Goal: Information Seeking & Learning: Learn about a topic

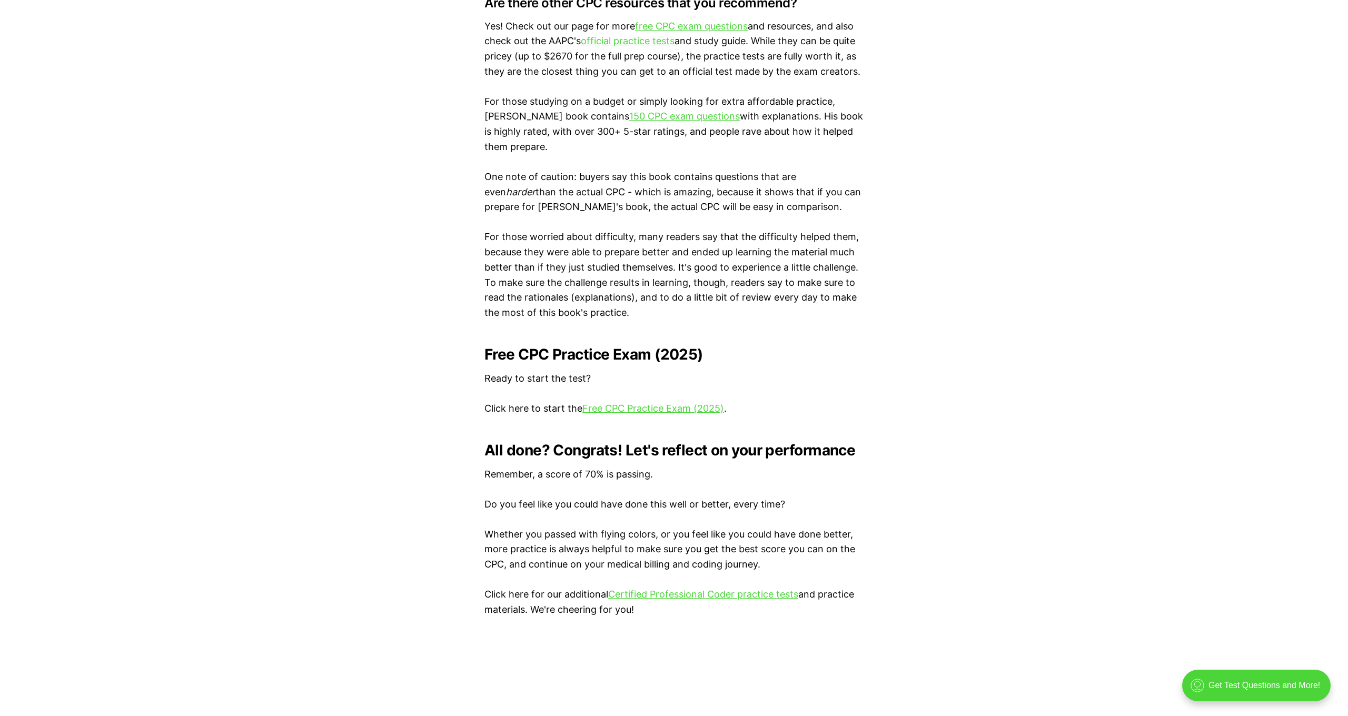
scroll to position [1868, 0]
click at [669, 402] on link "Free CPC Practice Exam (2025)" at bounding box center [653, 407] width 142 height 11
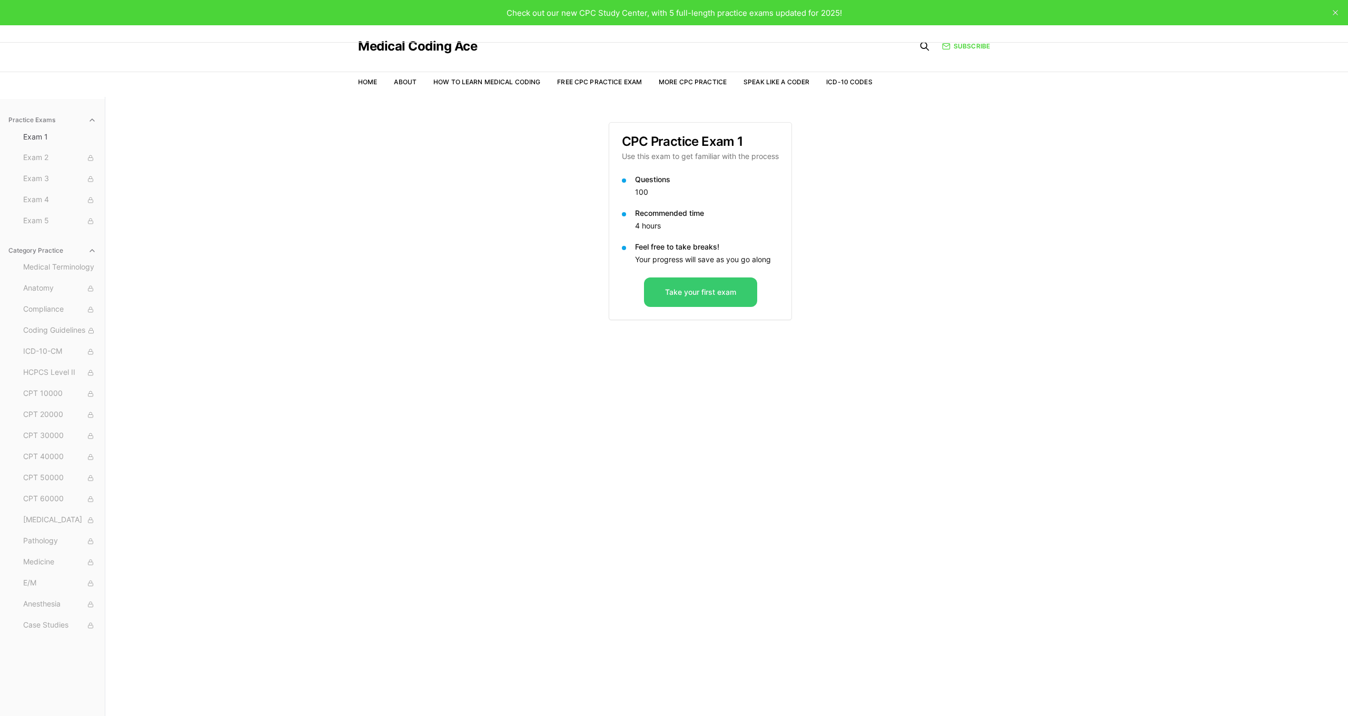
click at [712, 290] on button "Take your first exam" at bounding box center [700, 291] width 113 height 29
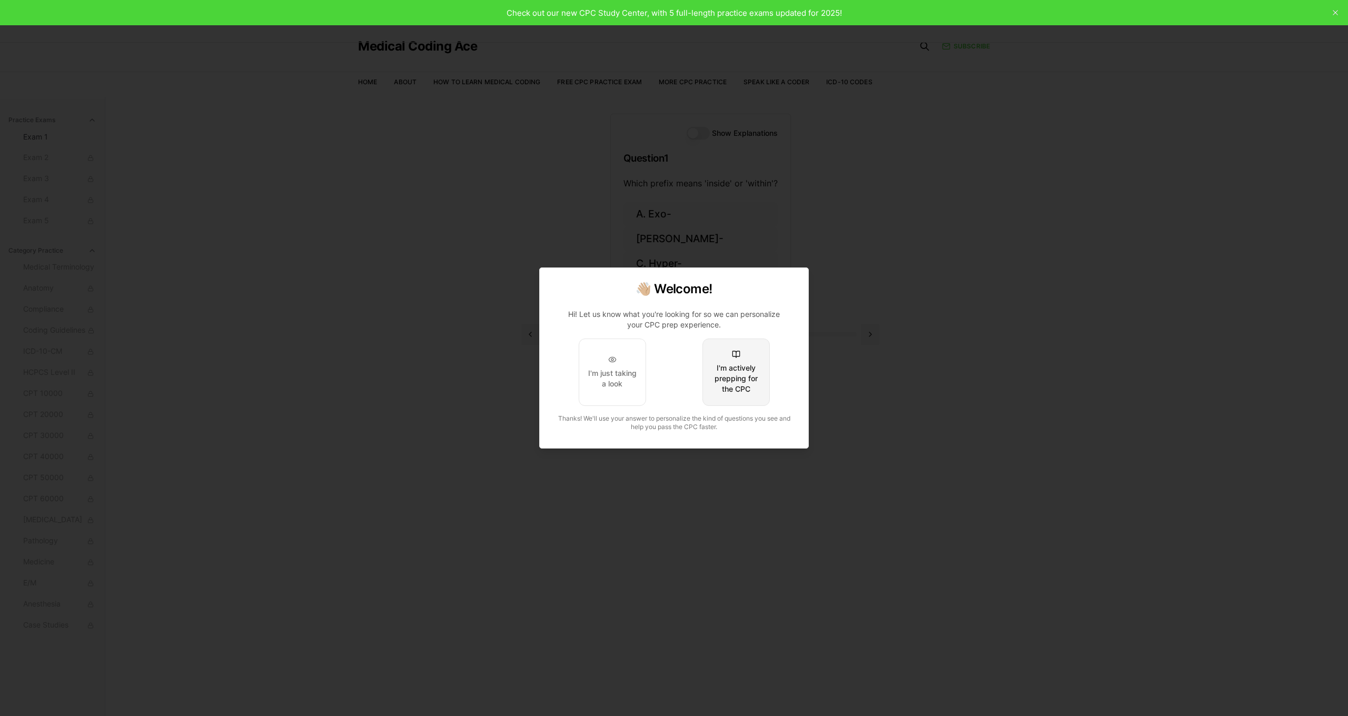
click at [713, 364] on div "I'm actively prepping for the CPC" at bounding box center [735, 379] width 49 height 32
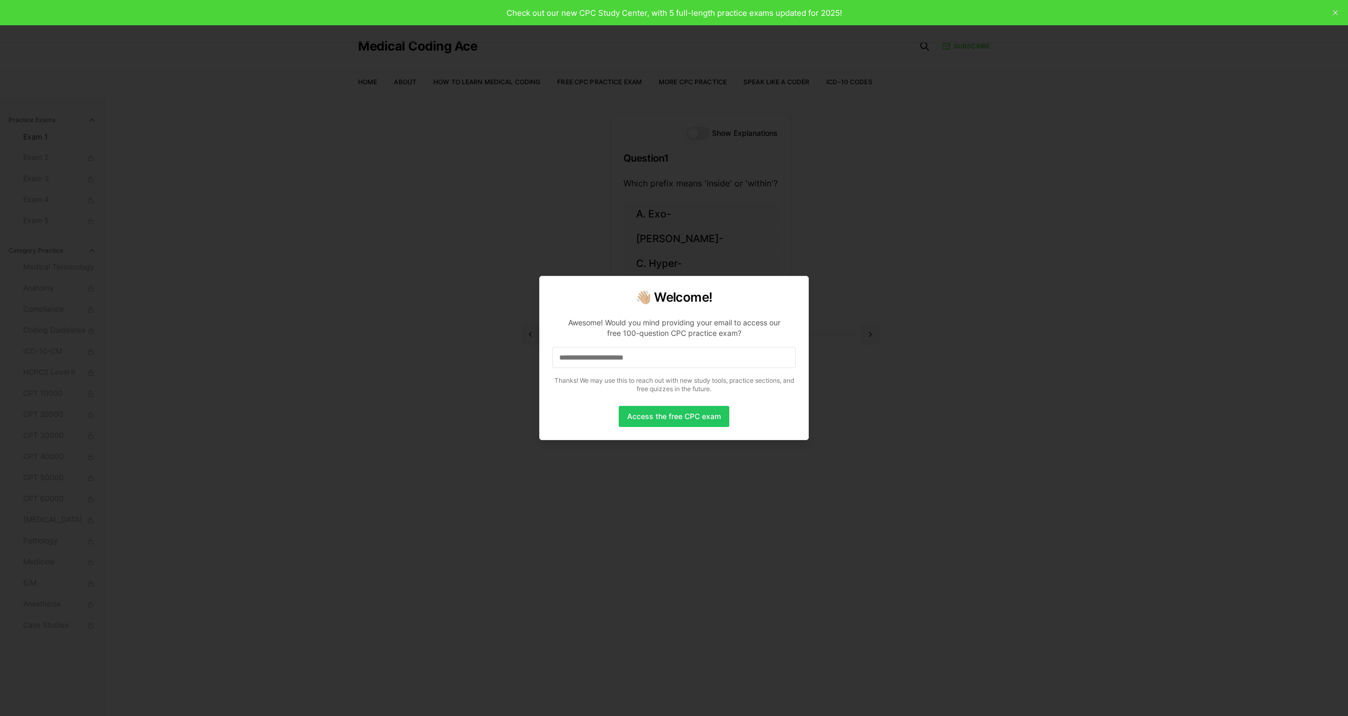
click at [656, 360] on input at bounding box center [673, 357] width 243 height 21
click at [662, 423] on button "Access the free CPC exam" at bounding box center [674, 416] width 111 height 21
click at [590, 364] on input at bounding box center [673, 357] width 243 height 21
click at [601, 360] on input at bounding box center [673, 357] width 243 height 21
click at [632, 355] on input "*" at bounding box center [673, 357] width 243 height 21
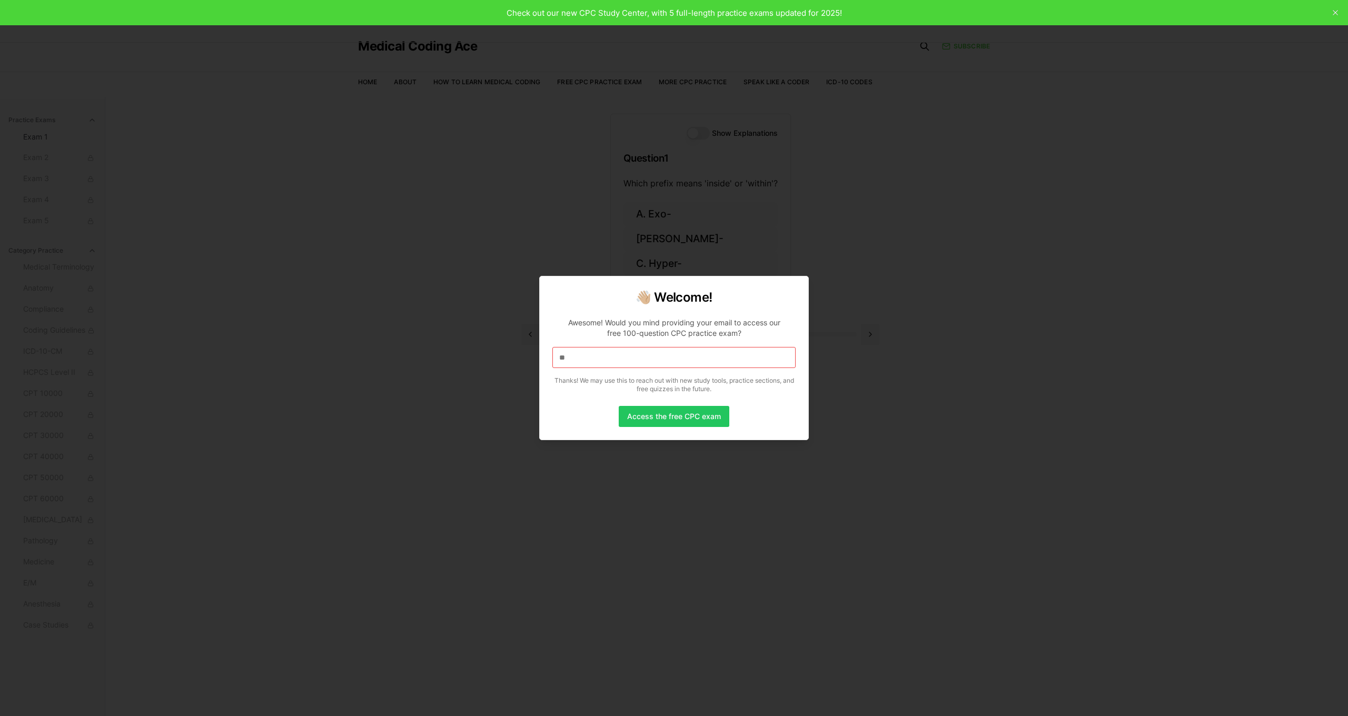
click at [640, 362] on input "**" at bounding box center [673, 357] width 243 height 21
click at [640, 362] on input "***" at bounding box center [673, 357] width 243 height 21
click at [618, 359] on input "****" at bounding box center [673, 357] width 243 height 21
click at [618, 359] on input "*****" at bounding box center [673, 357] width 243 height 21
click at [618, 359] on input "******" at bounding box center [673, 357] width 243 height 21
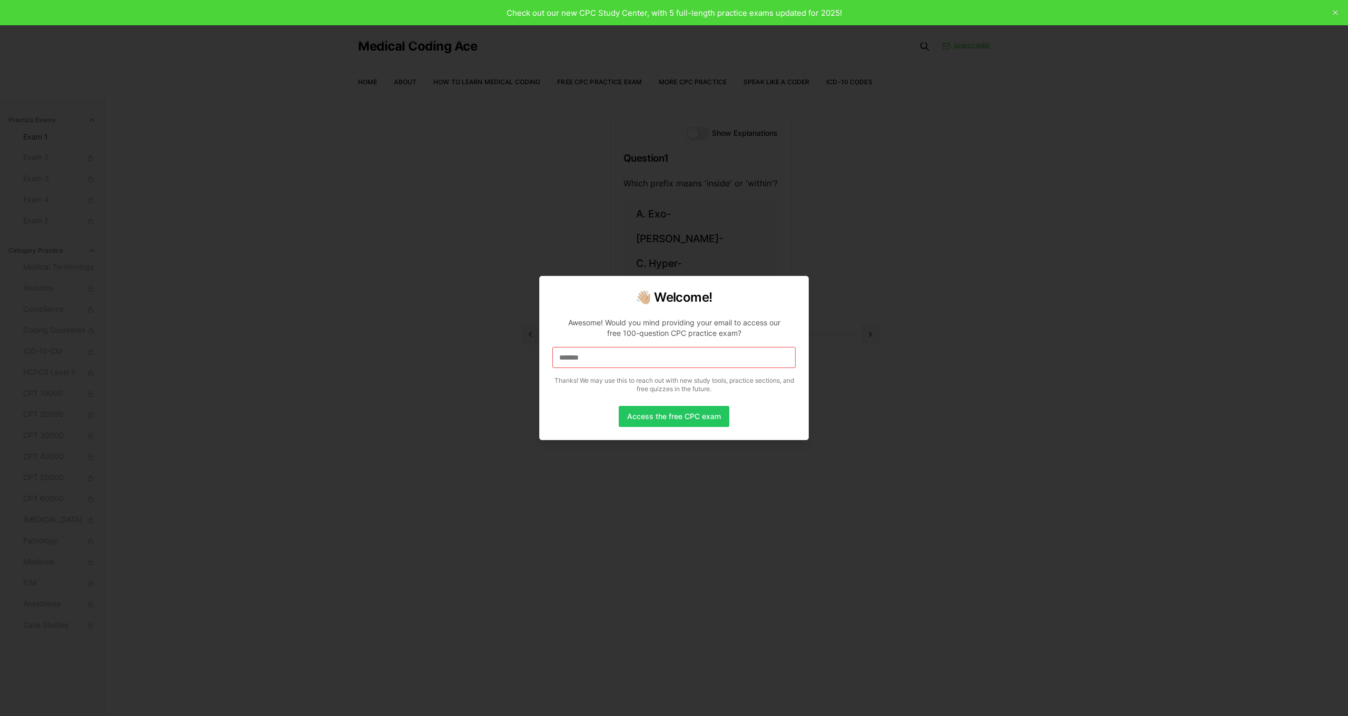
click at [618, 359] on input "*******" at bounding box center [673, 357] width 243 height 21
click at [618, 359] on input "********" at bounding box center [673, 357] width 243 height 21
click at [618, 359] on input "*********" at bounding box center [673, 357] width 243 height 21
click at [618, 359] on input "**********" at bounding box center [673, 357] width 243 height 21
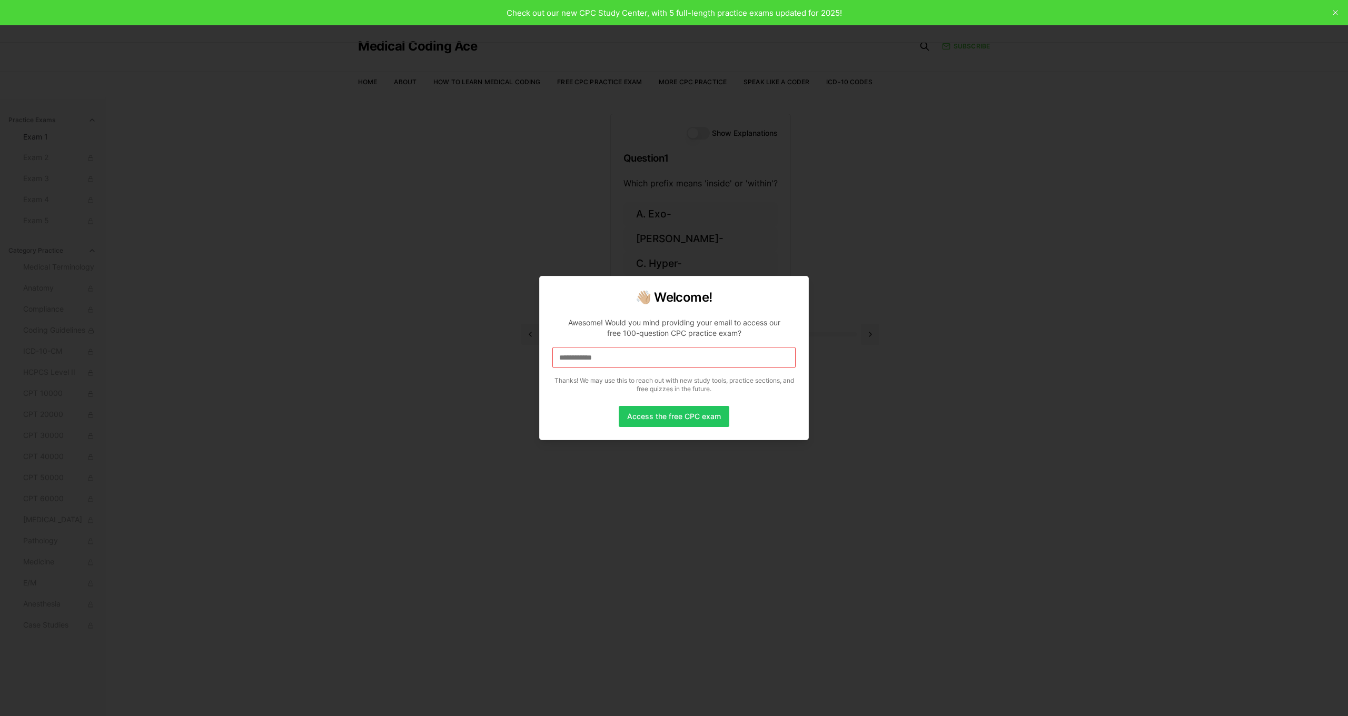
click at [618, 359] on input "**********" at bounding box center [673, 357] width 243 height 21
click at [625, 358] on input "**********" at bounding box center [673, 357] width 243 height 21
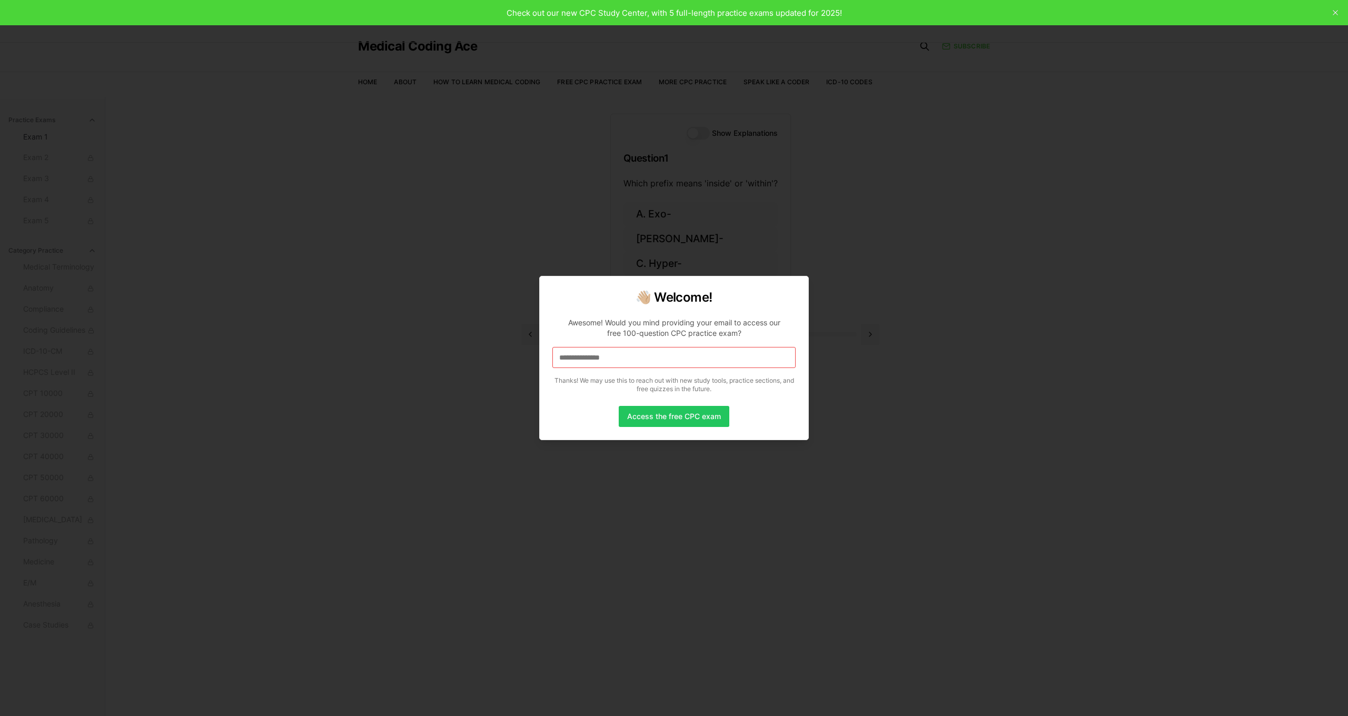
click at [661, 365] on input "**********" at bounding box center [673, 357] width 243 height 21
click at [657, 358] on input "**********" at bounding box center [673, 357] width 243 height 21
click at [661, 358] on input "**********" at bounding box center [673, 357] width 243 height 21
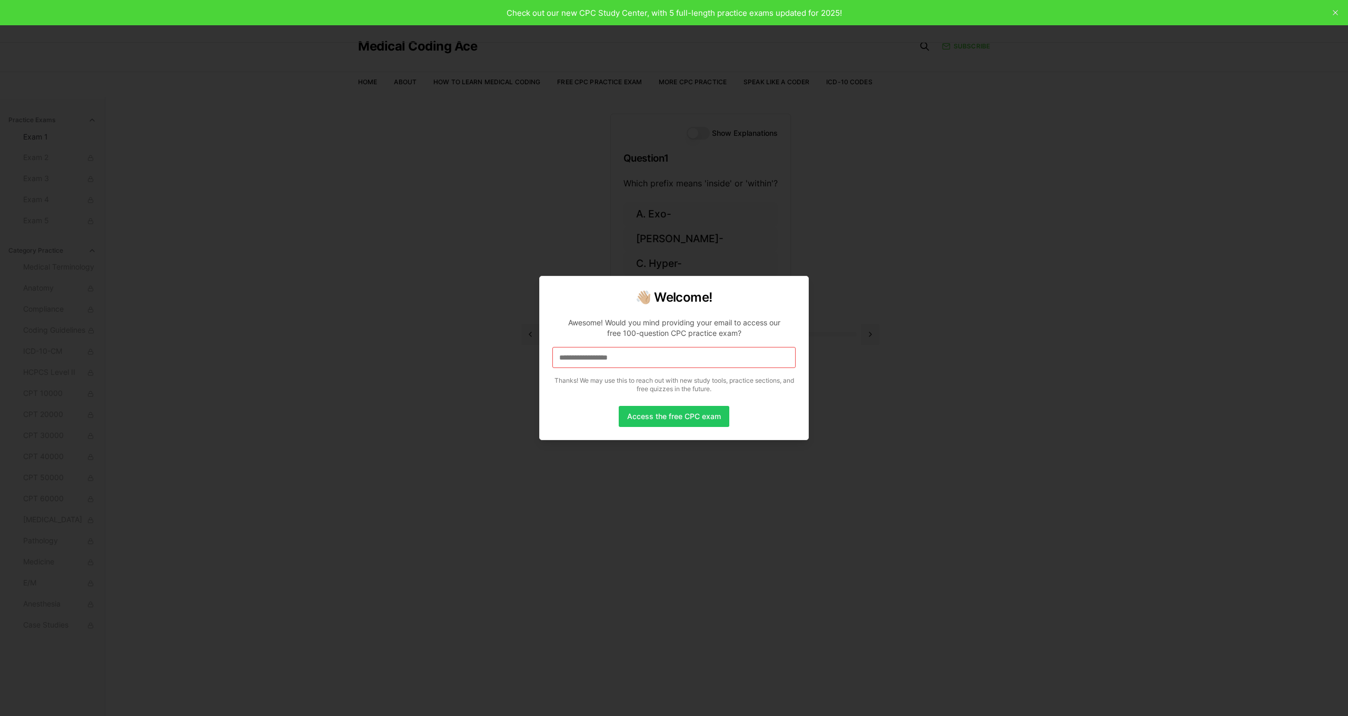
click at [661, 358] on input "**********" at bounding box center [673, 357] width 243 height 21
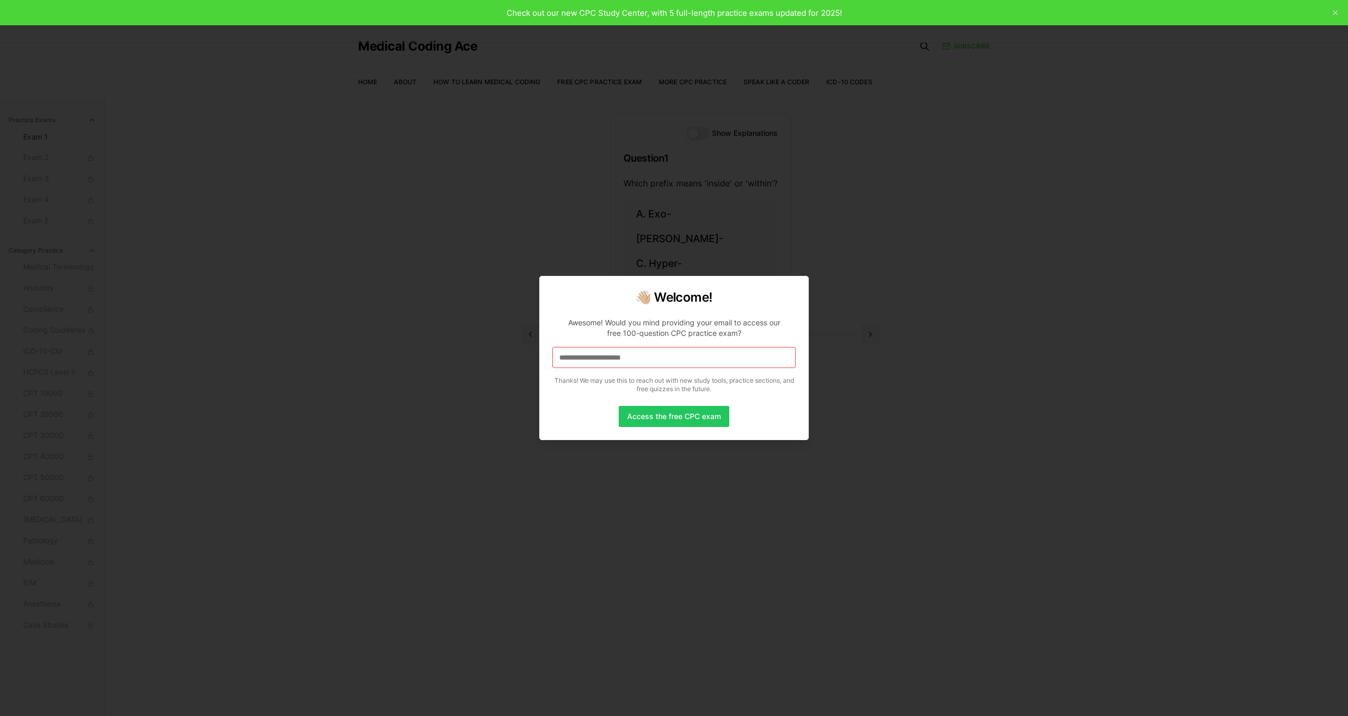
click at [701, 359] on input "**********" at bounding box center [673, 357] width 243 height 21
click at [702, 410] on button "Access the free CPC exam" at bounding box center [674, 416] width 111 height 21
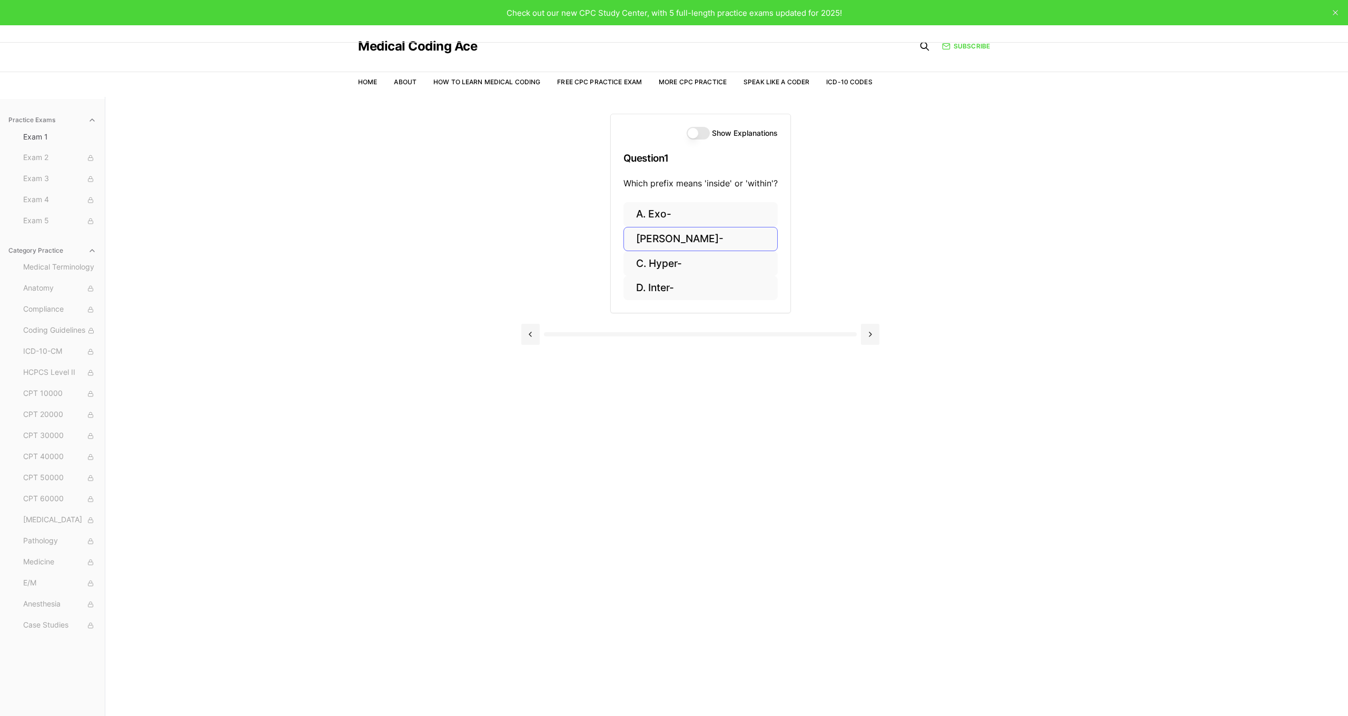
click at [674, 237] on button "B. Endo-" at bounding box center [700, 239] width 154 height 25
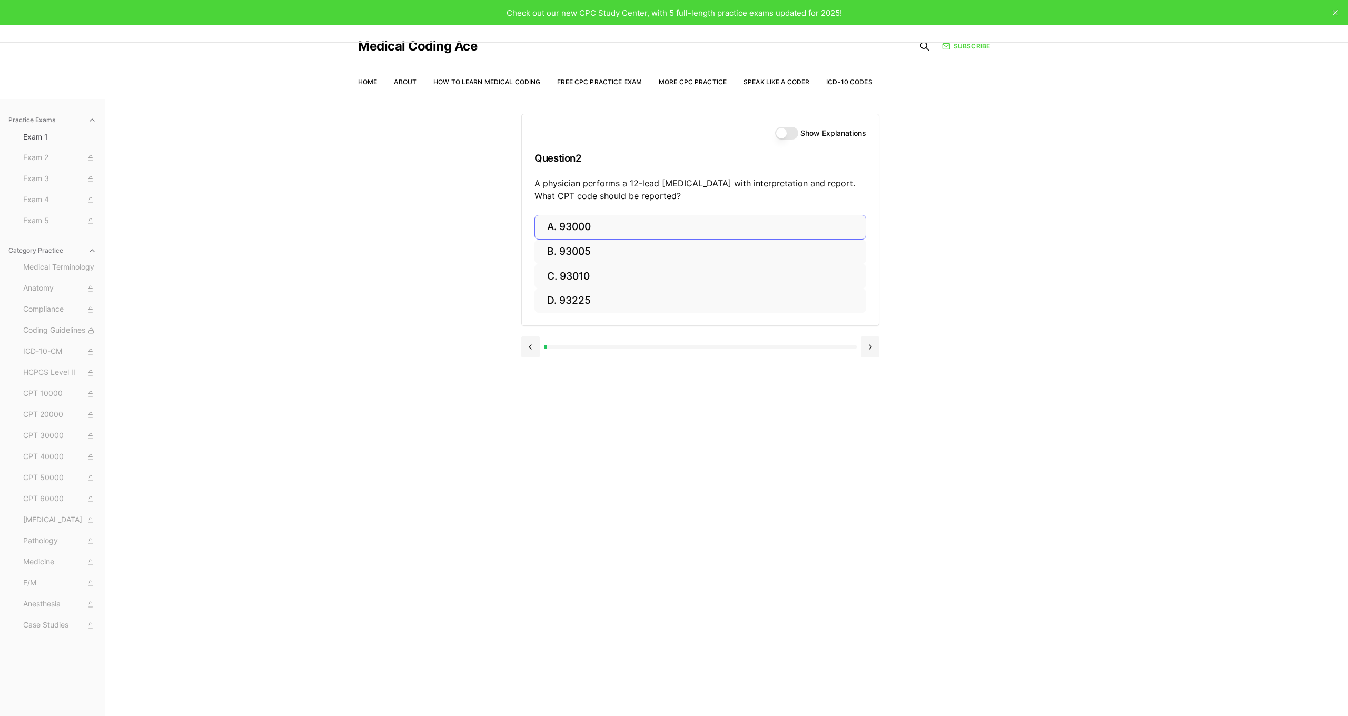
click at [599, 224] on button "A. 93000" at bounding box center [700, 227] width 332 height 25
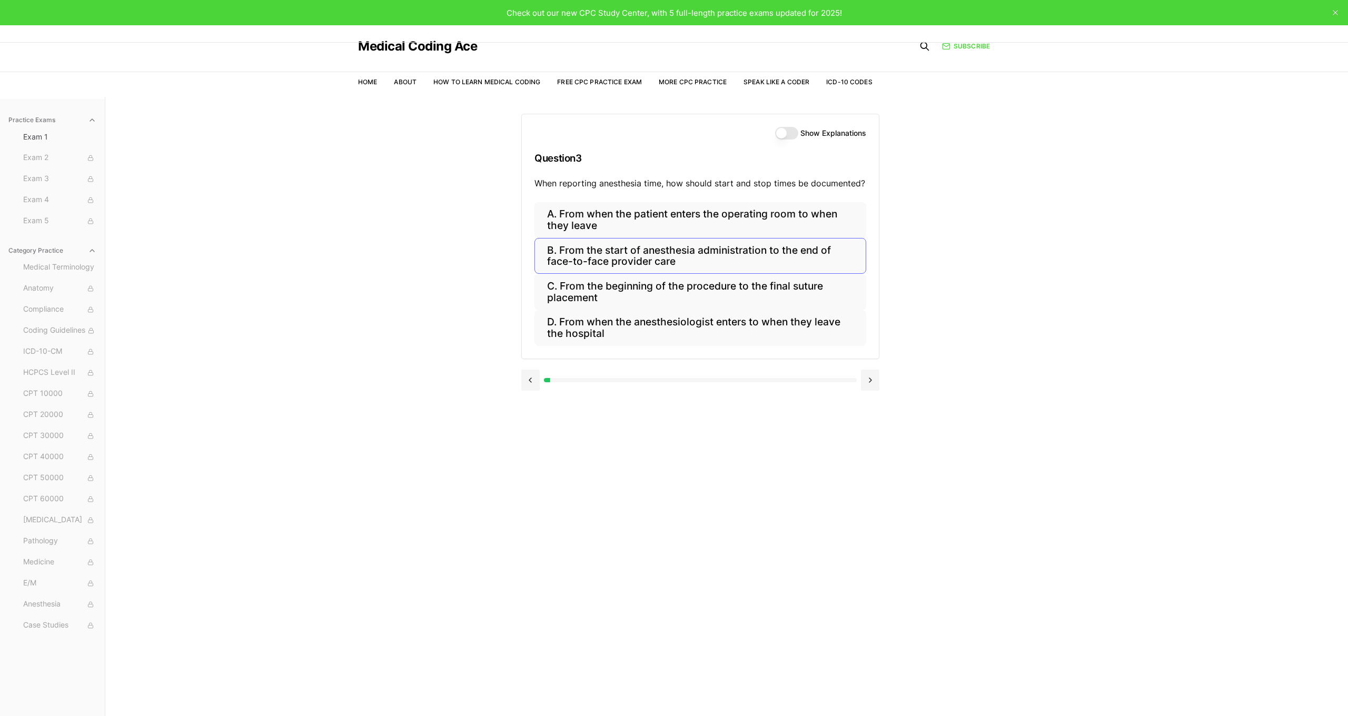
click at [704, 258] on button "B. From the start of anesthesia administration to the end of face-to-face provi…" at bounding box center [700, 256] width 332 height 36
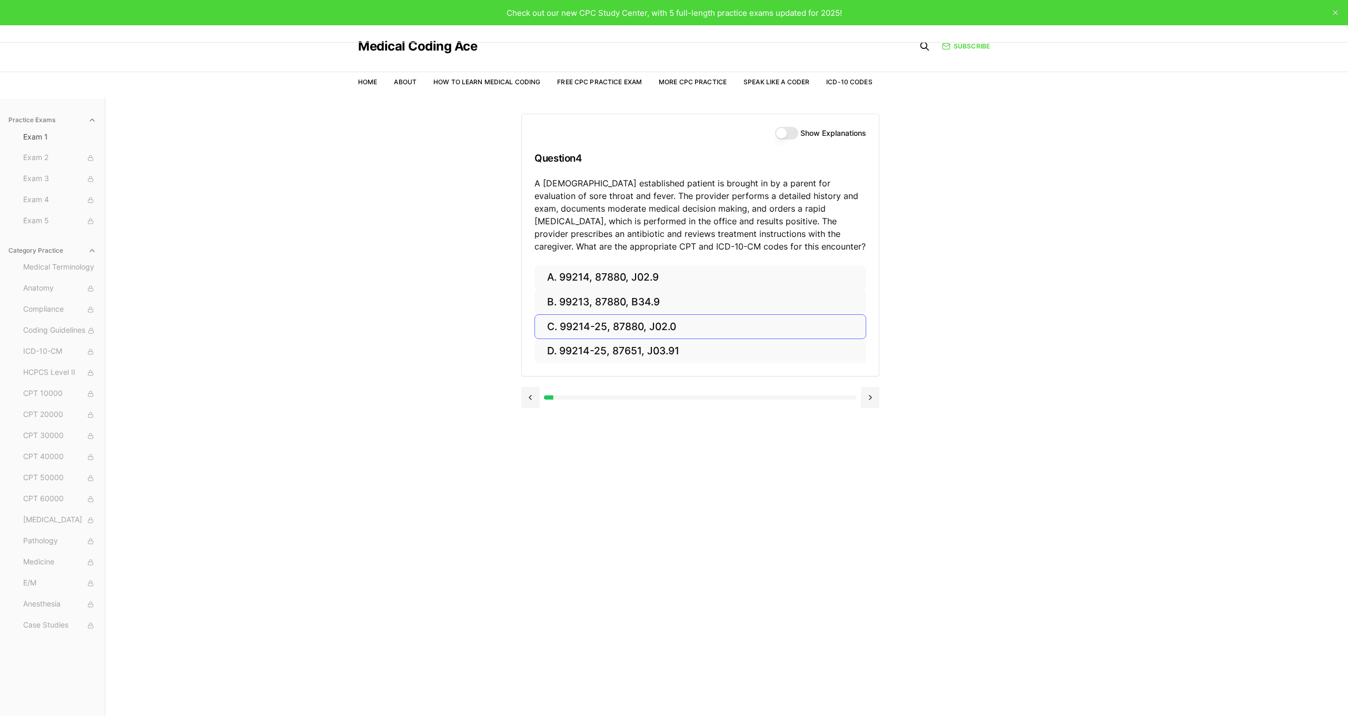
click at [683, 324] on button "C. 99214-25, 87880, J02.0" at bounding box center [700, 326] width 332 height 25
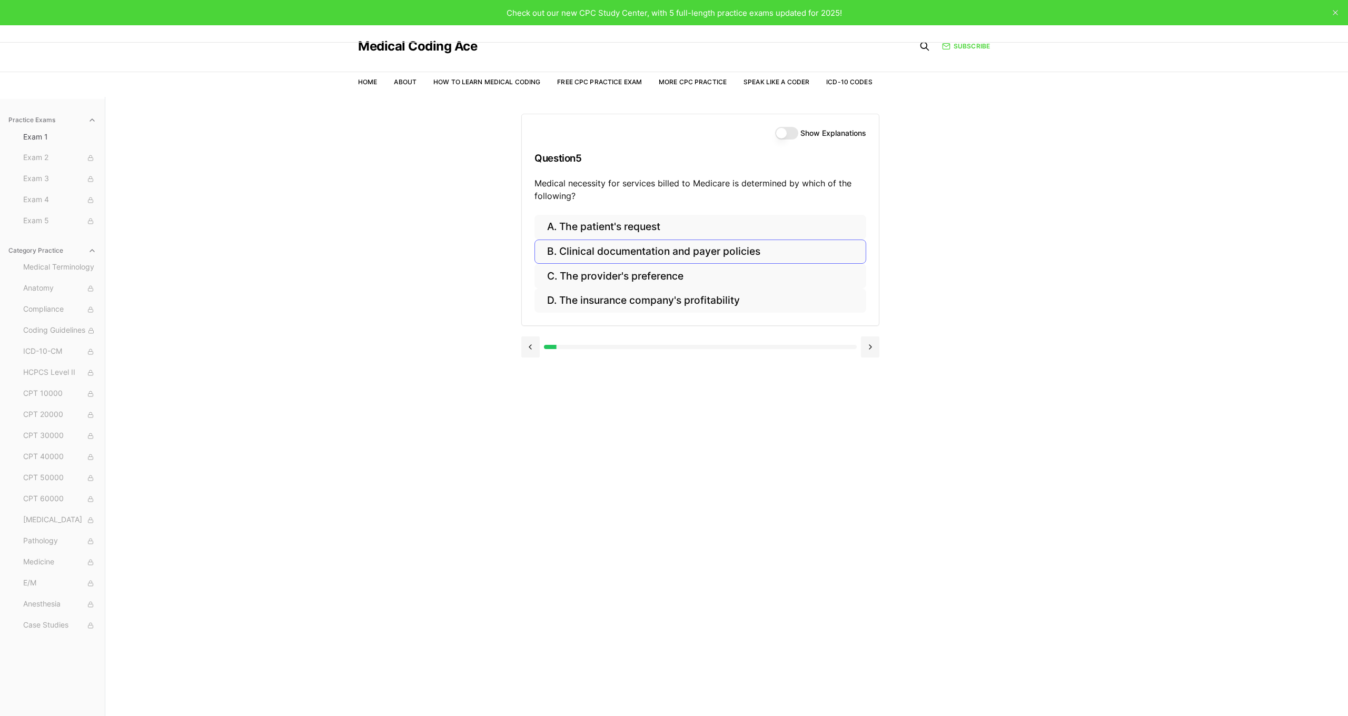
click at [573, 249] on button "B. Clinical documentation and payer policies" at bounding box center [700, 252] width 332 height 25
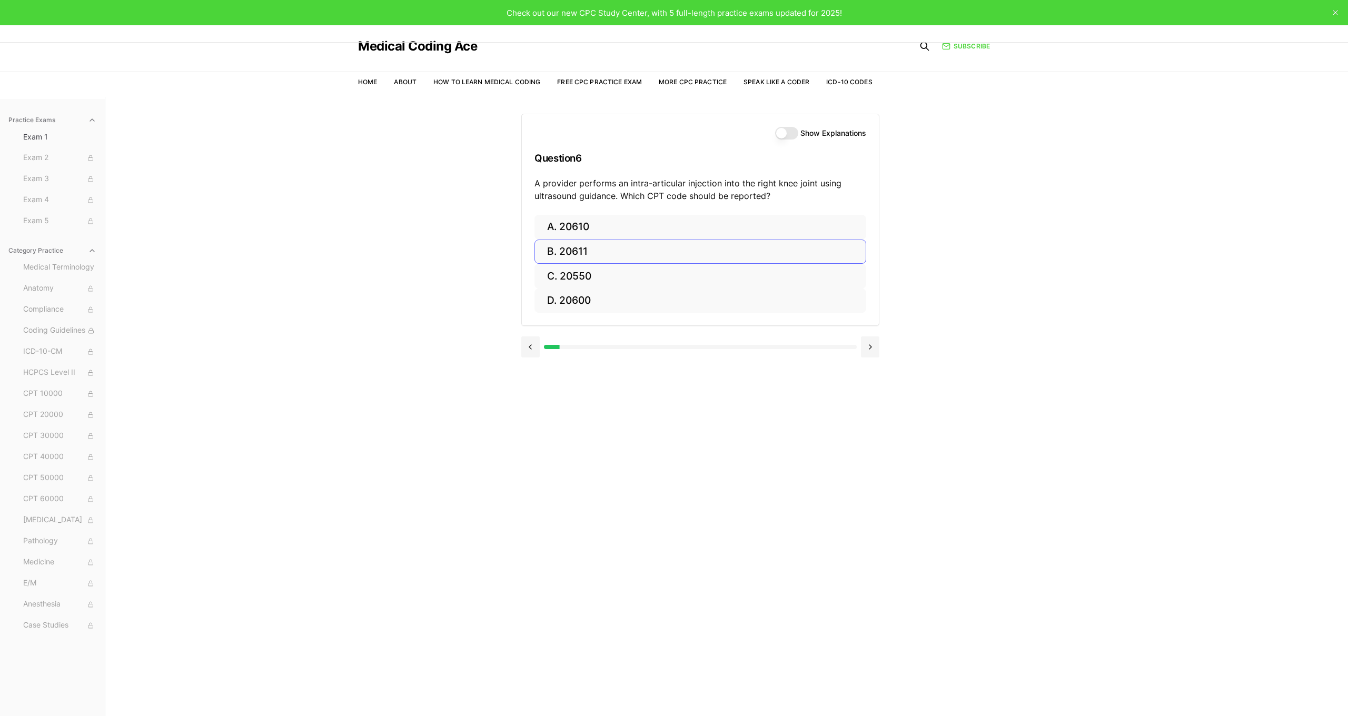
click at [592, 249] on button "B. 20611" at bounding box center [700, 252] width 332 height 25
click at [555, 286] on button "C. 11403" at bounding box center [700, 288] width 332 height 25
drag, startPoint x: 623, startPoint y: 182, endPoint x: 595, endPoint y: 200, distance: 32.9
click at [550, 199] on p "A provider performs a complex cystometrogram with voiding pressure studies and …" at bounding box center [700, 189] width 332 height 25
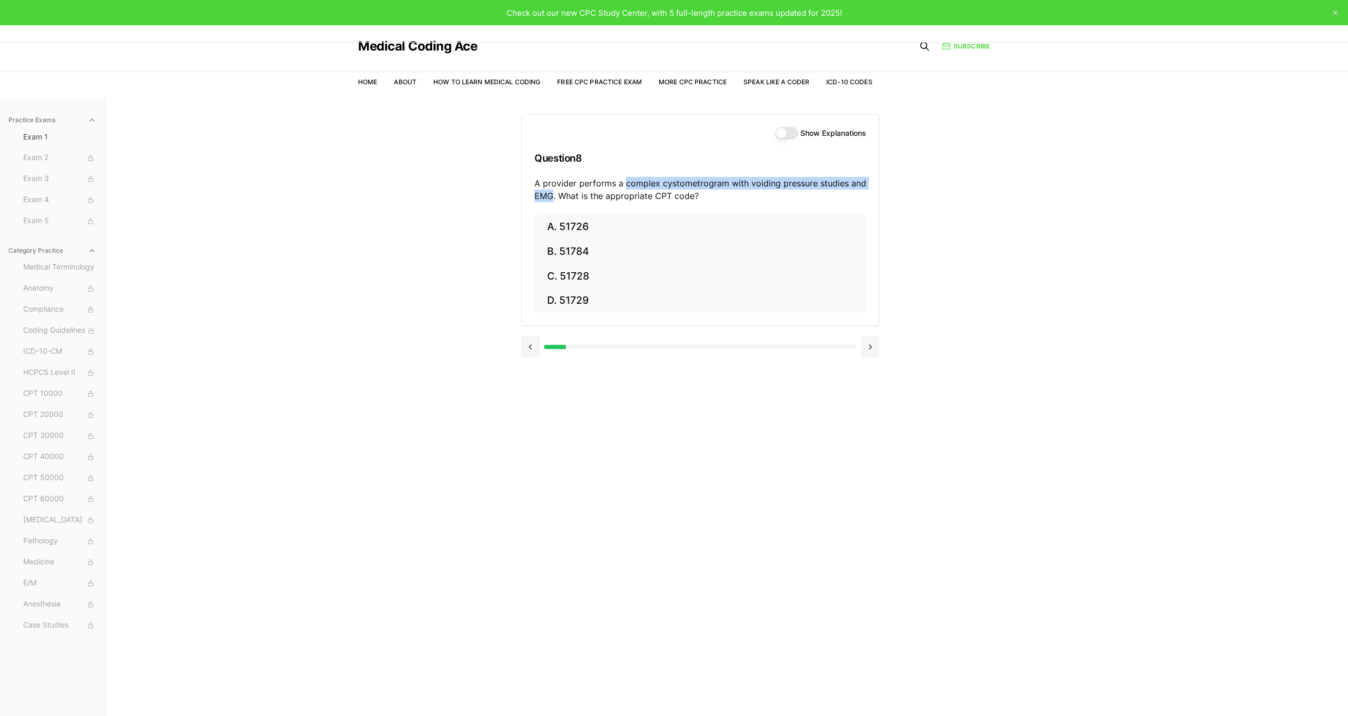
scroll to position [0, 0]
click at [581, 274] on button "C. 51728" at bounding box center [700, 276] width 332 height 25
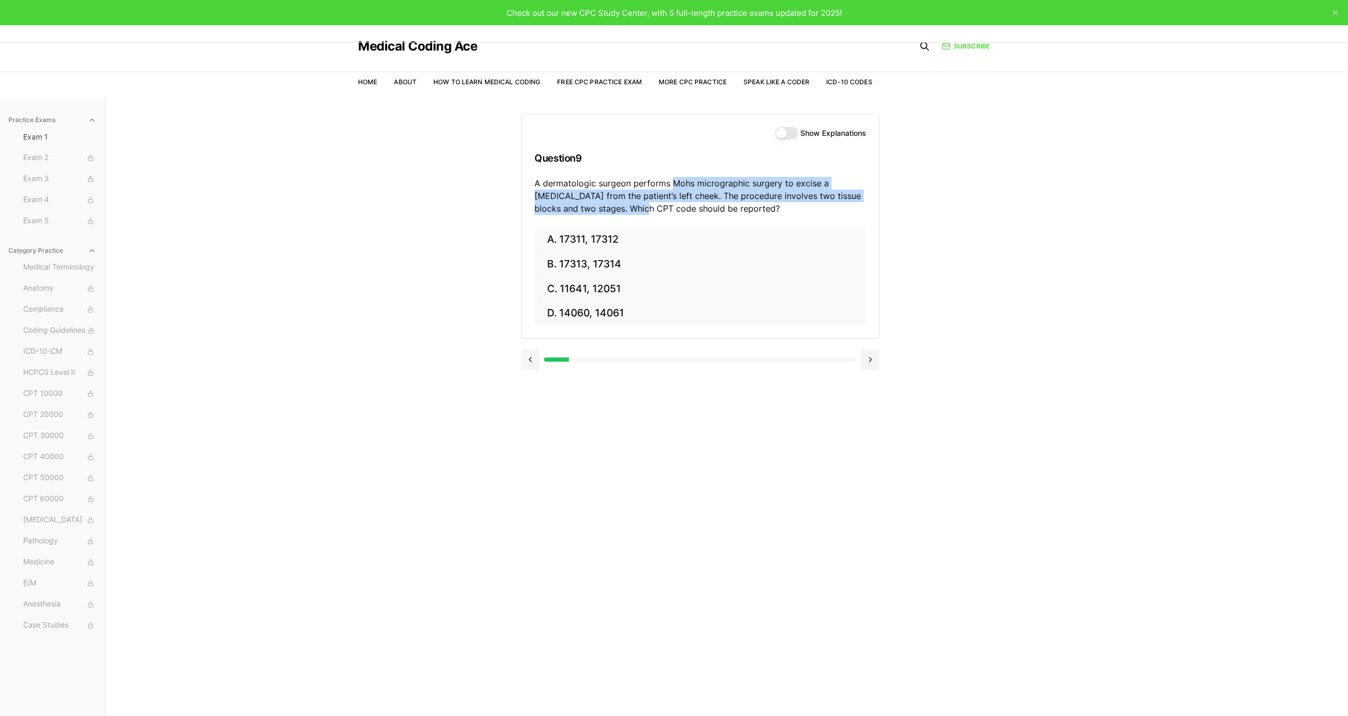
drag, startPoint x: 669, startPoint y: 183, endPoint x: 595, endPoint y: 207, distance: 78.1
click at [595, 207] on p "A dermatologic surgeon performs Mohs micrographic surgery to excise a basal cel…" at bounding box center [700, 196] width 332 height 38
click at [633, 239] on button "A. 17311, 17312" at bounding box center [700, 239] width 332 height 25
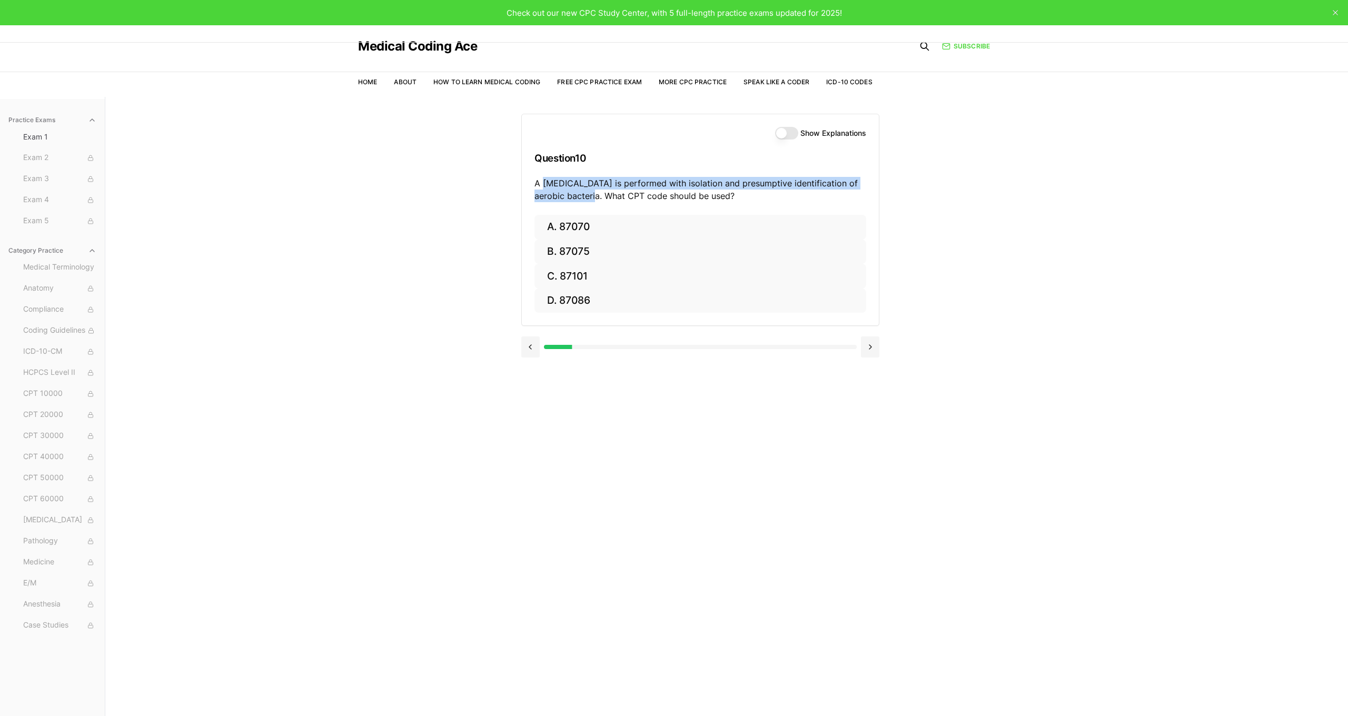
drag, startPoint x: 543, startPoint y: 182, endPoint x: 636, endPoint y: 200, distance: 94.4
click at [600, 196] on p "A wound culture is performed with isolation and presumptive identification of a…" at bounding box center [700, 189] width 332 height 25
click at [670, 227] on button "A. 87070" at bounding box center [700, 227] width 332 height 25
drag, startPoint x: 617, startPoint y: 183, endPoint x: 580, endPoint y: 195, distance: 39.0
click at [580, 195] on p "A patient undergoes laminectomy at L4-L5 for decompression of spinal cord and n…" at bounding box center [700, 189] width 332 height 25
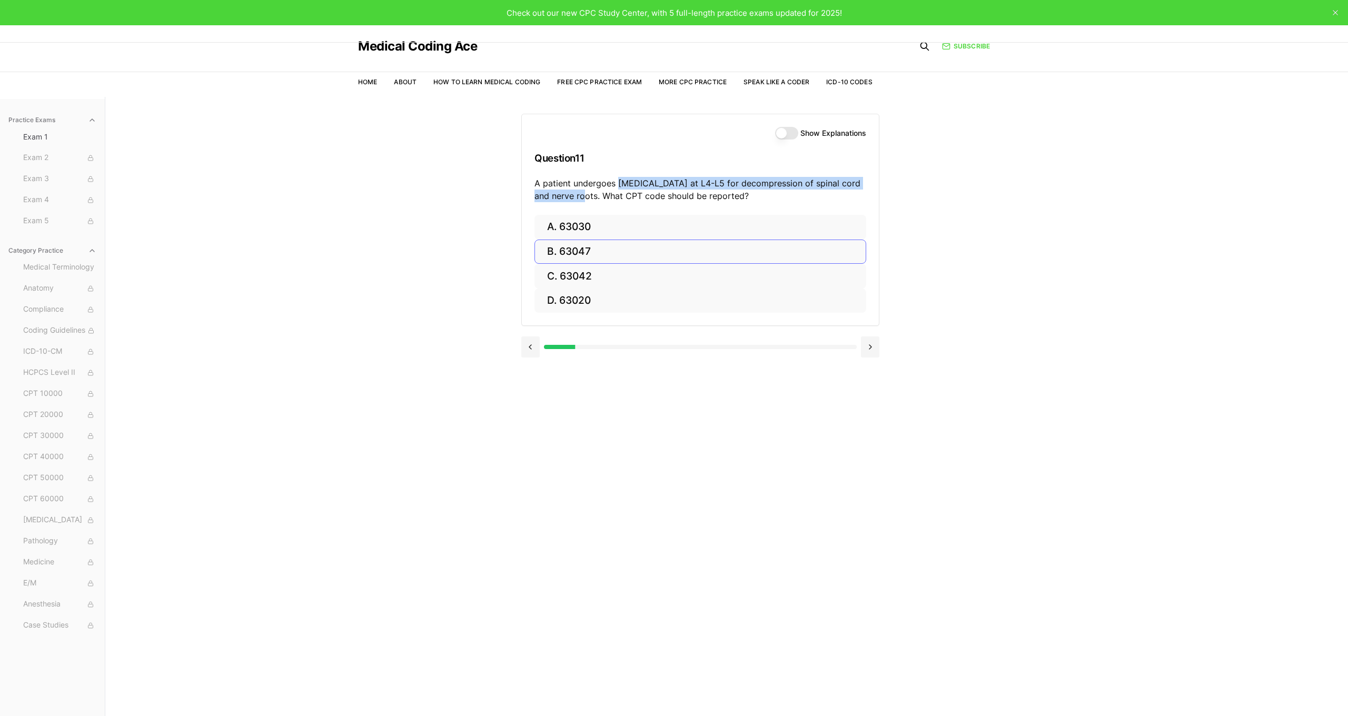
drag, startPoint x: 621, startPoint y: 264, endPoint x: 590, endPoint y: 252, distance: 33.6
click at [621, 264] on button "C. 63042" at bounding box center [700, 276] width 332 height 25
click at [528, 343] on button at bounding box center [530, 346] width 18 height 21
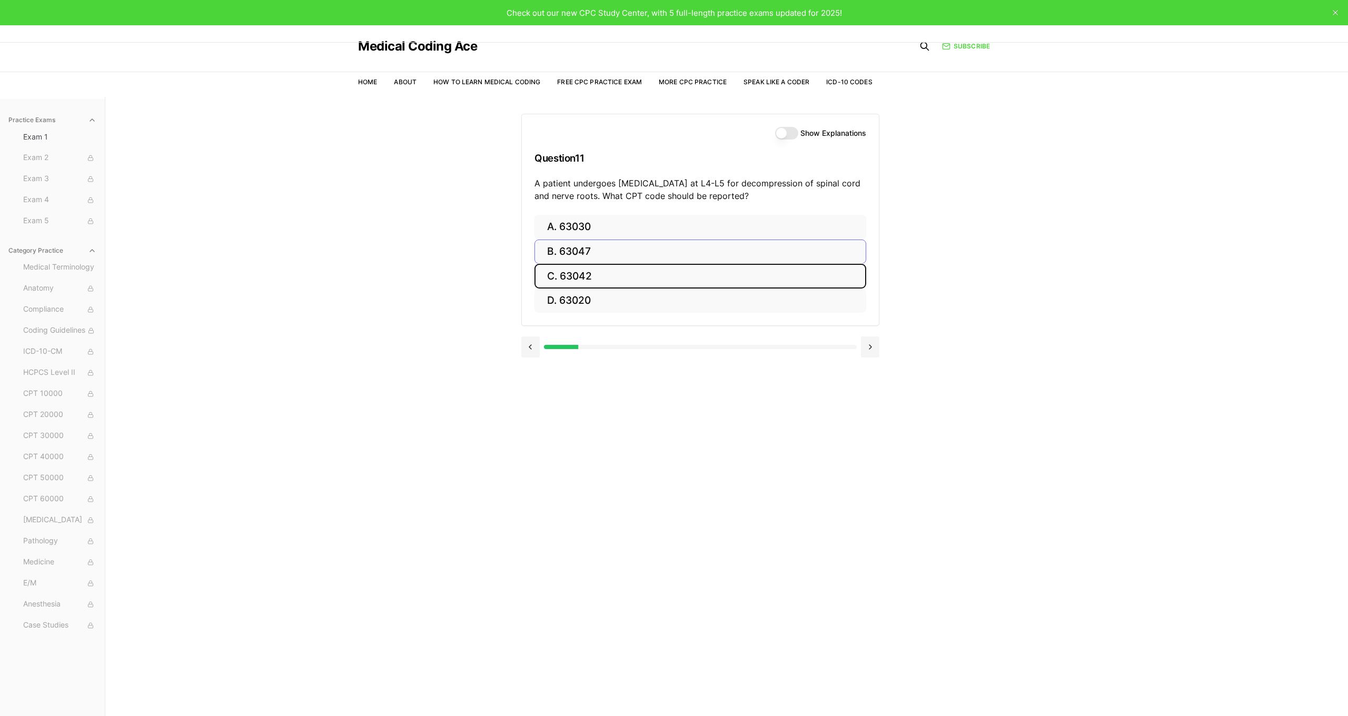
click at [596, 257] on button "B. 63047" at bounding box center [700, 252] width 332 height 25
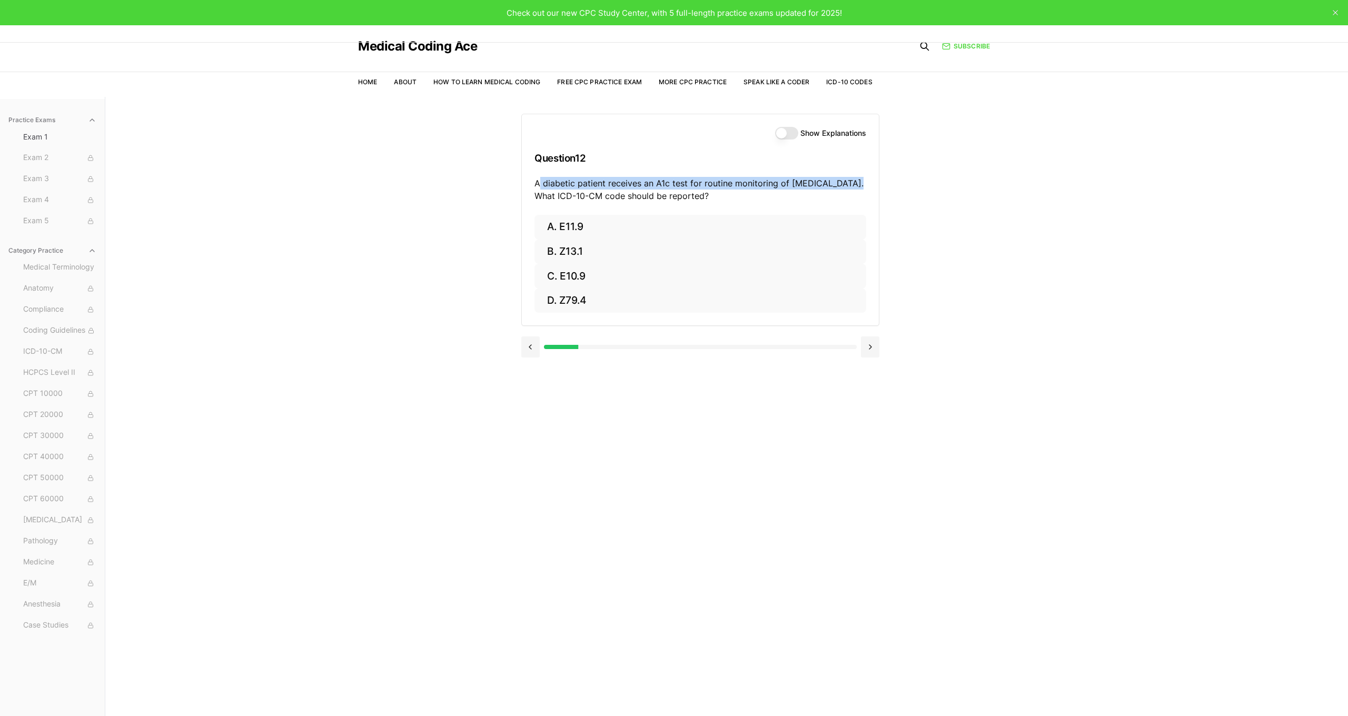
drag, startPoint x: 541, startPoint y: 183, endPoint x: 848, endPoint y: 185, distance: 306.4
click at [848, 185] on p "A diabetic patient receives an A1c test for routine monitoring of type 2 diabet…" at bounding box center [700, 189] width 332 height 25
click at [568, 257] on button "B. Z13.1" at bounding box center [700, 252] width 332 height 25
drag, startPoint x: 594, startPoint y: 184, endPoint x: 791, endPoint y: 197, distance: 196.8
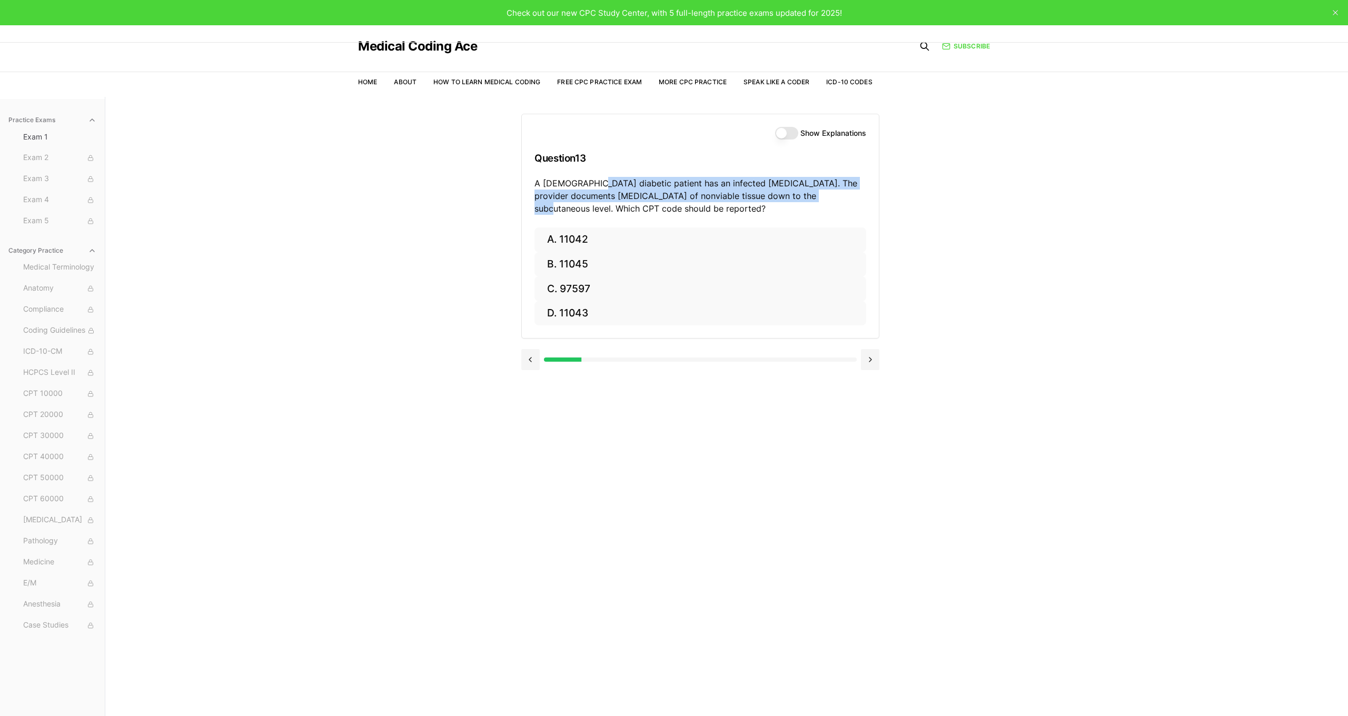
click at [791, 197] on p "A 60-year-old diabetic patient has an infected foot ulcer. The provider documen…" at bounding box center [700, 196] width 332 height 38
click at [578, 246] on button "A. 11042" at bounding box center [700, 239] width 332 height 25
drag, startPoint x: 644, startPoint y: 184, endPoint x: 841, endPoint y: 185, distance: 196.9
click at [841, 185] on p "A neurosurgeon performs a posterior lumbar interbody fusion (PLIF) at L4-L5. Wh…" at bounding box center [700, 189] width 332 height 25
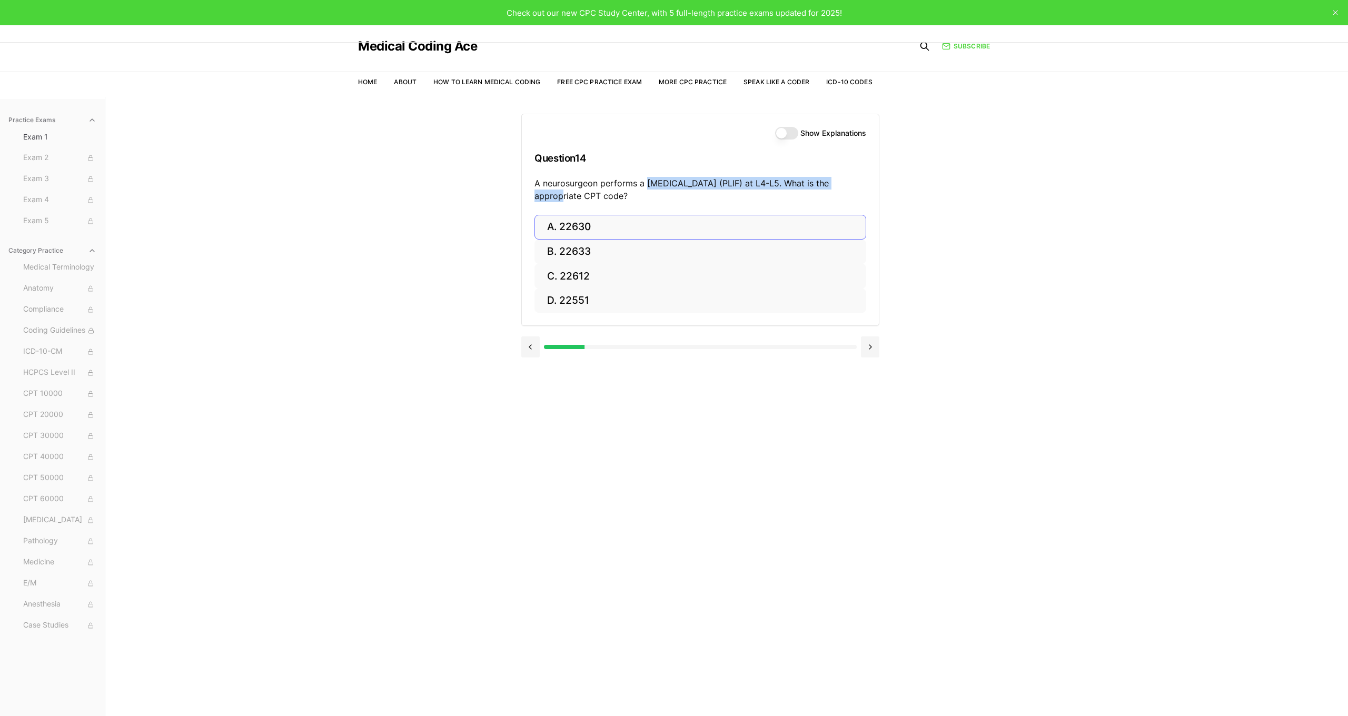
click at [600, 229] on button "A. 22630" at bounding box center [700, 227] width 332 height 25
click at [590, 226] on button "A. R91.8" at bounding box center [700, 227] width 332 height 25
drag, startPoint x: 629, startPoint y: 184, endPoint x: 832, endPoint y: 183, distance: 203.2
click at [832, 183] on p "A physician performs a diagnostic lumbar puncture in an outpatient setting. Wha…" at bounding box center [700, 189] width 332 height 25
click at [656, 226] on button "A. 62270" at bounding box center [700, 227] width 332 height 25
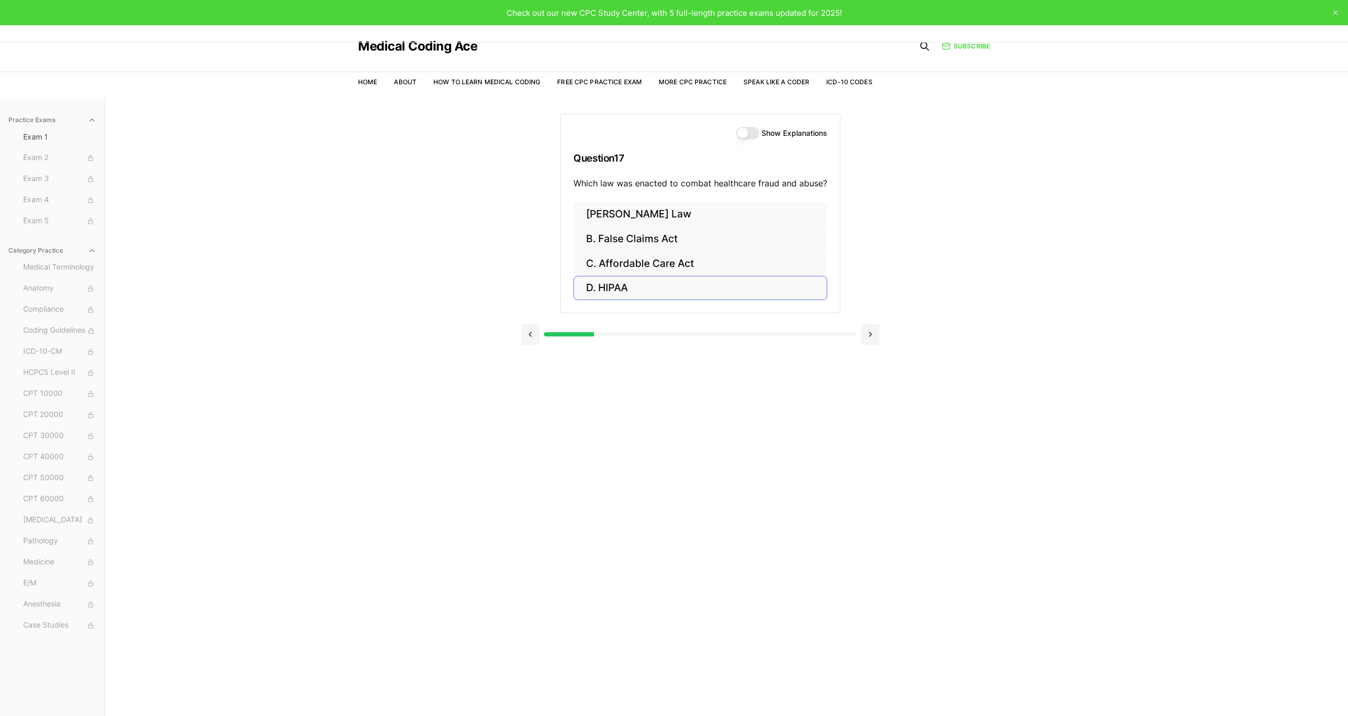
click at [670, 281] on button "D. HIPAA" at bounding box center [700, 288] width 254 height 25
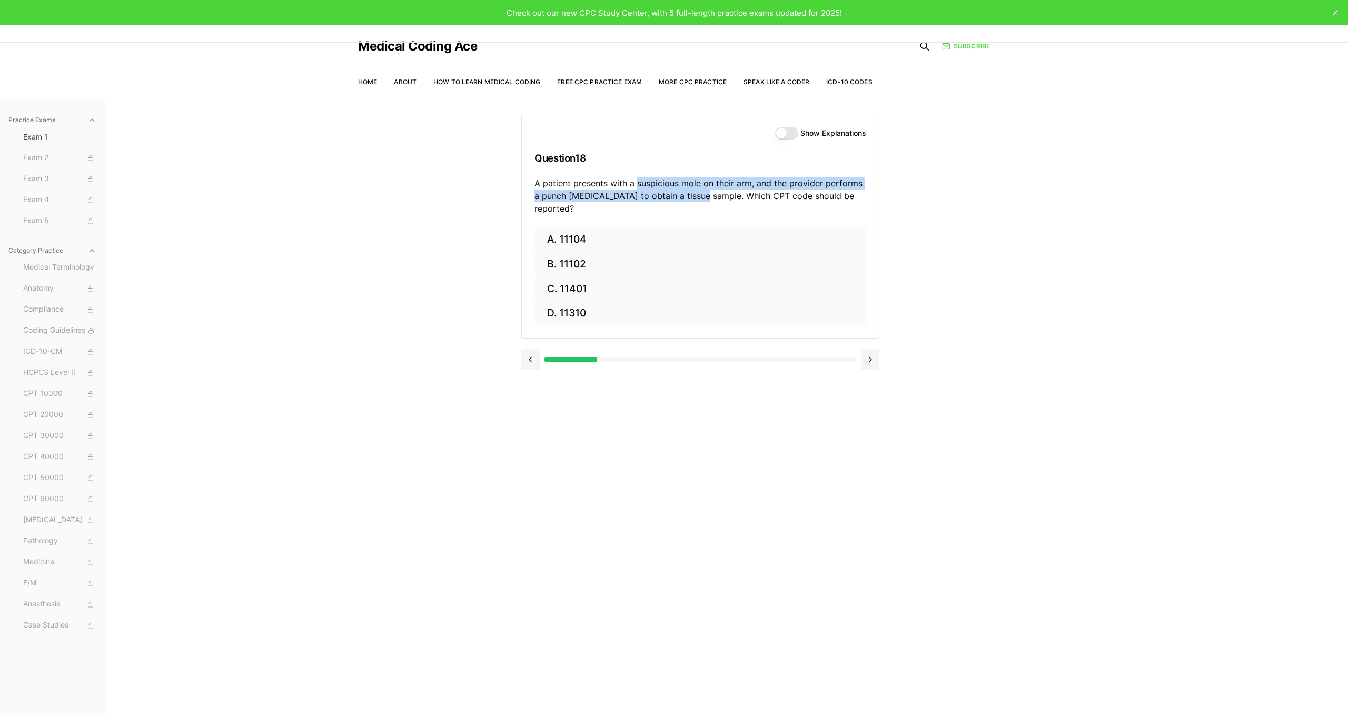
drag, startPoint x: 636, startPoint y: 183, endPoint x: 700, endPoint y: 199, distance: 65.8
click at [700, 199] on p "A patient presents with a suspicious mole on their arm, and the provider perfor…" at bounding box center [700, 196] width 332 height 38
click at [599, 227] on button "A. 11104" at bounding box center [700, 239] width 332 height 25
drag, startPoint x: 637, startPoint y: 183, endPoint x: 818, endPoint y: 202, distance: 182.1
click at [818, 202] on p "A patient presents with a right wrist fracture and receives an X-ray. What is t…" at bounding box center [700, 196] width 332 height 38
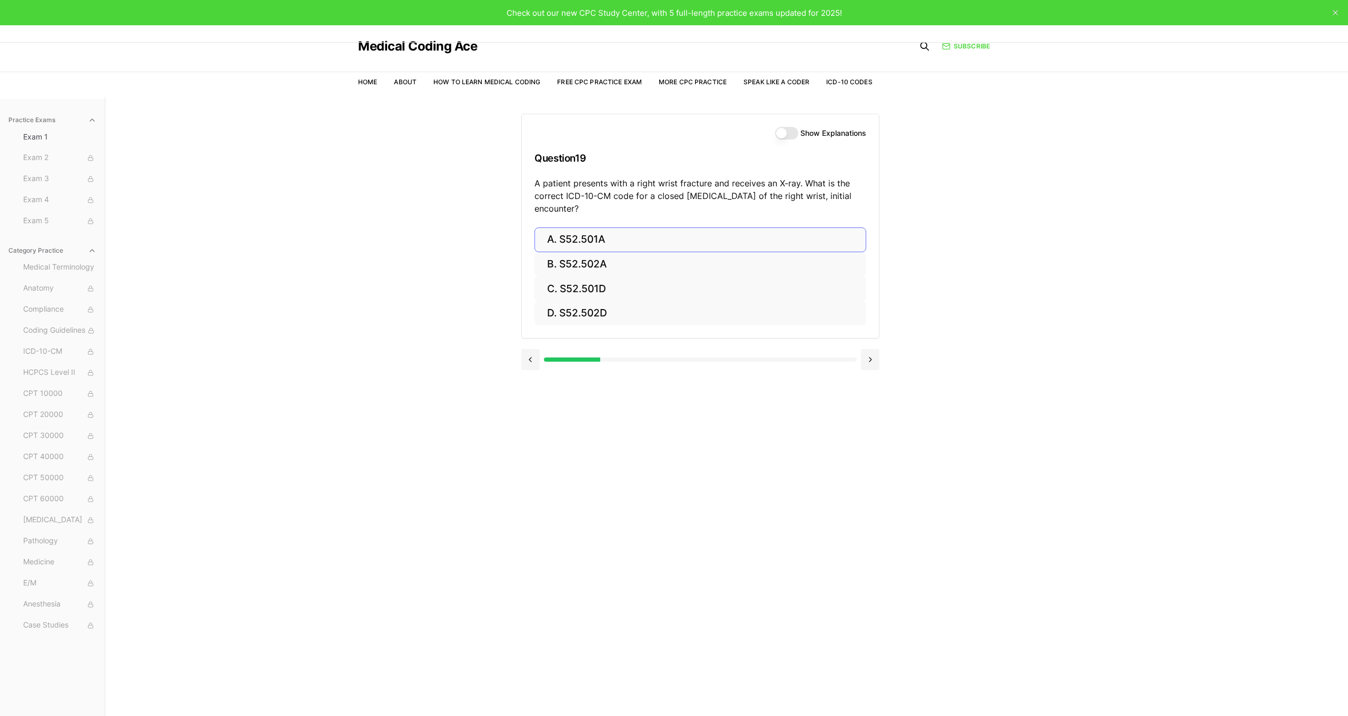
click at [628, 238] on button "A. S52.501A" at bounding box center [700, 239] width 332 height 25
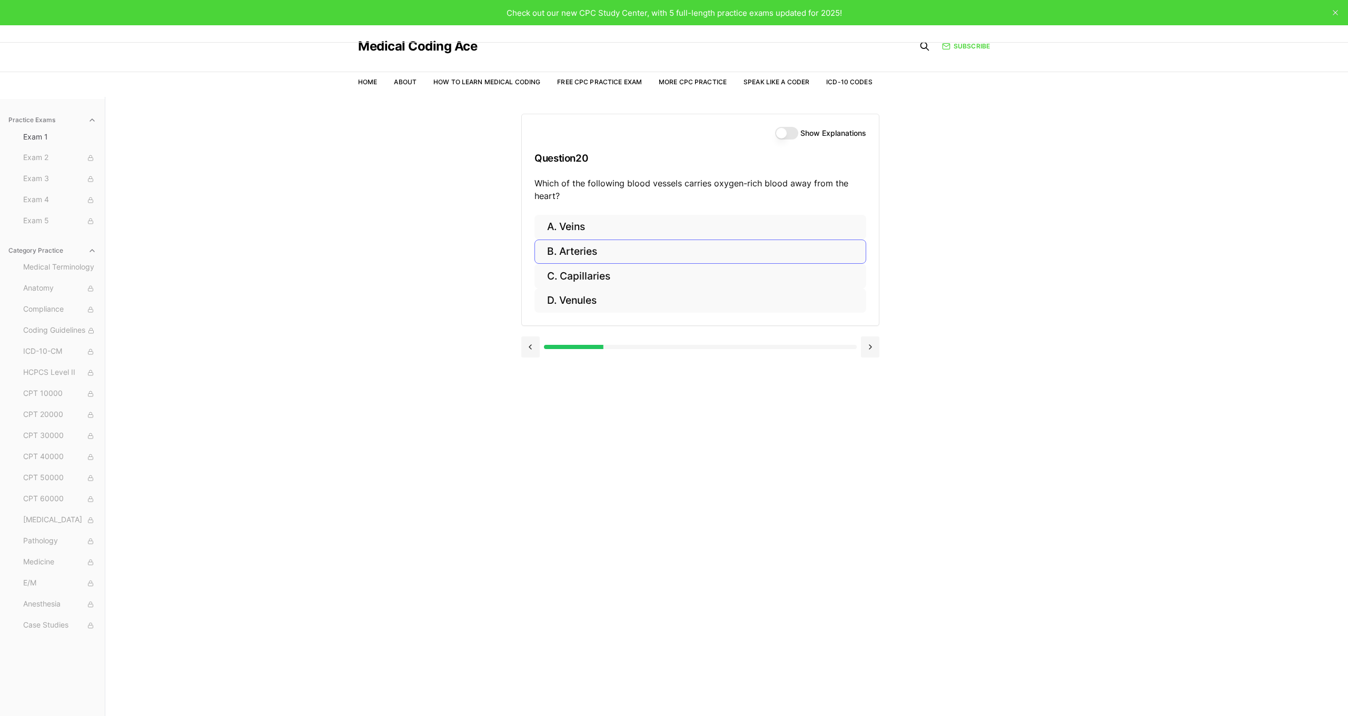
click at [580, 251] on button "B. Arteries" at bounding box center [700, 252] width 332 height 25
drag, startPoint x: 613, startPoint y: 183, endPoint x: 619, endPoint y: 198, distance: 16.2
click at [619, 198] on p "A provider performs left heart catheterization including coronary angiography a…" at bounding box center [700, 189] width 332 height 25
click at [665, 257] on button "B. 93458" at bounding box center [700, 252] width 332 height 25
drag, startPoint x: 623, startPoint y: 183, endPoint x: 832, endPoint y: 185, distance: 208.5
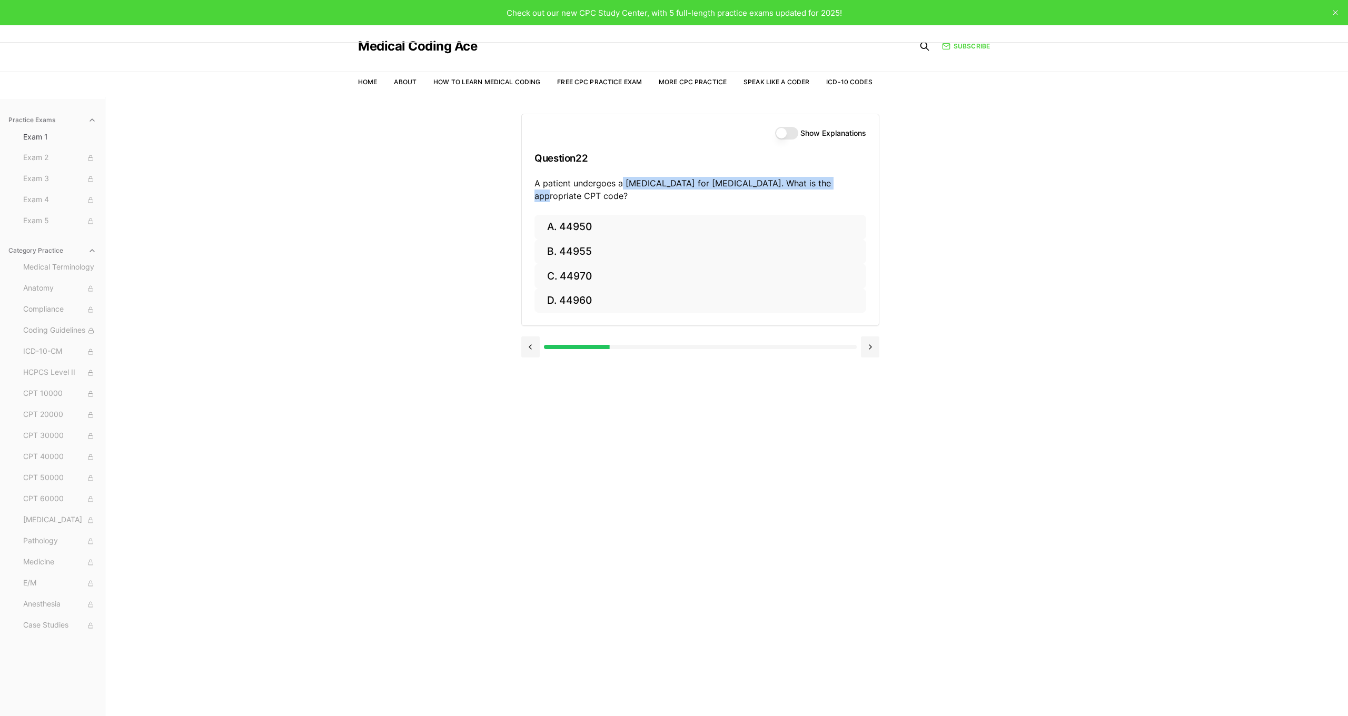
click at [832, 185] on p "A patient undergoes a laparoscopic appendectomy for acute appendicitis. What is…" at bounding box center [700, 189] width 332 height 25
click at [640, 276] on button "C. 44970" at bounding box center [700, 275] width 332 height 25
drag, startPoint x: 634, startPoint y: 181, endPoint x: 595, endPoint y: 198, distance: 42.4
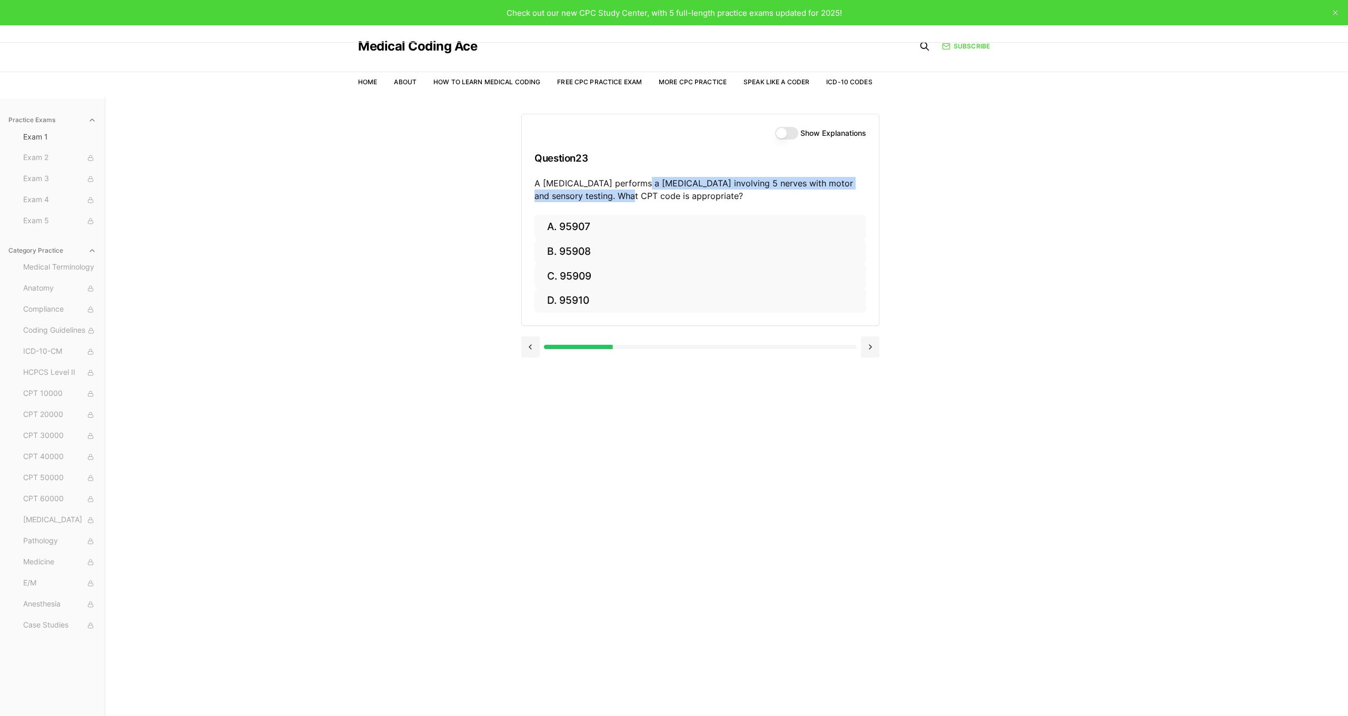
click at [595, 198] on p "A neurologist performs a nerve conduction study involving 5 nerves with motor a…" at bounding box center [700, 189] width 332 height 25
click at [591, 273] on button "C. 95909" at bounding box center [700, 276] width 332 height 25
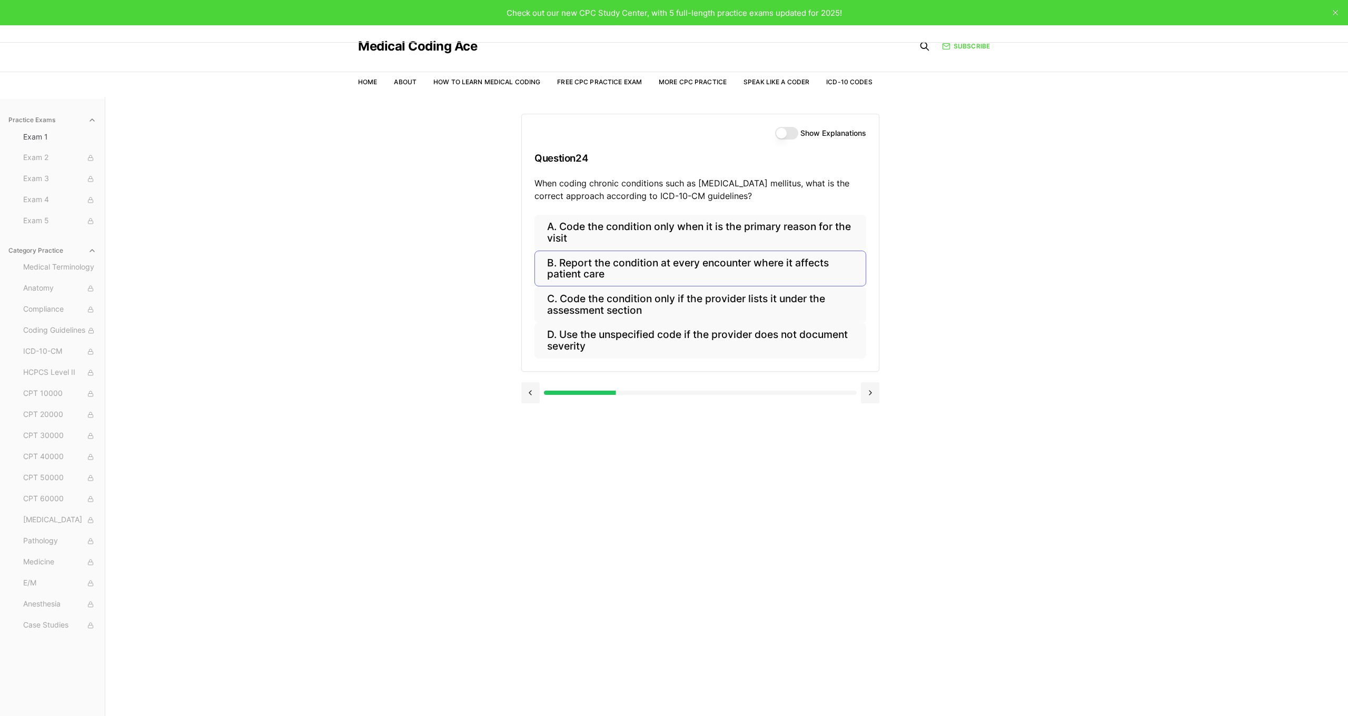
click at [650, 269] on button "B. Report the condition at every encounter where it affects patient care" at bounding box center [700, 269] width 332 height 36
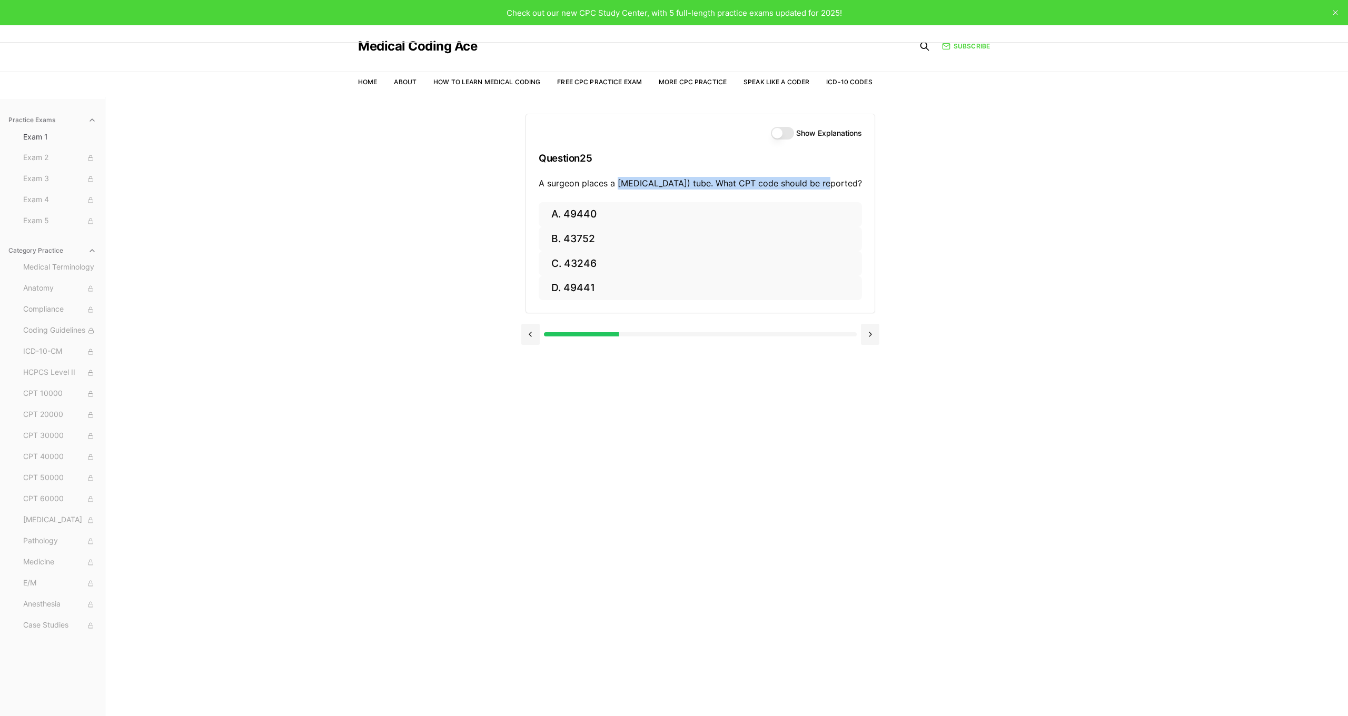
drag, startPoint x: 624, startPoint y: 184, endPoint x: 818, endPoint y: 185, distance: 193.2
click at [818, 185] on p "A surgeon places a percutaneous endoscopic gastrostomy (PEG) tube. What CPT cod…" at bounding box center [700, 183] width 323 height 13
click at [607, 227] on button "A. 49440" at bounding box center [700, 214] width 323 height 25
drag, startPoint x: 579, startPoint y: 183, endPoint x: 751, endPoint y: 180, distance: 172.2
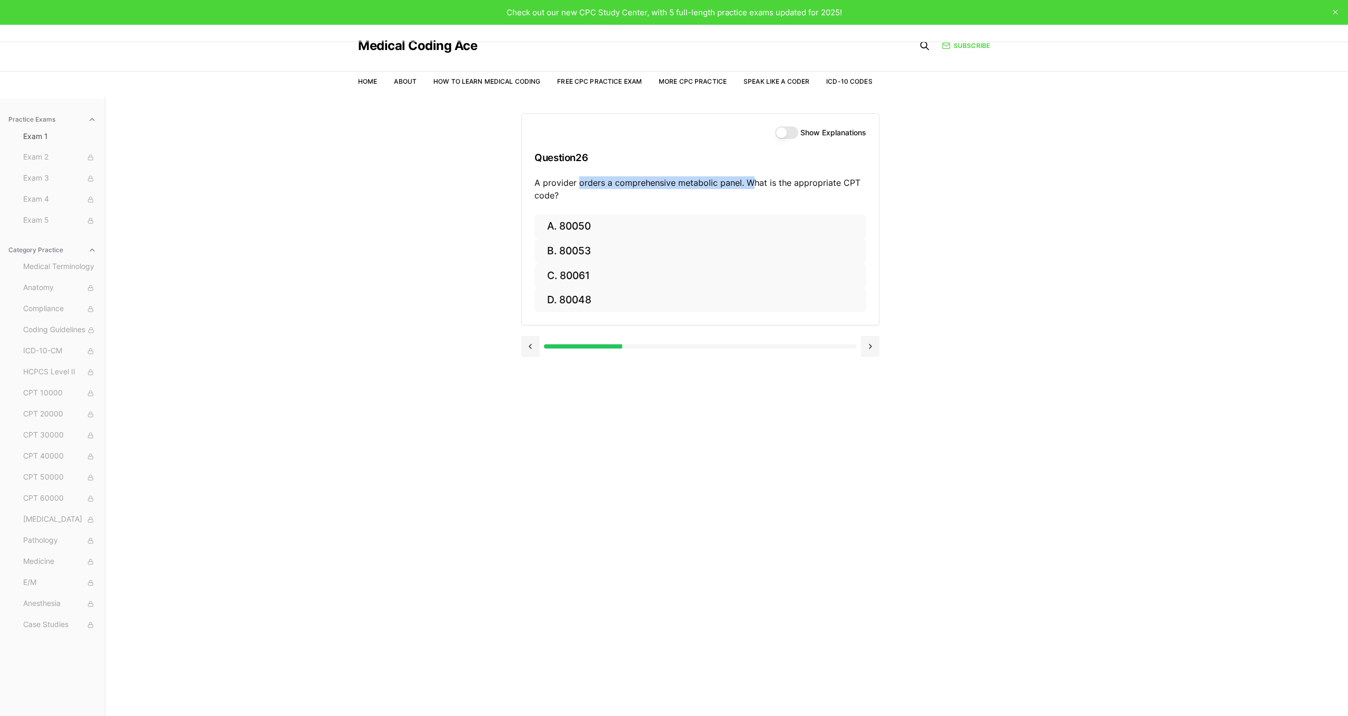
click at [751, 180] on p "A provider orders a comprehensive metabolic panel. What is the appropriate CPT …" at bounding box center [700, 188] width 332 height 25
click at [651, 248] on button "B. 80053" at bounding box center [700, 251] width 332 height 25
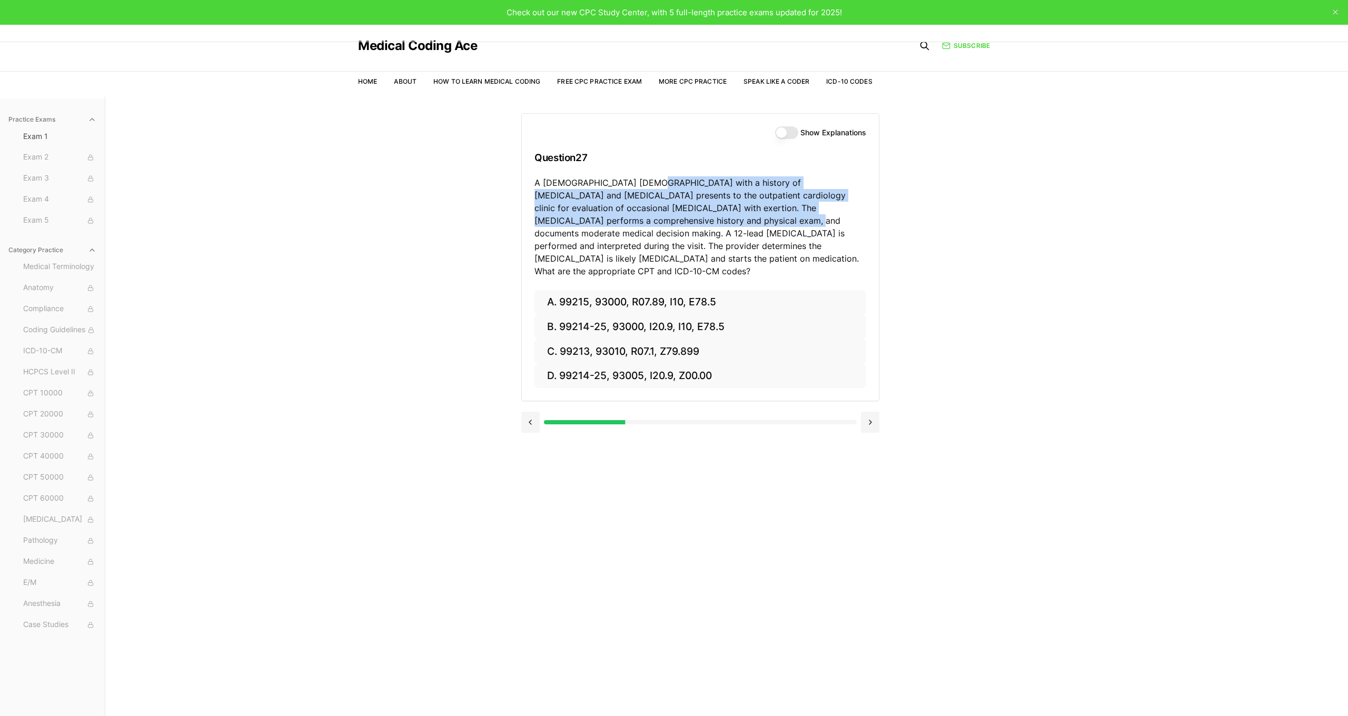
drag, startPoint x: 640, startPoint y: 182, endPoint x: 670, endPoint y: 221, distance: 49.5
click at [668, 222] on p "A 70-year-old male with a history of hypertension and hyperlipidemia presents t…" at bounding box center [700, 226] width 332 height 101
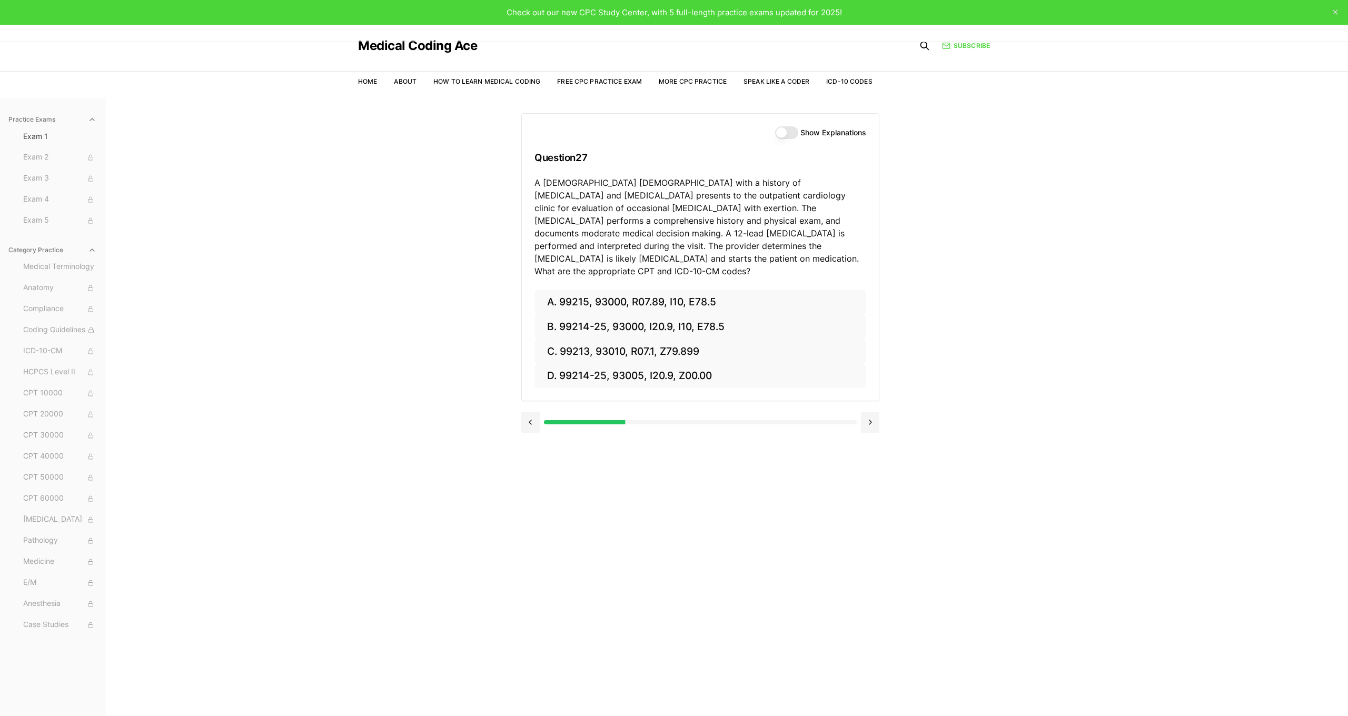
click at [734, 222] on p "A 70-year-old male with a history of hypertension and hyperlipidemia presents t…" at bounding box center [700, 226] width 332 height 101
drag, startPoint x: 740, startPoint y: 221, endPoint x: 706, endPoint y: 248, distance: 43.5
click at [707, 249] on p "A 70-year-old male with a history of hypertension and hyperlipidemia presents t…" at bounding box center [700, 226] width 332 height 101
click at [641, 315] on button "B. 99214-25, 93000, I20.9, I10, E78.5" at bounding box center [700, 327] width 332 height 25
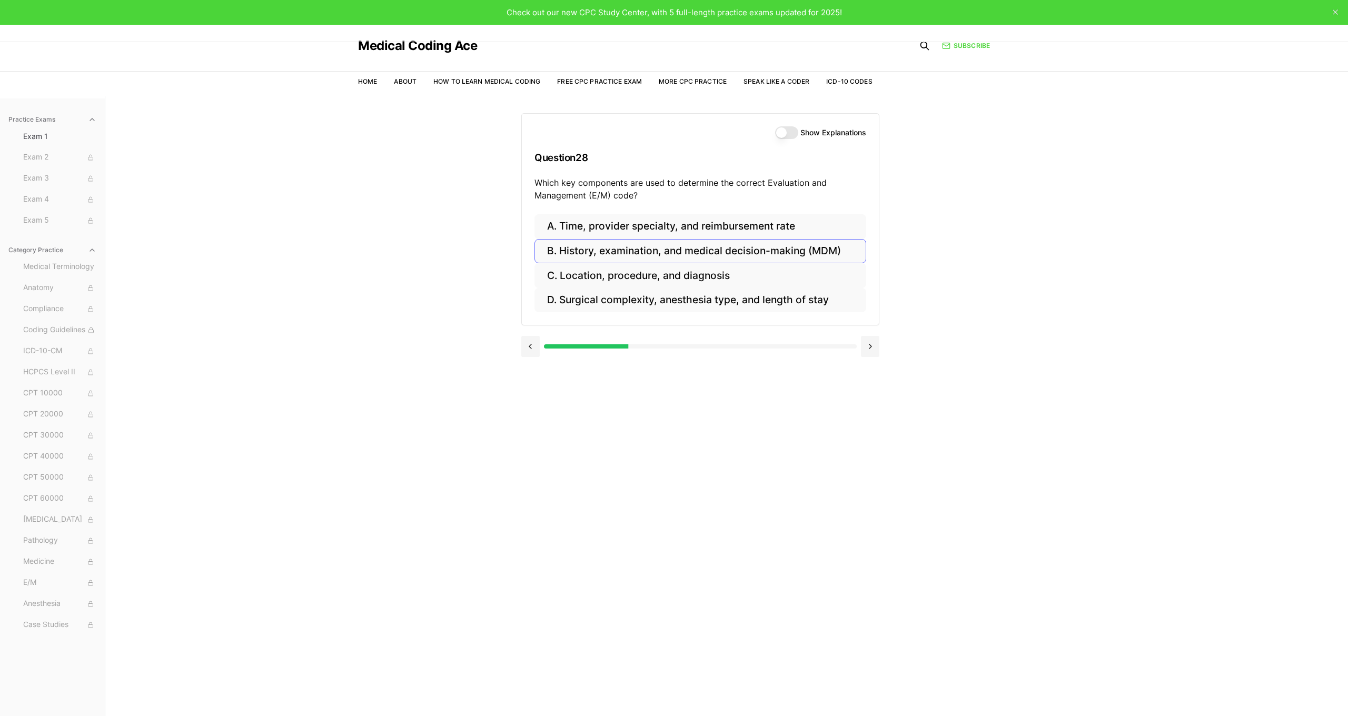
click at [724, 253] on button "B. History, examination, and medical decision-making (MDM)" at bounding box center [700, 251] width 332 height 25
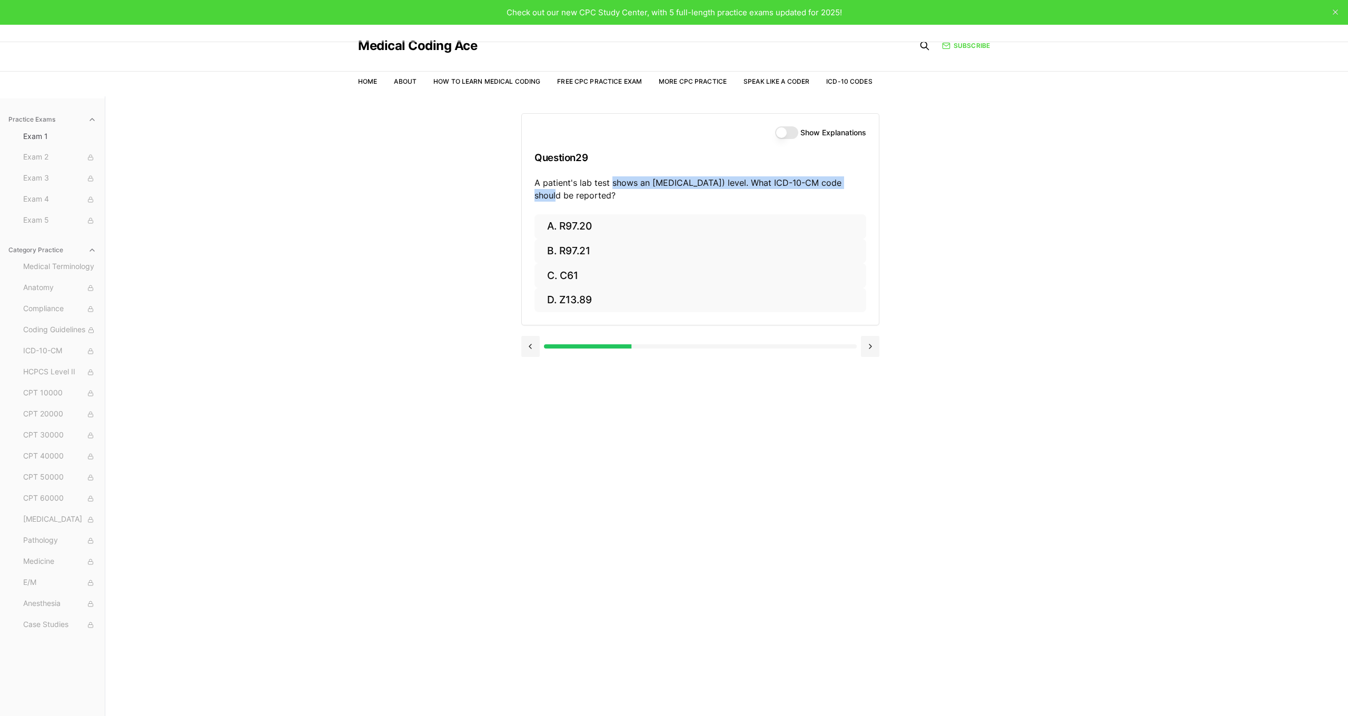
drag, startPoint x: 611, startPoint y: 184, endPoint x: 838, endPoint y: 184, distance: 226.9
click at [838, 184] on p "A patient's lab test shows an elevated prostate-specific antigen (PSA) level. W…" at bounding box center [700, 188] width 332 height 25
click at [593, 227] on button "A. R97.20" at bounding box center [700, 227] width 332 height 25
drag, startPoint x: 751, startPoint y: 182, endPoint x: 691, endPoint y: 197, distance: 61.6
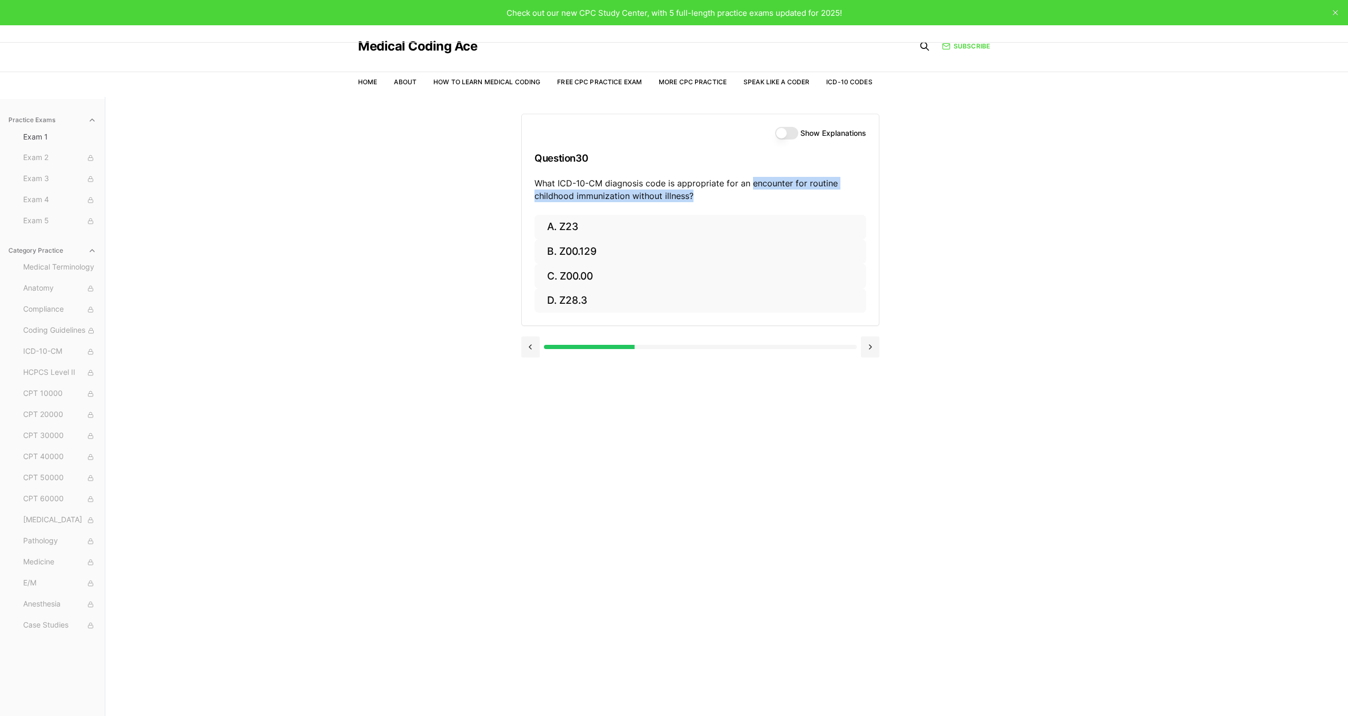
click at [691, 197] on p "What ICD-10-CM diagnosis code is appropriate for an encounter for routine child…" at bounding box center [700, 189] width 332 height 25
click at [597, 250] on button "B. Z00.129" at bounding box center [700, 252] width 332 height 25
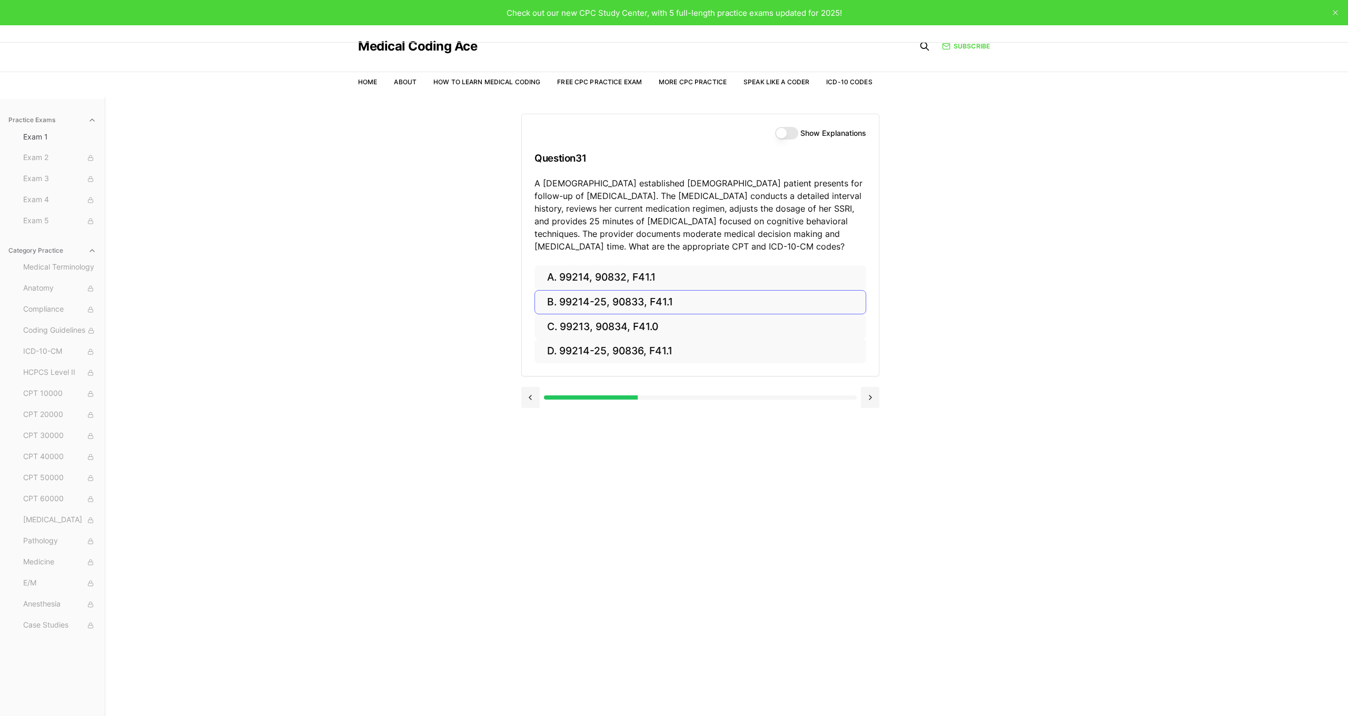
click at [655, 297] on button "B. 99214-25, 90833, F41.1" at bounding box center [700, 302] width 332 height 25
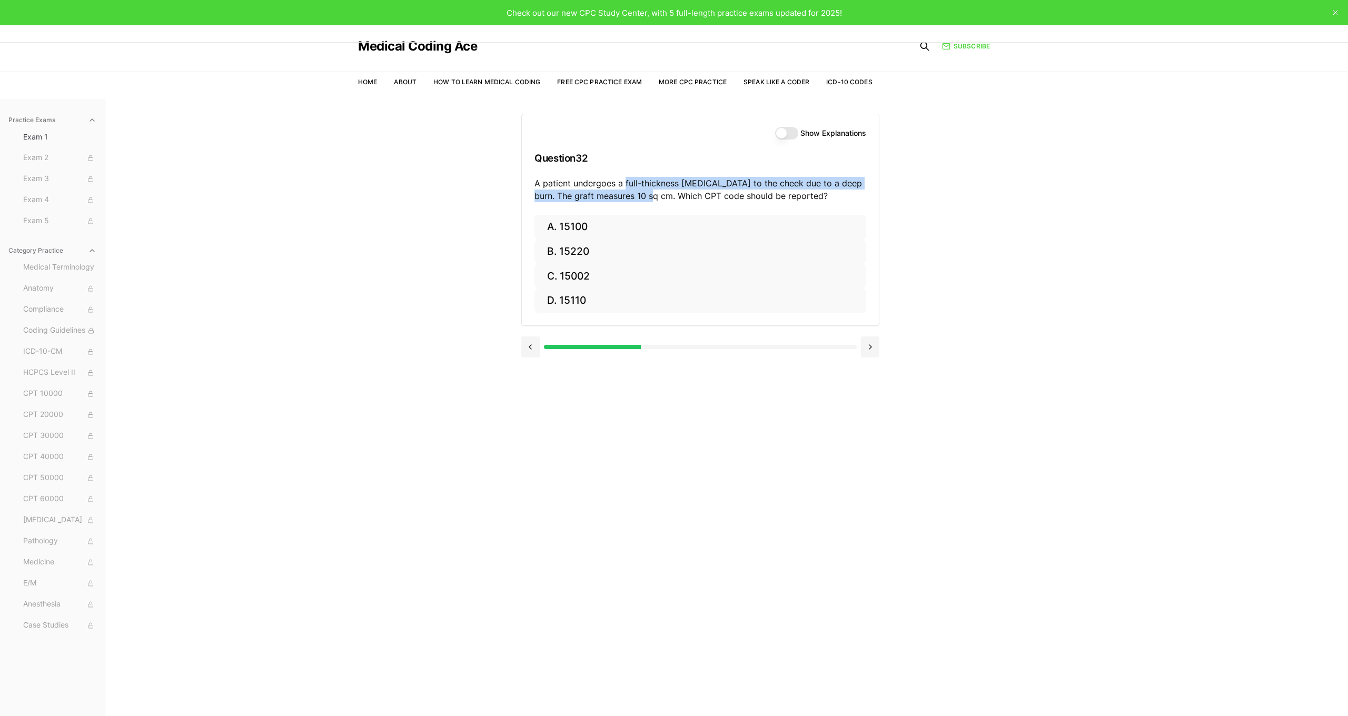
drag, startPoint x: 625, startPoint y: 182, endPoint x: 650, endPoint y: 200, distance: 30.7
click at [650, 200] on p "A patient undergoes a full-thickness skin graft to the cheek due to a deep burn…" at bounding box center [700, 189] width 332 height 25
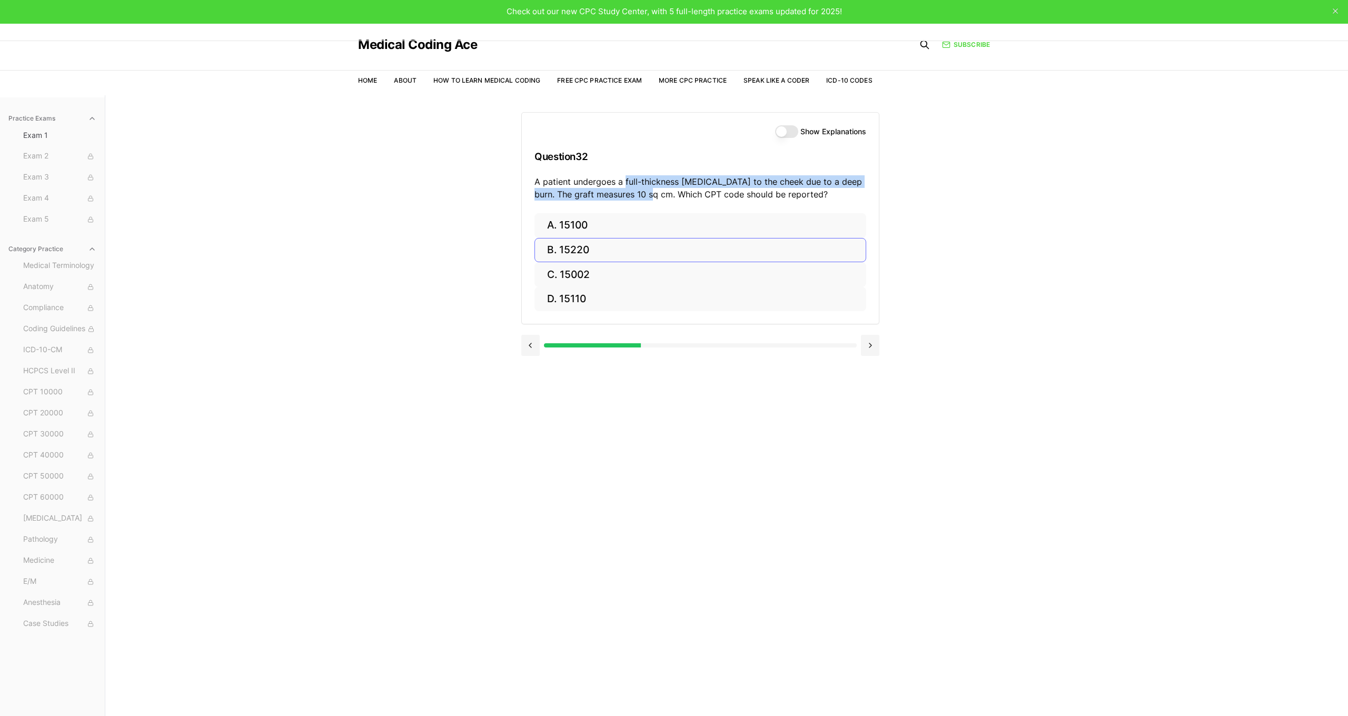
click at [744, 243] on button "B. 15220" at bounding box center [700, 250] width 332 height 25
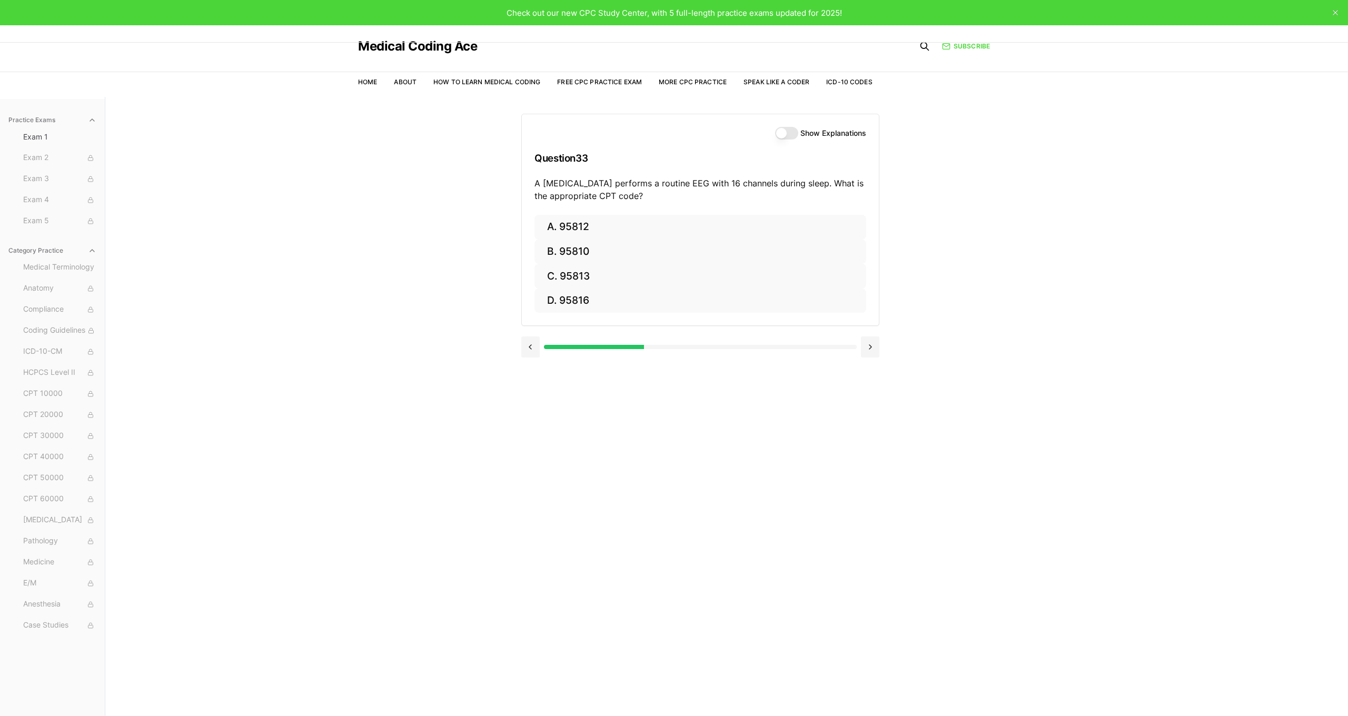
scroll to position [0, 0]
drag, startPoint x: 634, startPoint y: 184, endPoint x: 804, endPoint y: 186, distance: 170.1
click at [804, 186] on p "A neurologist performs a routine EEG with 16 channels during sleep. What is the…" at bounding box center [700, 189] width 332 height 25
click at [599, 300] on button "D. 95816" at bounding box center [700, 301] width 332 height 25
click at [590, 257] on button "B. 47563" at bounding box center [700, 252] width 332 height 25
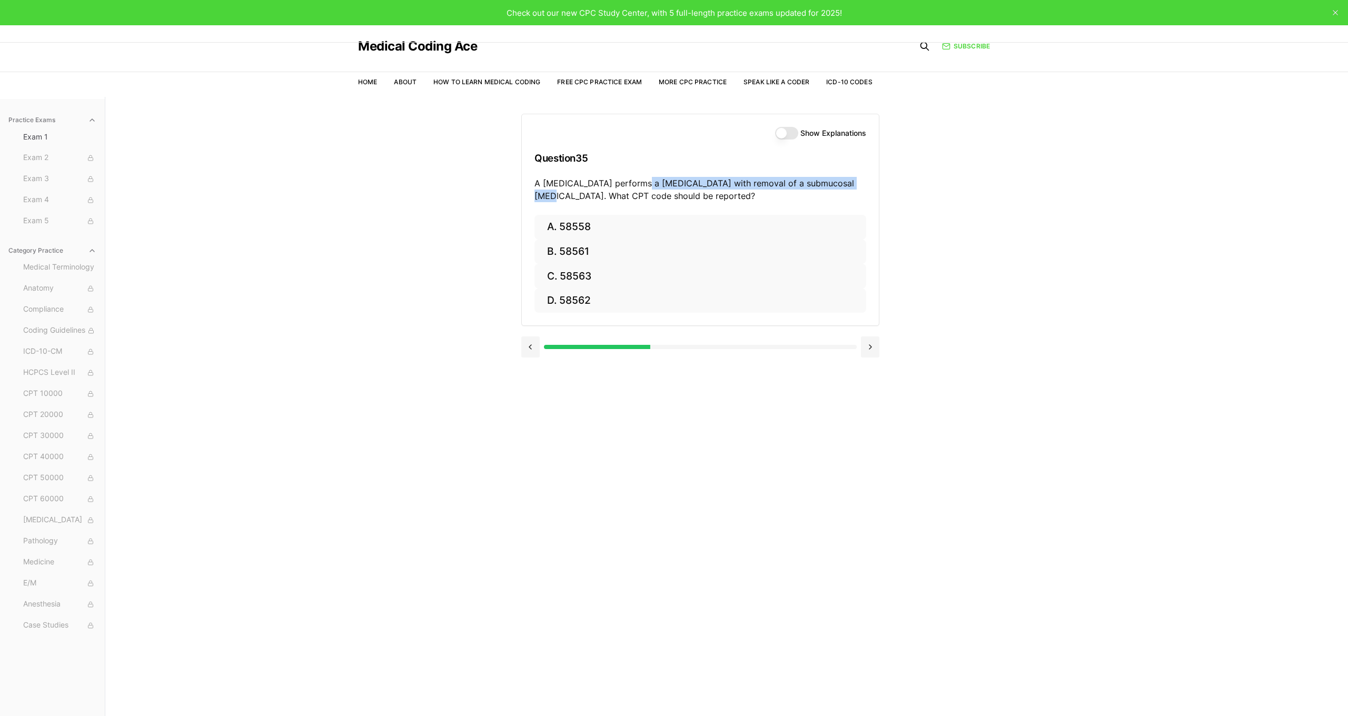
drag, startPoint x: 640, startPoint y: 183, endPoint x: 851, endPoint y: 183, distance: 211.7
click at [851, 183] on p "A gynecologist performs a hysteroscopy with removal of a submucosal fibroid. Wh…" at bounding box center [700, 189] width 332 height 25
click at [661, 250] on button "B. 58561" at bounding box center [700, 252] width 332 height 25
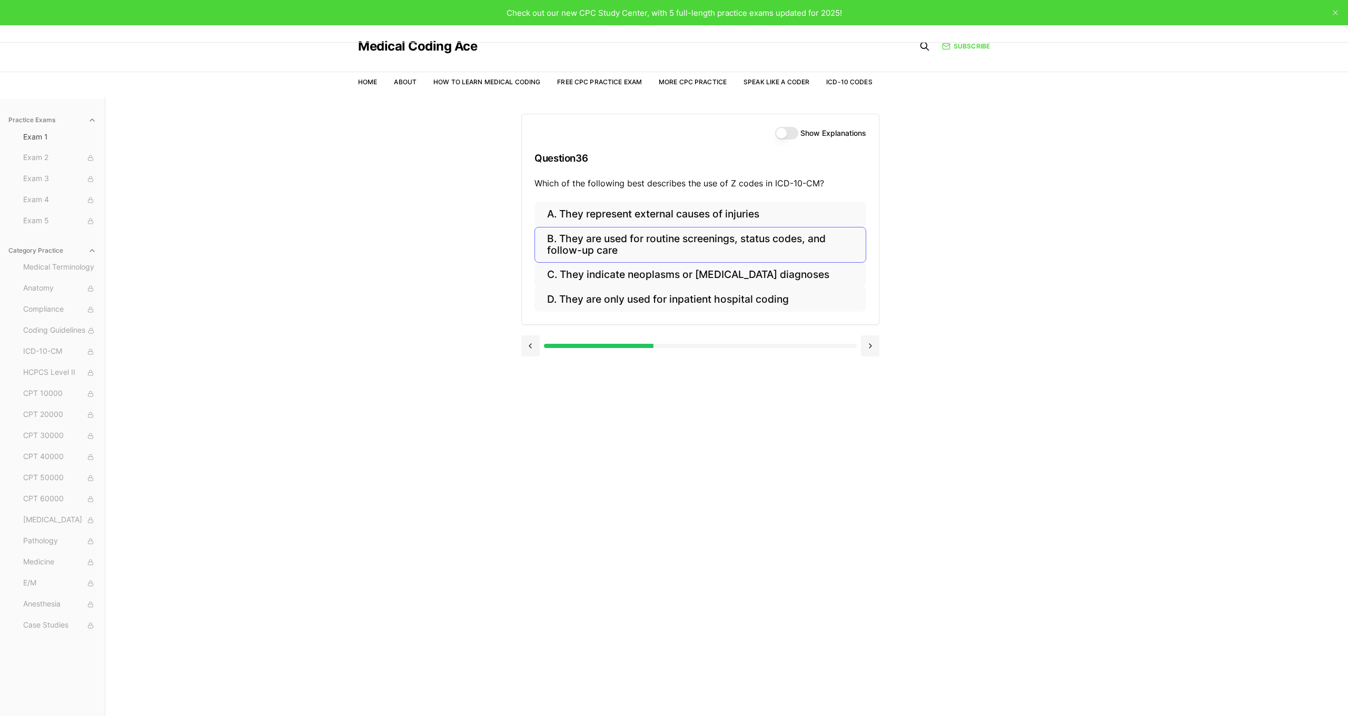
click at [626, 250] on button "B. They are used for routine screenings, status codes, and follow-up care" at bounding box center [700, 245] width 332 height 36
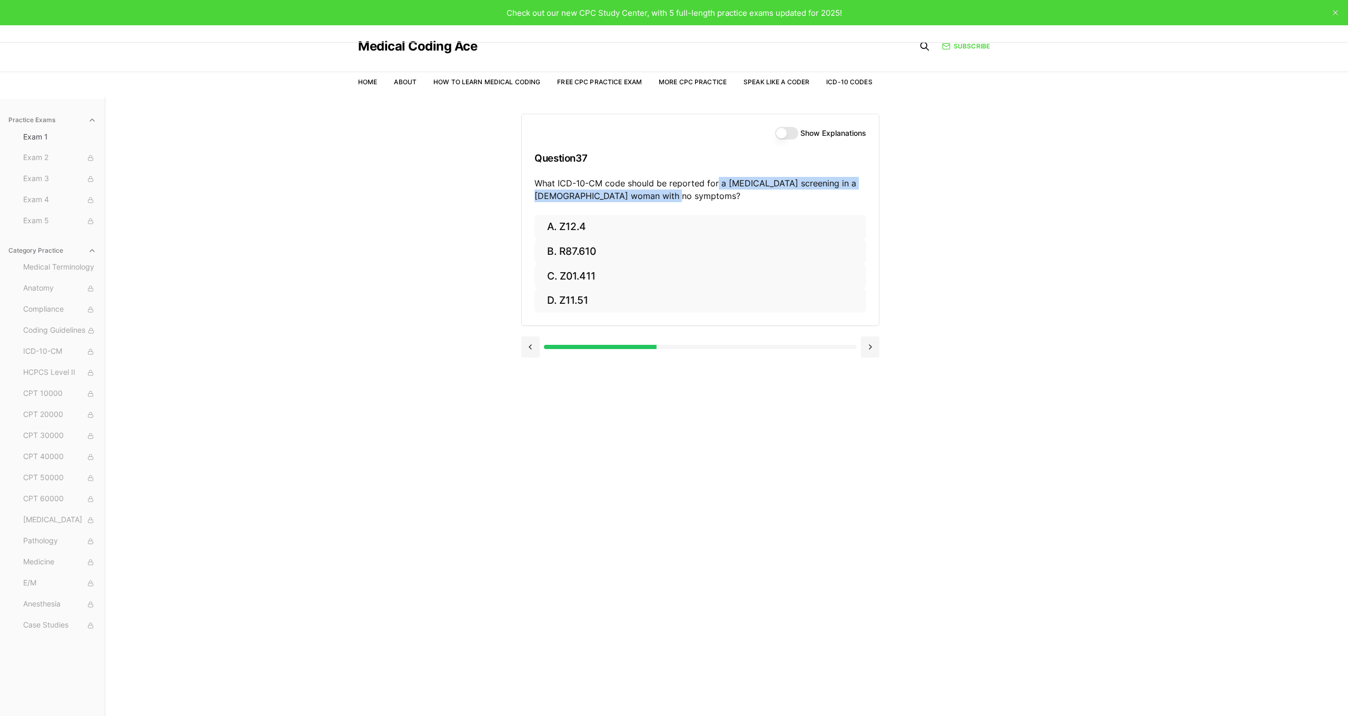
drag, startPoint x: 718, startPoint y: 183, endPoint x: 860, endPoint y: 193, distance: 143.1
click at [860, 193] on p "What ICD-10-CM code should be reported for a Pap smear screening in a 30-year-o…" at bounding box center [700, 189] width 332 height 25
click at [592, 306] on button "D. Z11.51" at bounding box center [700, 301] width 332 height 25
click at [573, 274] on button "C. AA" at bounding box center [700, 276] width 332 height 25
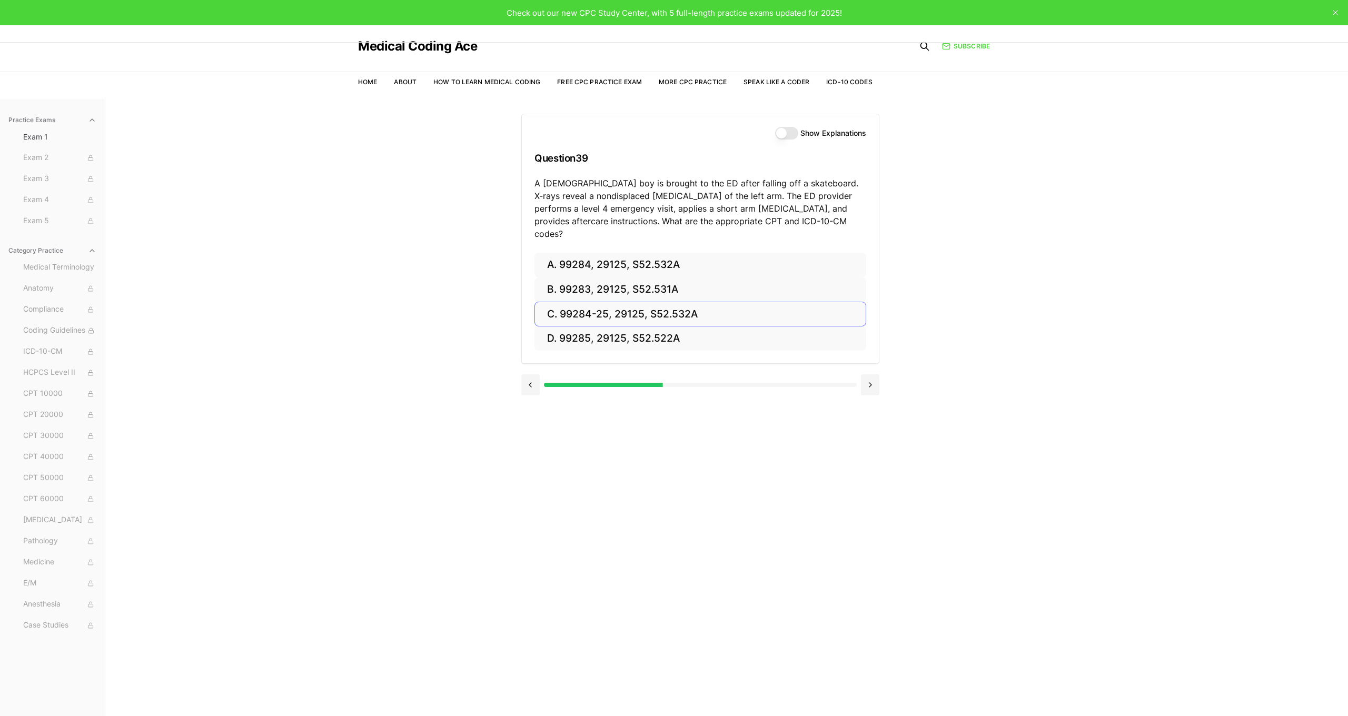
click at [653, 305] on button "C. 99284-25, 29125, S52.532A" at bounding box center [700, 314] width 332 height 25
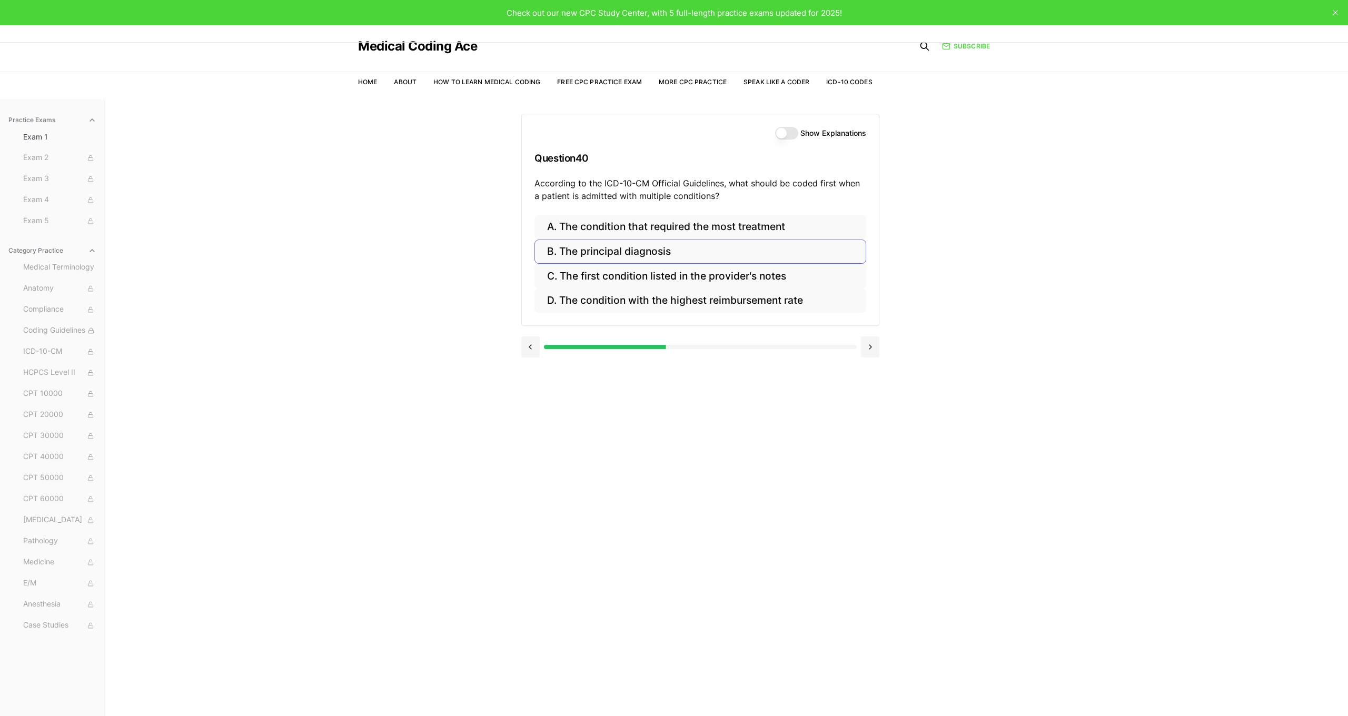
click at [637, 255] on button "B. The principal diagnosis" at bounding box center [700, 252] width 332 height 25
click at [703, 275] on button "C. Use separate codes for right and left otitis media" at bounding box center [700, 276] width 332 height 25
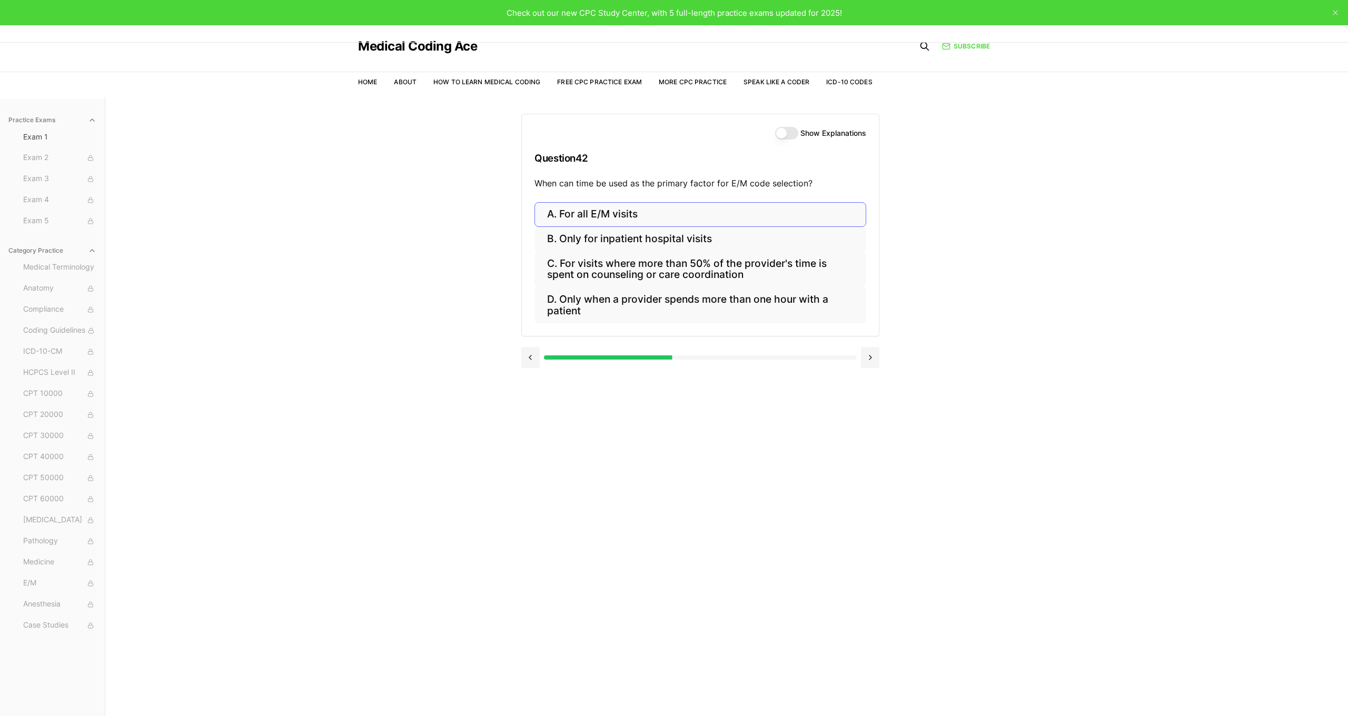
click at [651, 220] on button "A. For all E/M visits" at bounding box center [700, 214] width 332 height 25
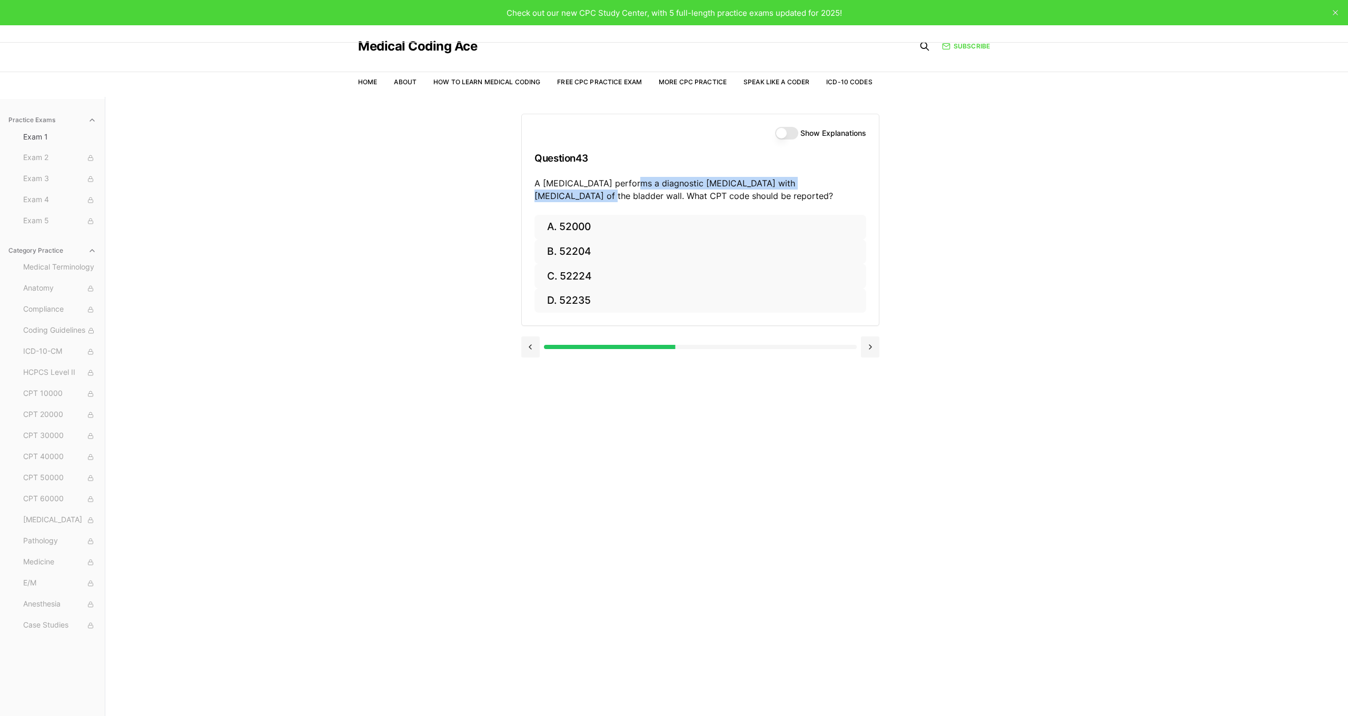
drag, startPoint x: 624, startPoint y: 183, endPoint x: 915, endPoint y: 185, distance: 290.1
click at [841, 184] on p "A urologist performs a diagnostic cystoscopy with biopsy of the bladder wall. W…" at bounding box center [700, 189] width 332 height 25
click at [582, 251] on button "B. 52204" at bounding box center [700, 252] width 332 height 25
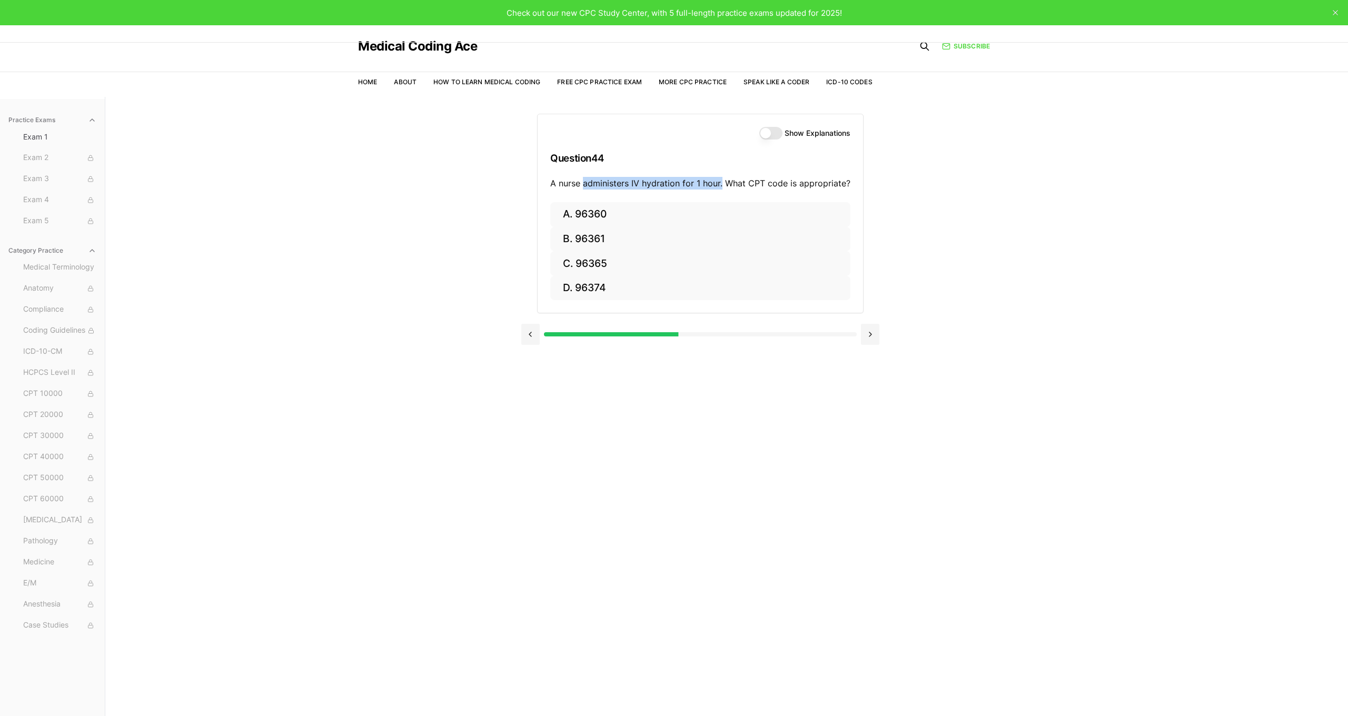
drag, startPoint x: 585, startPoint y: 183, endPoint x: 722, endPoint y: 181, distance: 136.9
click at [722, 181] on p "A nurse administers IV hydration for 1 hour. What CPT code is appropriate?" at bounding box center [700, 183] width 300 height 13
click at [664, 217] on button "A. 96360" at bounding box center [700, 214] width 300 height 25
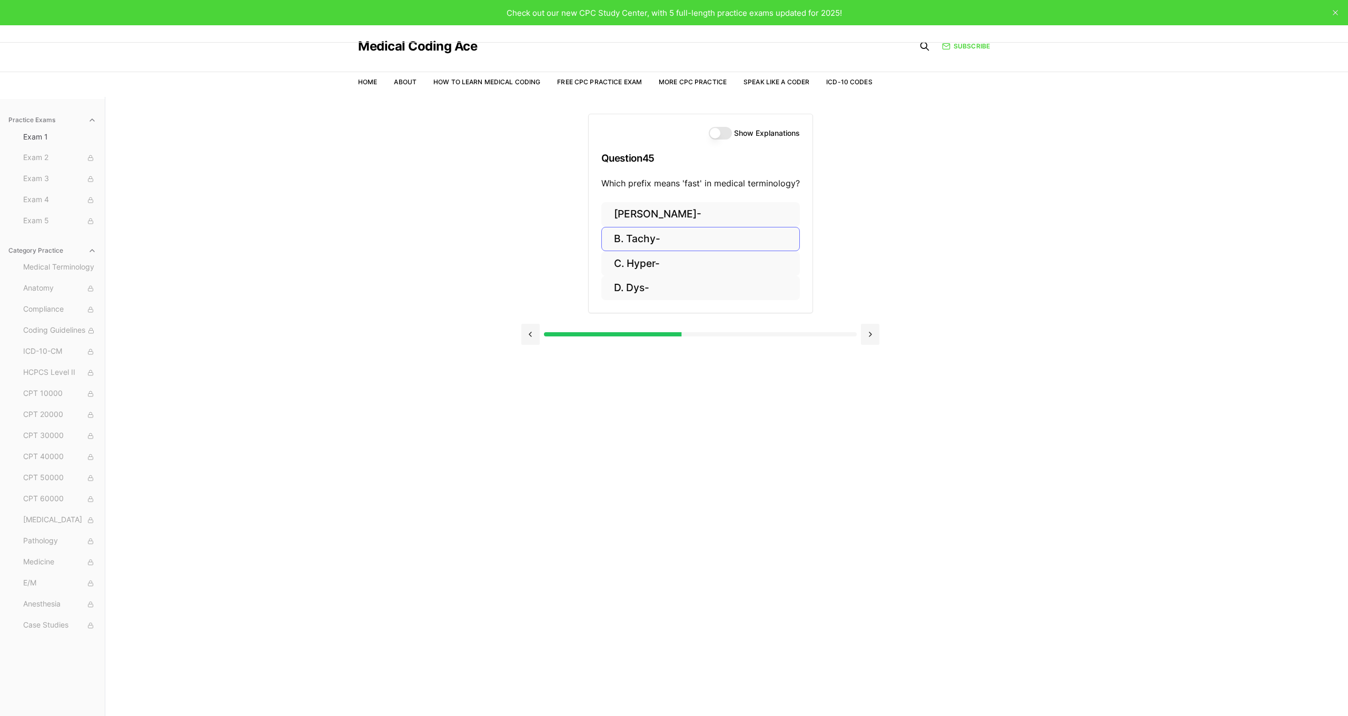
click at [660, 241] on button "B. Tachy-" at bounding box center [700, 239] width 198 height 25
click at [722, 257] on button "C. Processing visual information" at bounding box center [700, 263] width 216 height 25
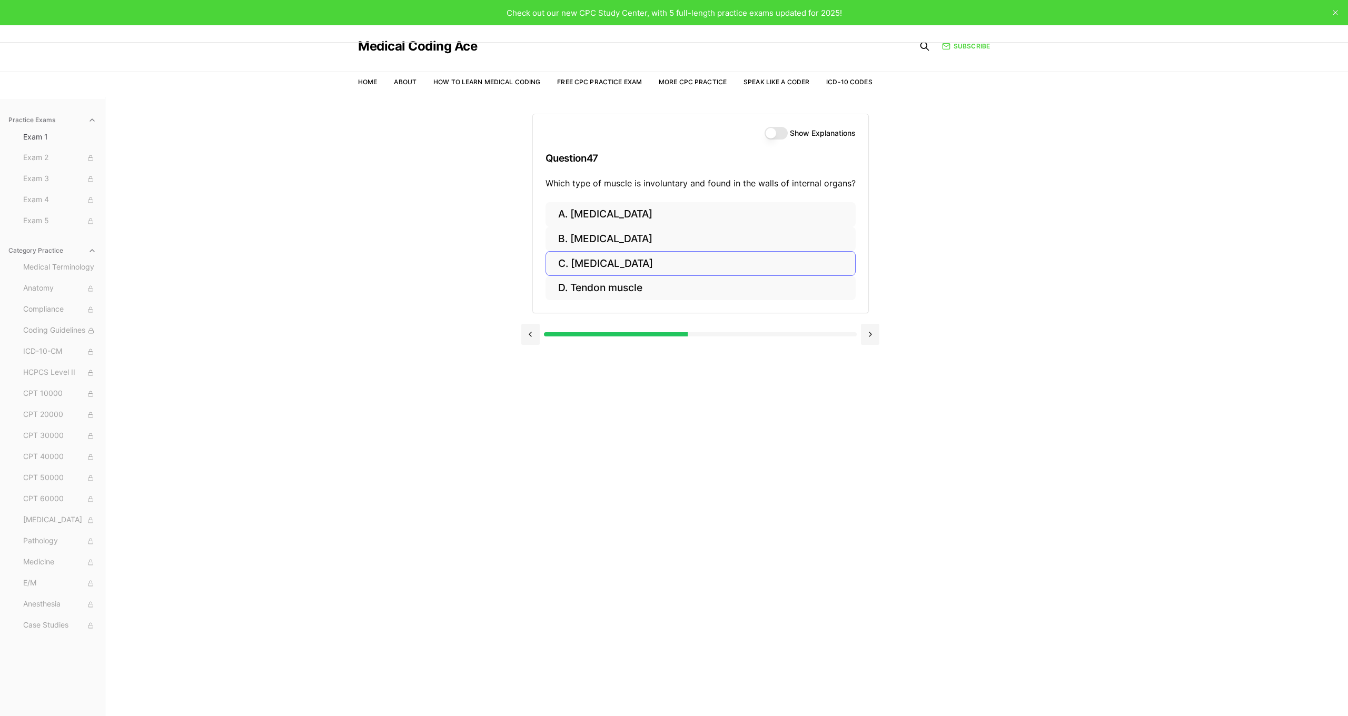
click at [622, 261] on button "C. Smooth muscle" at bounding box center [700, 263] width 310 height 25
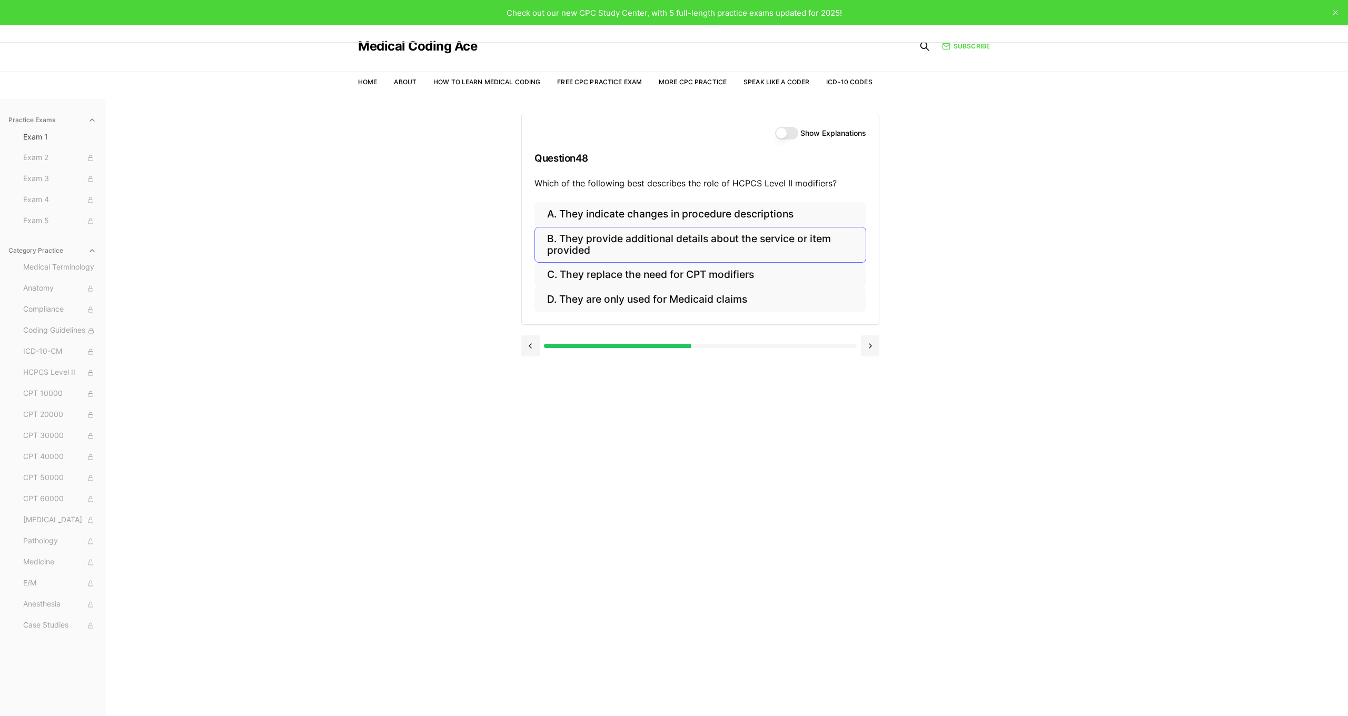
click at [721, 243] on button "B. They provide additional details about the service or item provided" at bounding box center [700, 245] width 332 height 36
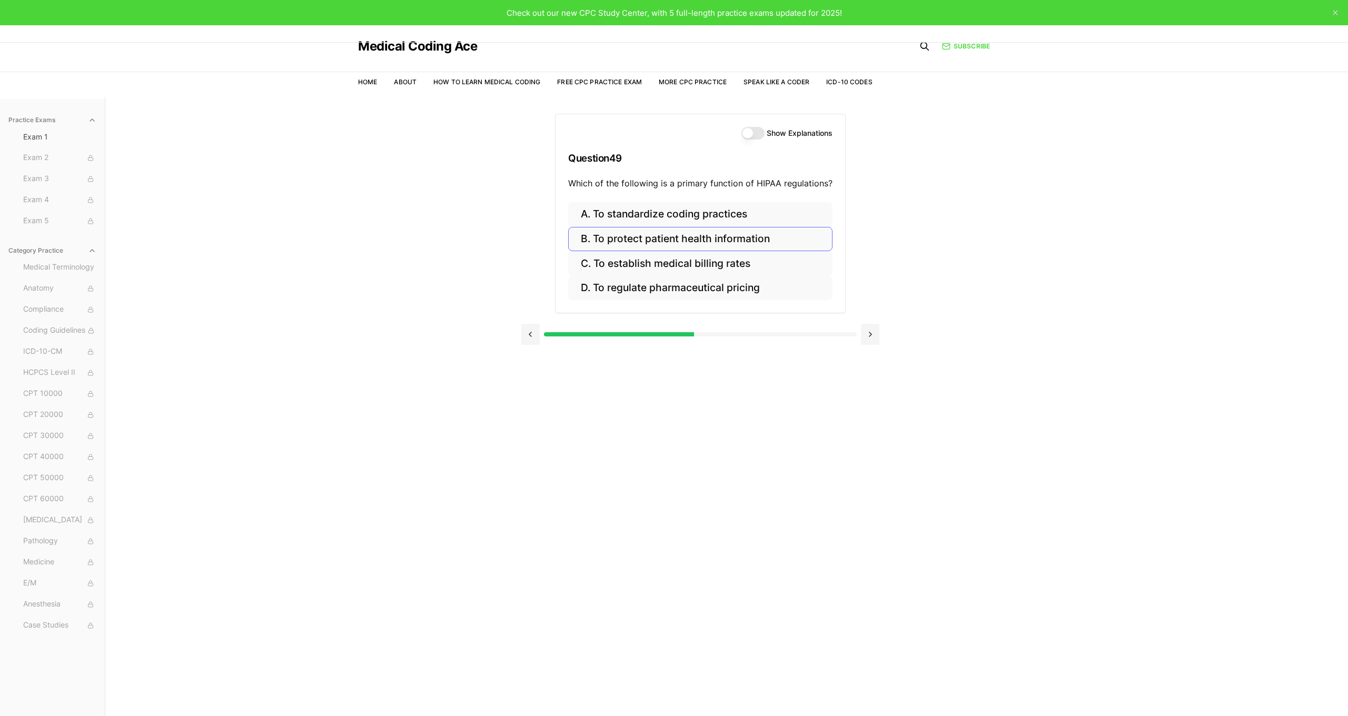
click at [751, 236] on button "B. To protect patient health information" at bounding box center [700, 239] width 264 height 25
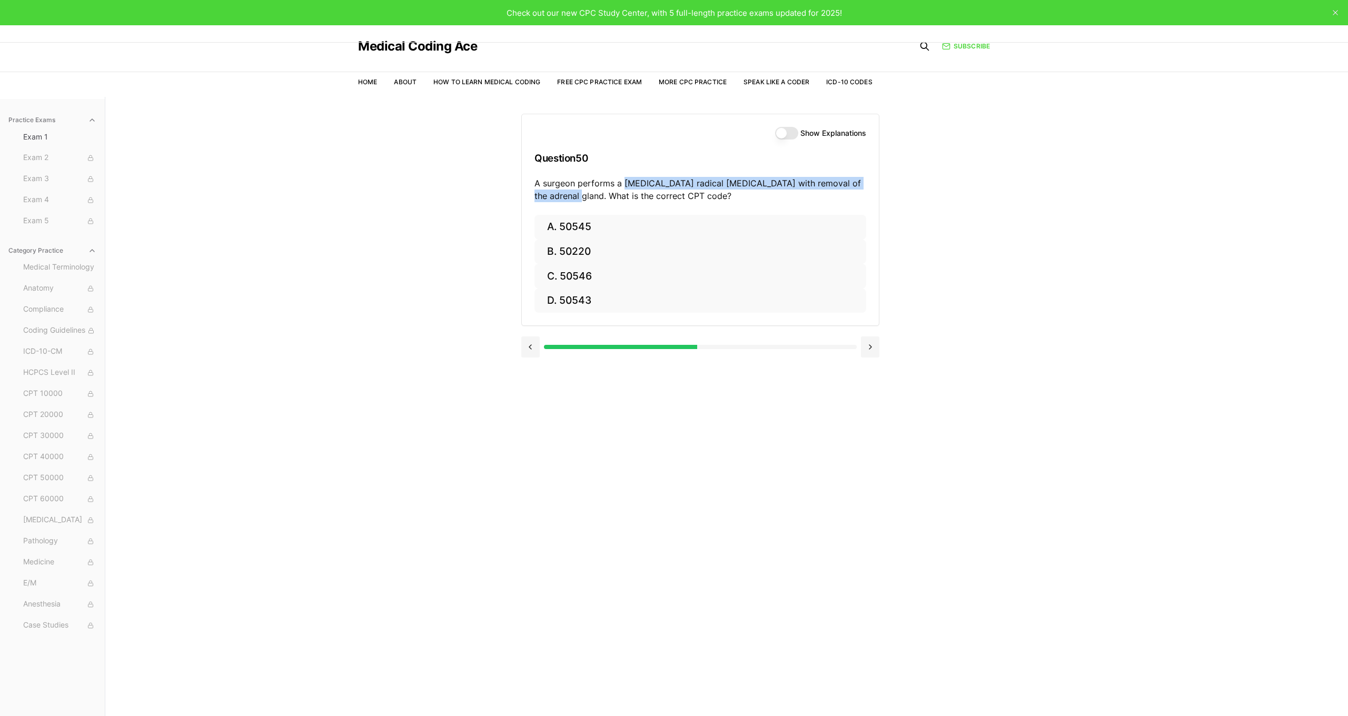
drag, startPoint x: 622, startPoint y: 184, endPoint x: 670, endPoint y: 199, distance: 49.6
click at [589, 200] on p "A surgeon performs a laparoscopic radical nephrectomy with removal of the adren…" at bounding box center [700, 189] width 332 height 25
click at [584, 225] on button "A. 50545" at bounding box center [700, 227] width 332 height 25
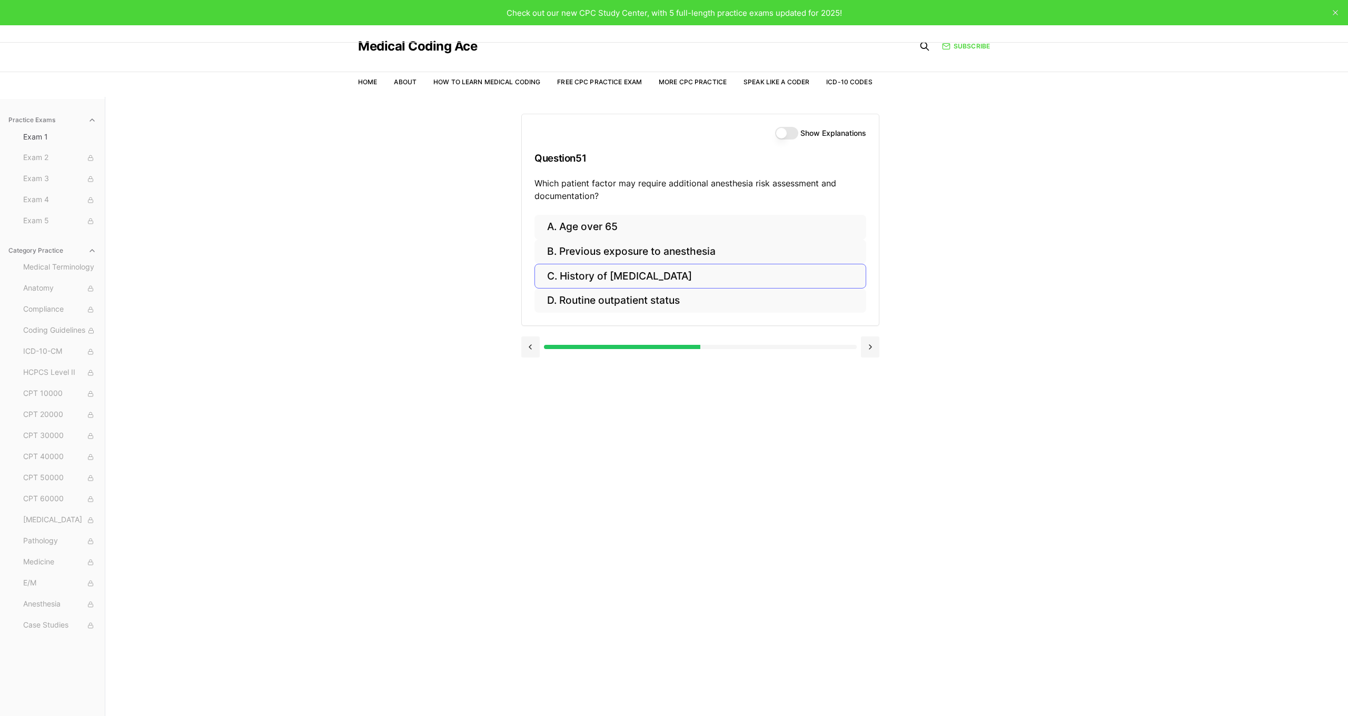
click at [712, 276] on button "C. History of obstructive sleep apnea" at bounding box center [700, 276] width 332 height 25
click at [736, 278] on button "C. The reason for the encounter and coding guidelines" at bounding box center [700, 276] width 332 height 25
click at [565, 272] on button "C. P3" at bounding box center [700, 276] width 332 height 25
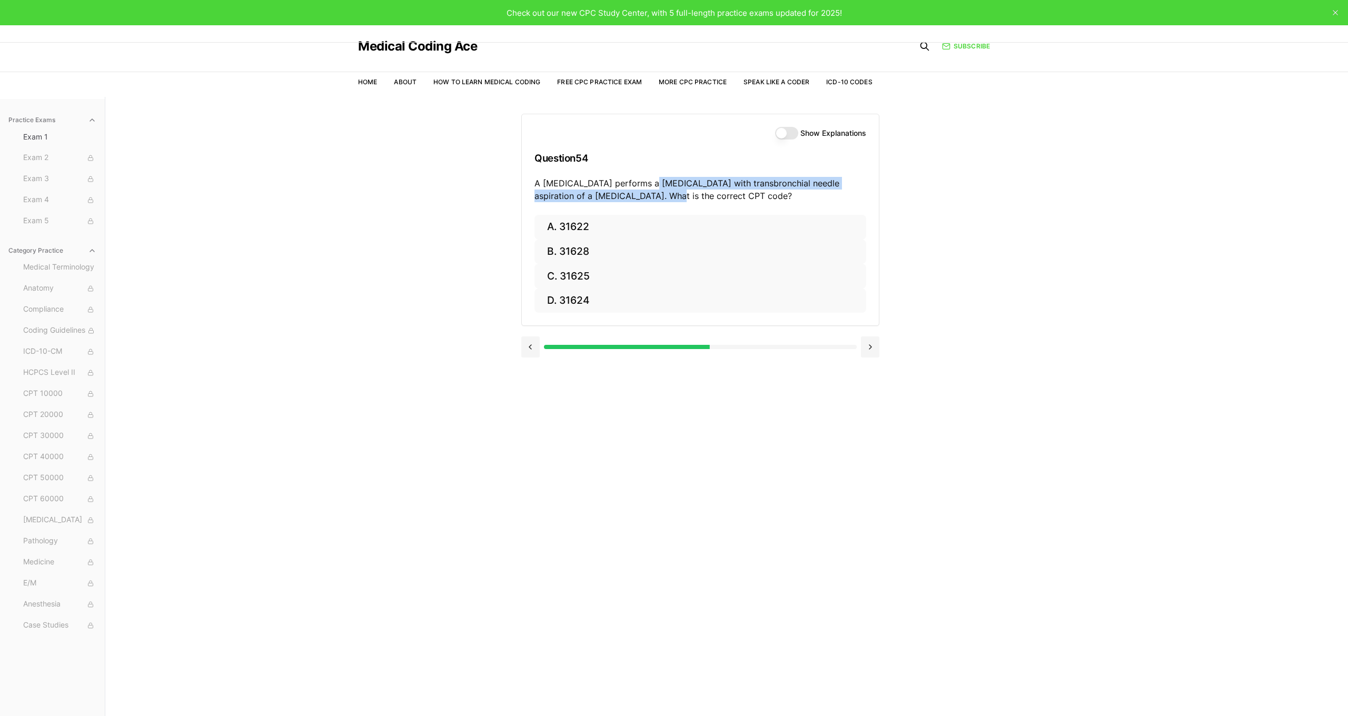
drag, startPoint x: 647, startPoint y: 182, endPoint x: 636, endPoint y: 198, distance: 19.7
click at [636, 198] on p "A pulmonologist performs a bronchoscopy with transbronchial needle aspiration o…" at bounding box center [700, 189] width 332 height 25
click at [657, 250] on button "B. 31628" at bounding box center [700, 252] width 332 height 25
drag, startPoint x: 612, startPoint y: 183, endPoint x: 627, endPoint y: 196, distance: 19.0
click at [627, 196] on p "A provider orders a CT scan of the abdomen and pelvis with contrast due to susp…" at bounding box center [700, 189] width 332 height 25
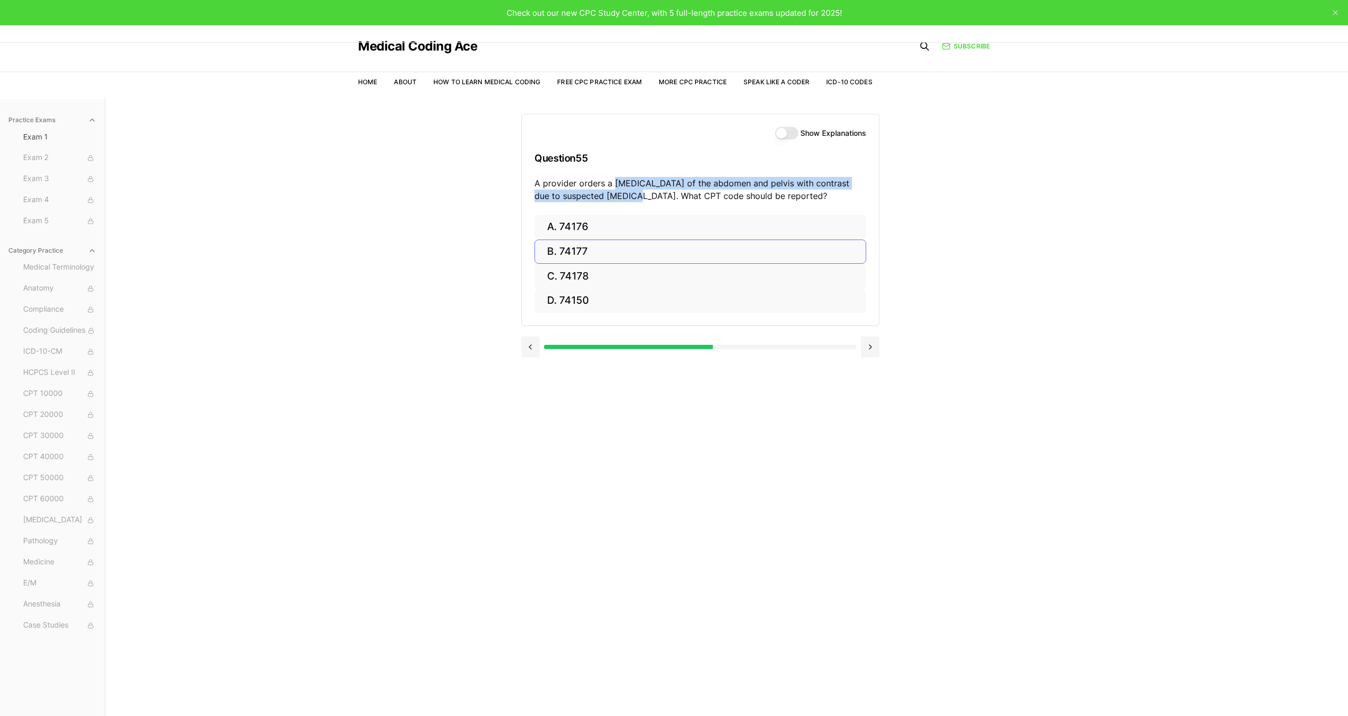
click at [585, 253] on button "B. 74177" at bounding box center [700, 252] width 332 height 25
drag, startPoint x: 611, startPoint y: 183, endPoint x: 839, endPoint y: 187, distance: 228.5
click at [839, 187] on p "A provider orders a two-view chest X-ray to evaluate suspected pneumonia. What …" at bounding box center [700, 189] width 332 height 25
click at [607, 253] on button "B. 71046" at bounding box center [700, 252] width 332 height 25
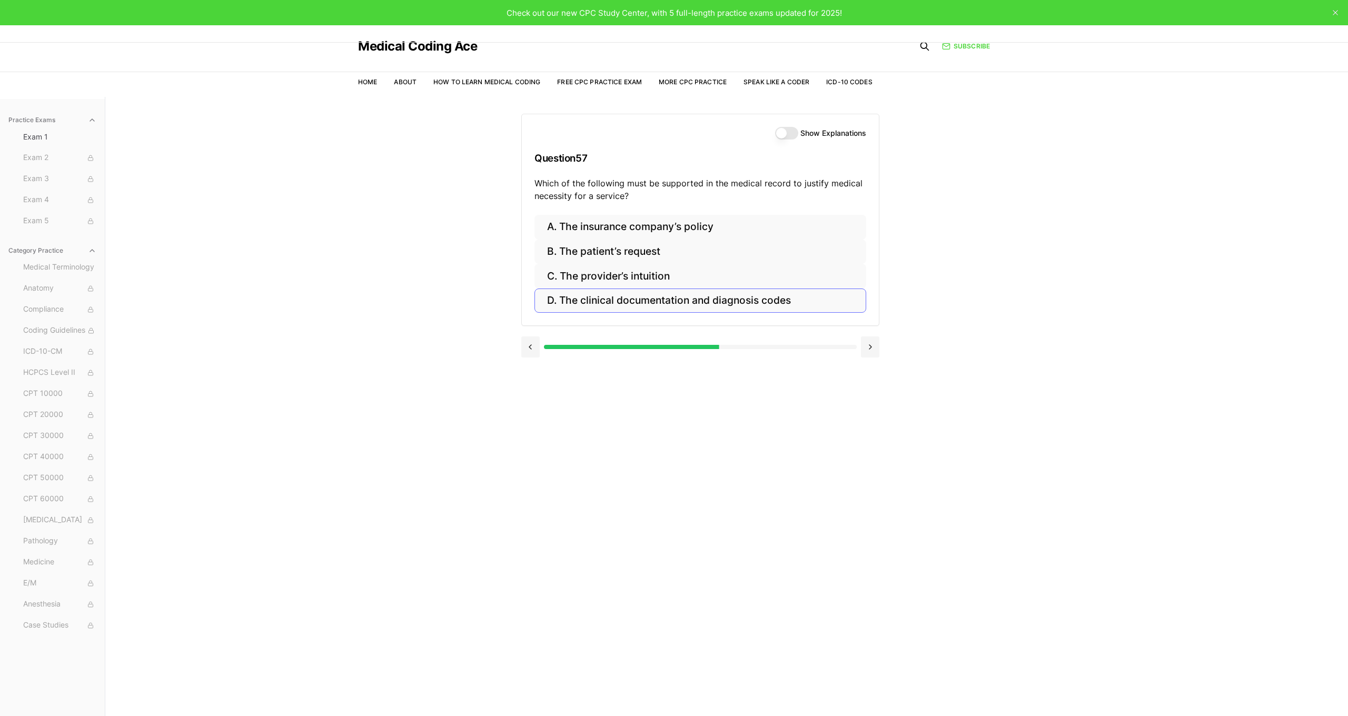
click at [643, 299] on button "D. The clinical documentation and diagnosis codes" at bounding box center [700, 301] width 332 height 25
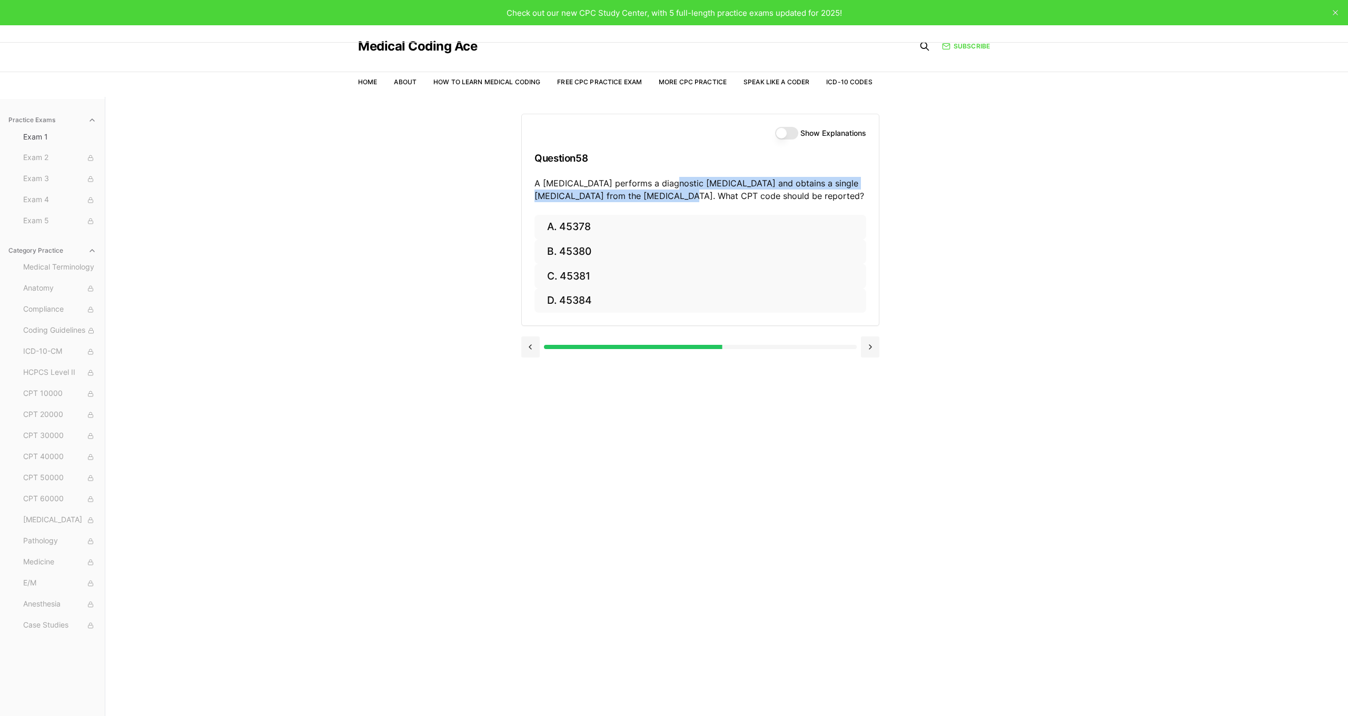
drag, startPoint x: 667, startPoint y: 184, endPoint x: 676, endPoint y: 198, distance: 16.4
click at [676, 198] on p "A gastroenterologist performs a diagnostic colonoscopy and obtains a single bio…" at bounding box center [700, 189] width 332 height 25
click at [610, 248] on button "B. 45380" at bounding box center [700, 252] width 332 height 25
drag, startPoint x: 624, startPoint y: 184, endPoint x: 864, endPoint y: 185, distance: 240.1
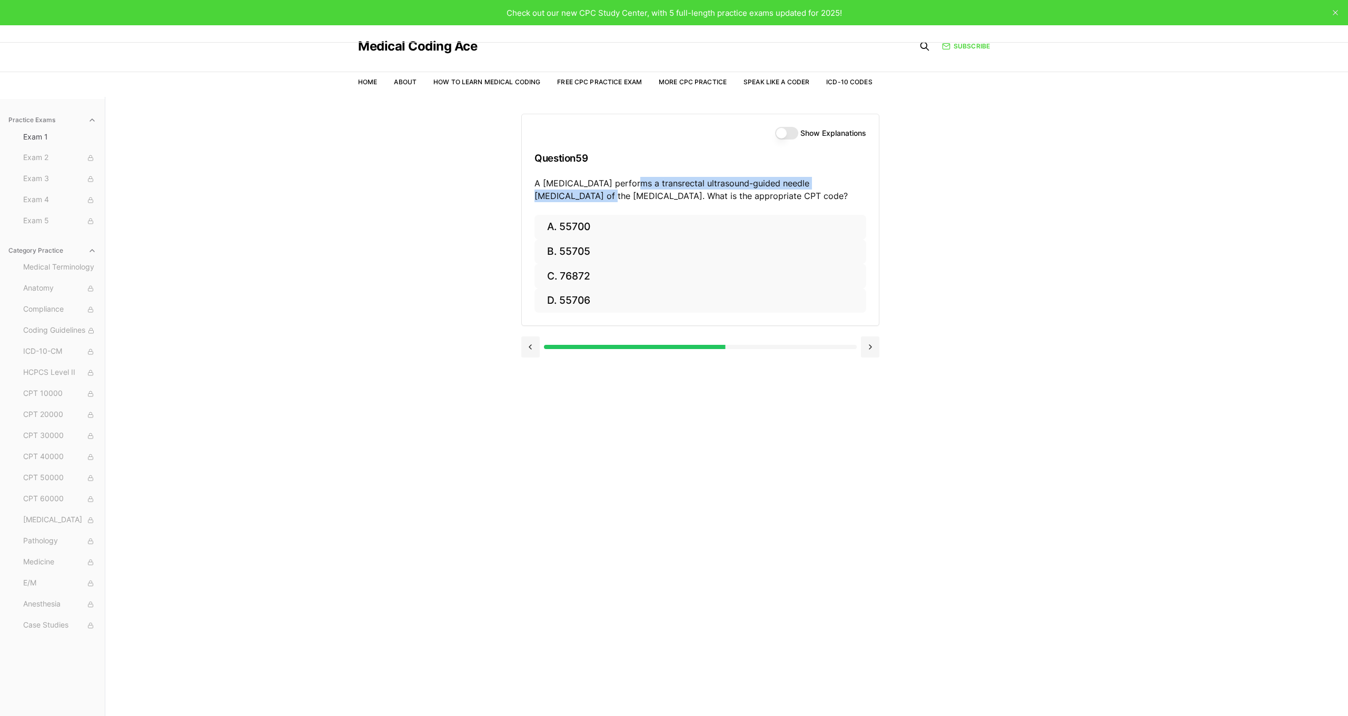
click at [864, 185] on p "A urologist performs a transrectal ultrasound-guided needle biopsy of the prost…" at bounding box center [700, 189] width 332 height 25
click at [634, 299] on button "D. 55706" at bounding box center [700, 301] width 332 height 25
drag, startPoint x: 589, startPoint y: 184, endPoint x: 560, endPoint y: 193, distance: 30.5
click at [560, 193] on p "An MRI of the brain is ordered with and without contrast for evaluation of a br…" at bounding box center [700, 189] width 332 height 25
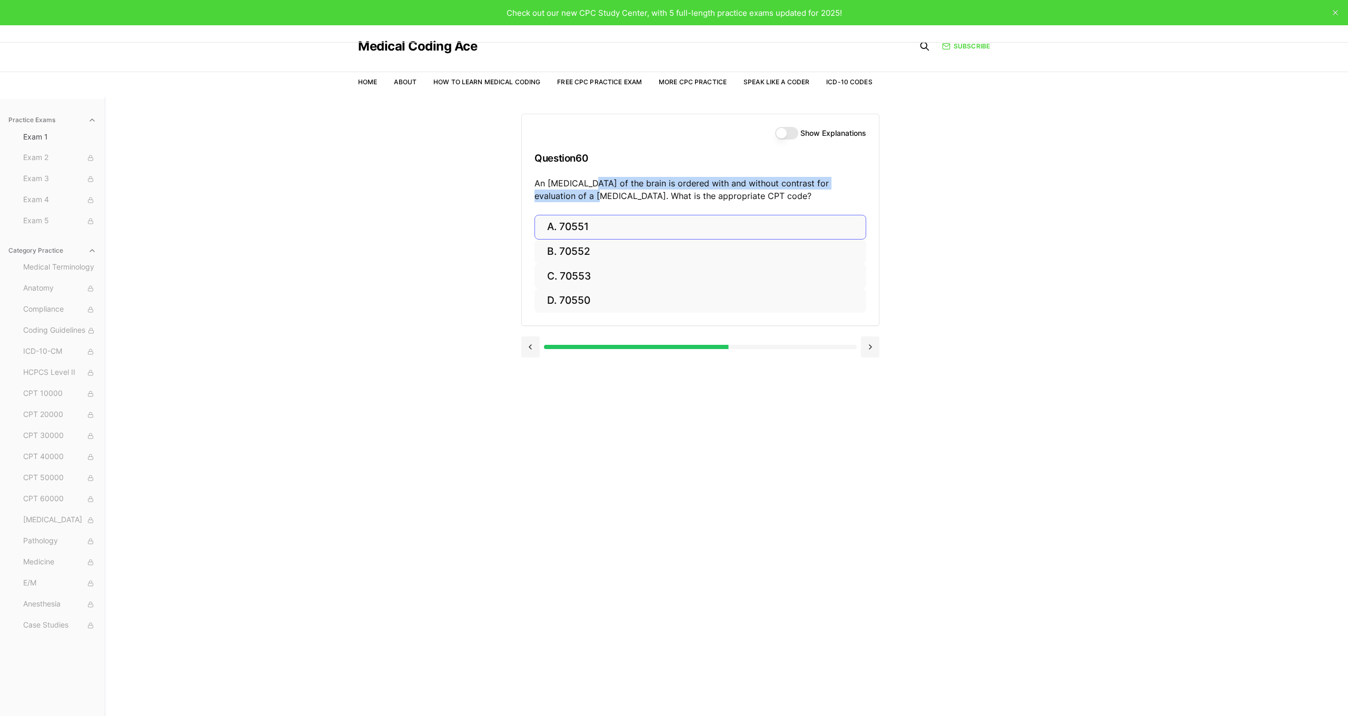
click at [567, 227] on button "A. 70551" at bounding box center [700, 227] width 332 height 25
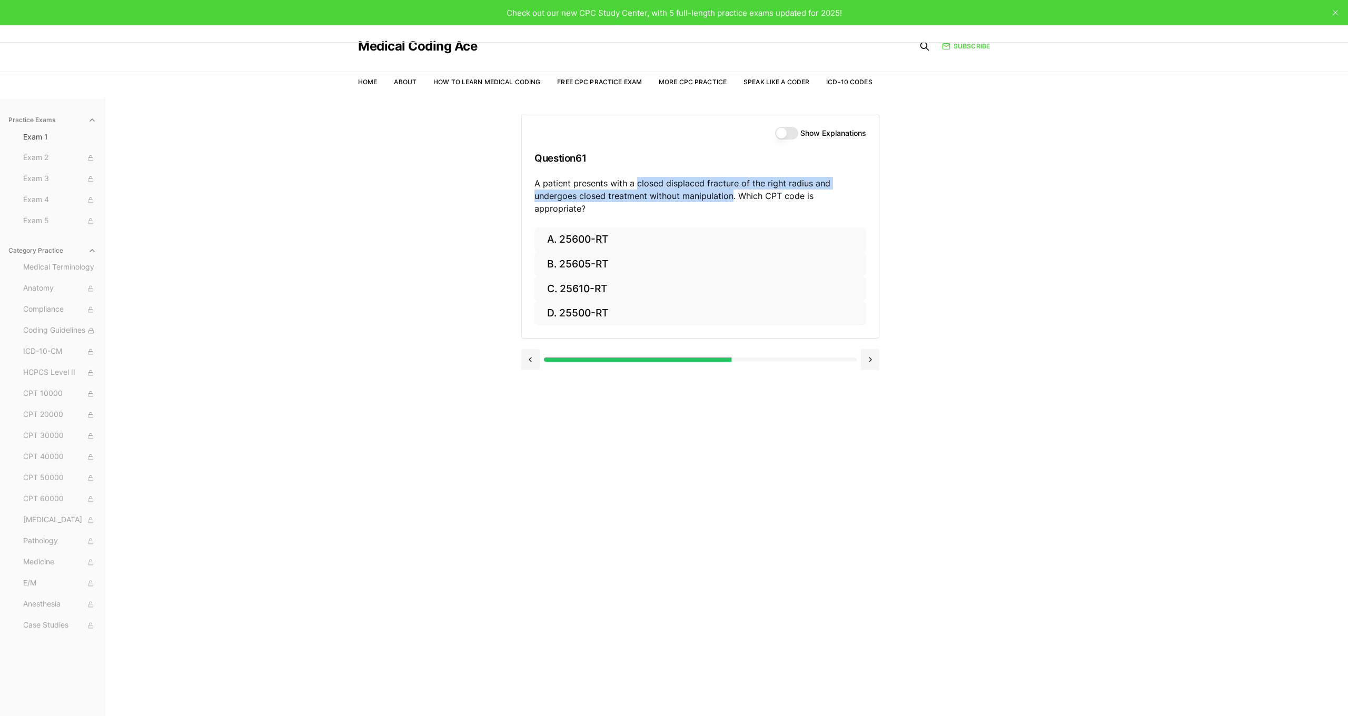
drag, startPoint x: 636, startPoint y: 183, endPoint x: 732, endPoint y: 200, distance: 98.3
click at [732, 200] on p "A patient presents with a closed displaced fracture of the right radius and und…" at bounding box center [700, 196] width 332 height 38
click at [654, 227] on button "A. 25600-RT" at bounding box center [700, 239] width 332 height 25
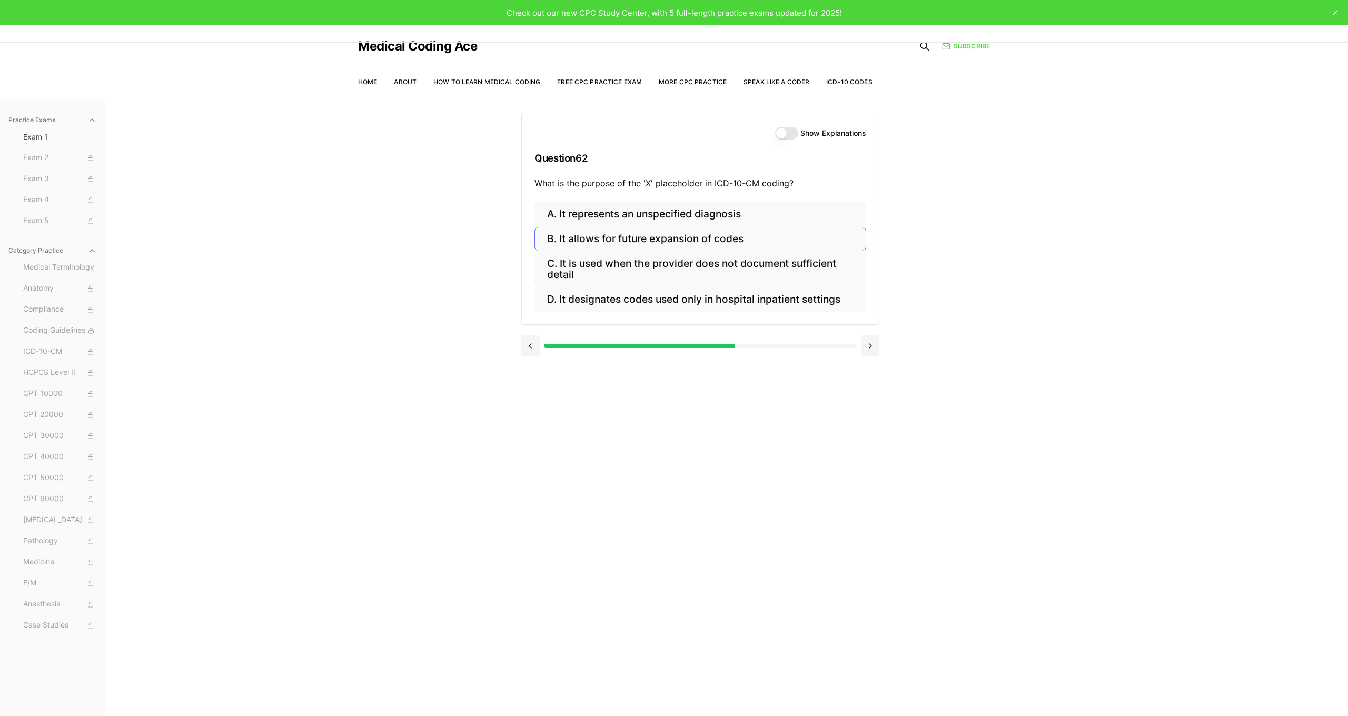
click at [715, 242] on button "B. It allows for future expansion of codes" at bounding box center [700, 239] width 332 height 25
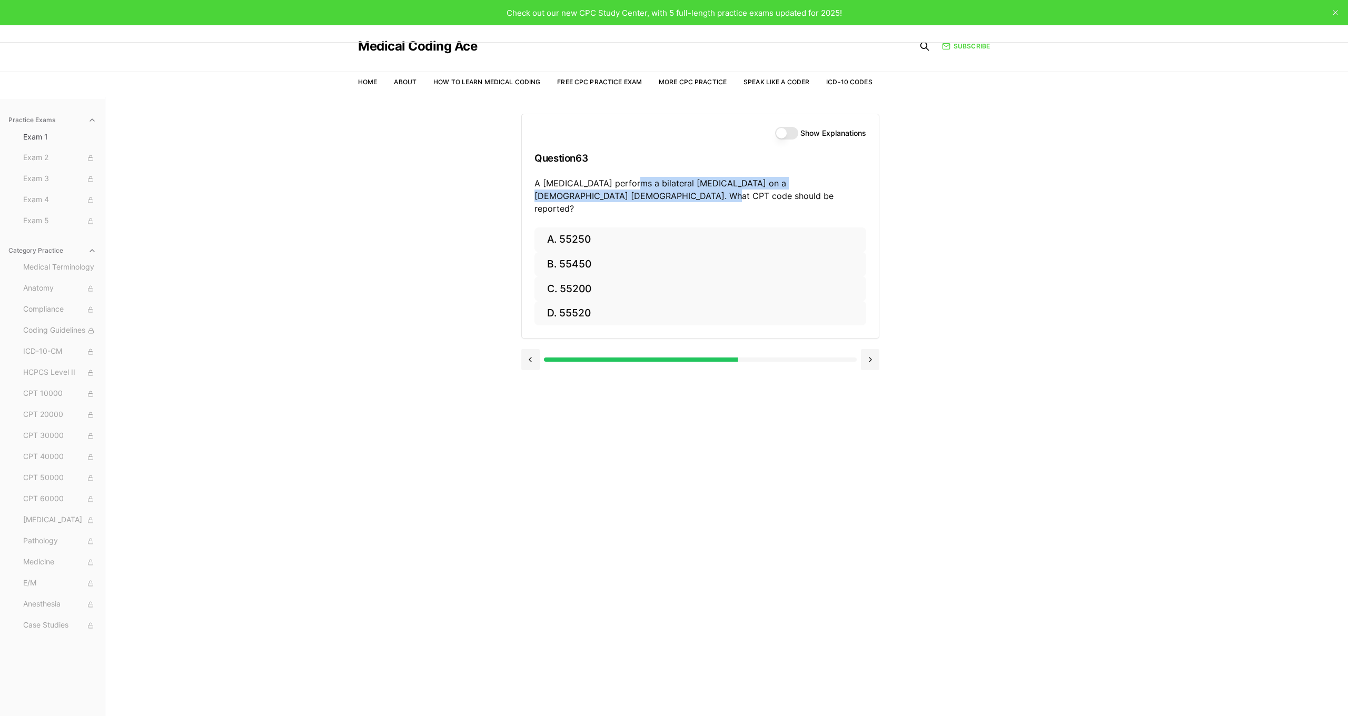
drag, startPoint x: 624, startPoint y: 185, endPoint x: 763, endPoint y: 193, distance: 139.3
click at [763, 193] on p "A urologist performs a bilateral vasectomy on a 40-year-old male. What CPT code…" at bounding box center [700, 196] width 332 height 38
drag, startPoint x: 623, startPoint y: 181, endPoint x: 793, endPoint y: 183, distance: 170.6
click at [793, 183] on p "A urologist performs a bilateral vasectomy on a 40-year-old male. What CPT code…" at bounding box center [700, 196] width 332 height 38
click at [647, 227] on button "A. 55250" at bounding box center [700, 239] width 332 height 25
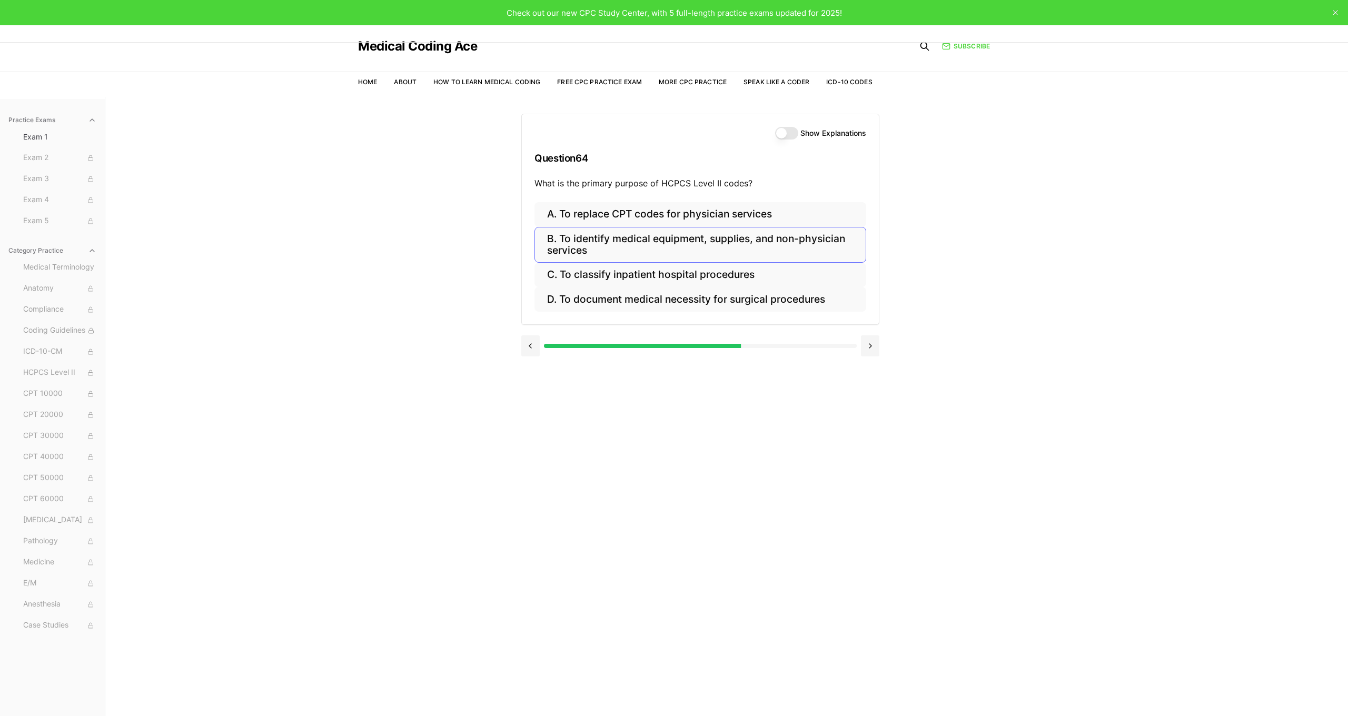
click at [760, 252] on button "B. To identify medical equipment, supplies, and non-physician services" at bounding box center [700, 245] width 332 height 36
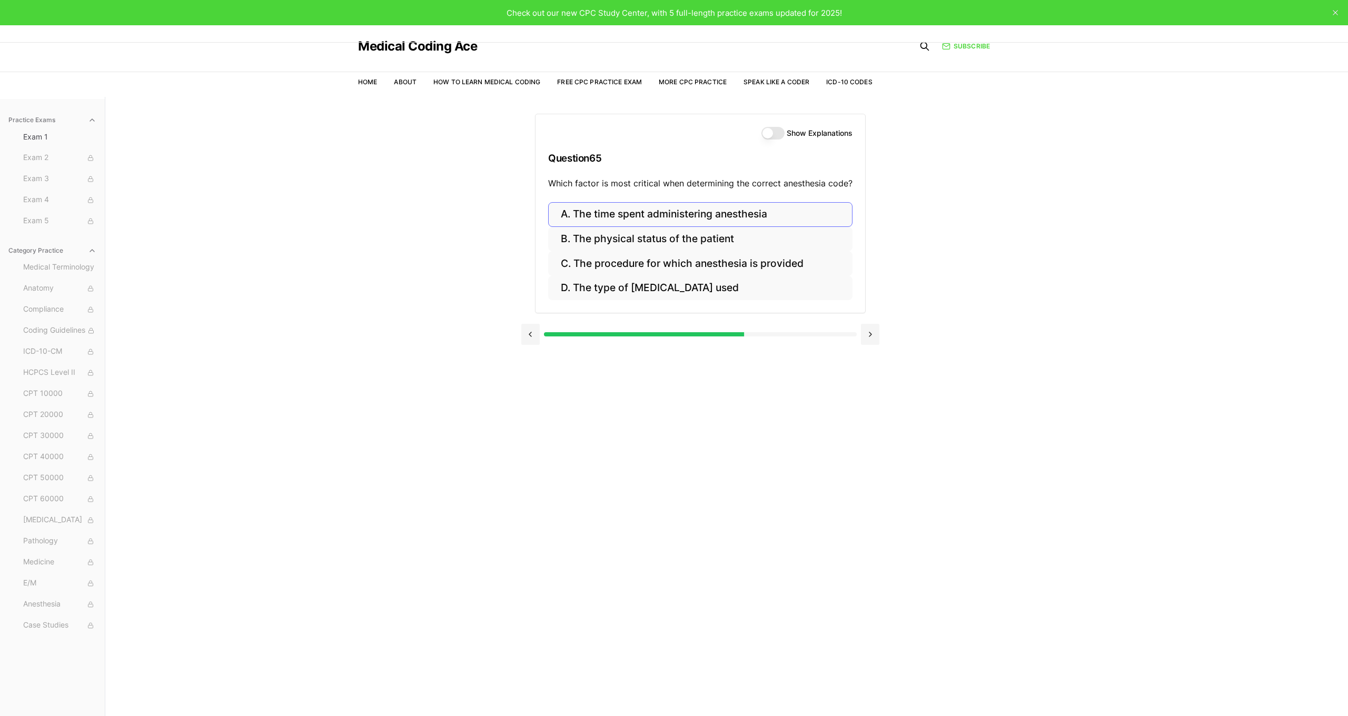
click at [704, 214] on button "A. The time spent administering anesthesia" at bounding box center [700, 214] width 304 height 25
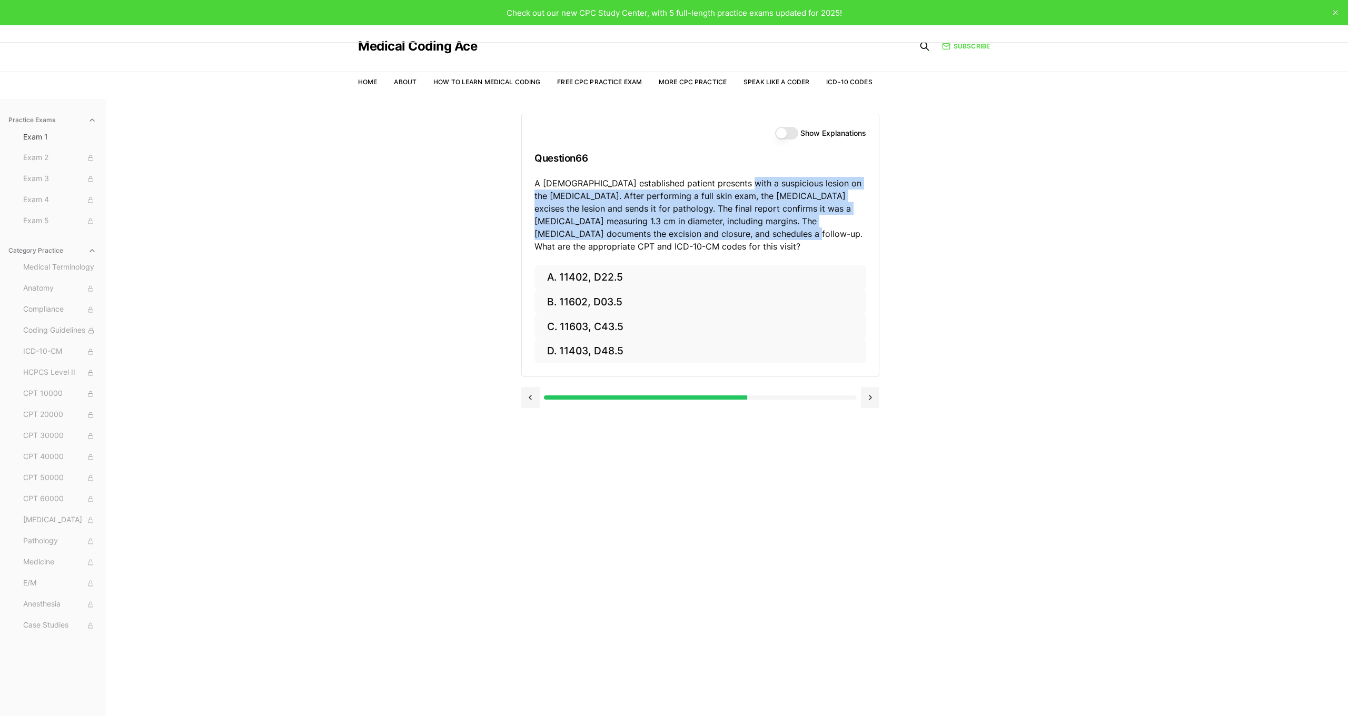
drag, startPoint x: 734, startPoint y: 181, endPoint x: 725, endPoint y: 230, distance: 50.4
click at [725, 230] on p "A 56-year-old established patient presents with a suspicious lesion on the uppe…" at bounding box center [700, 215] width 332 height 76
click at [643, 300] on button "B. 11602, D03.5" at bounding box center [700, 302] width 332 height 25
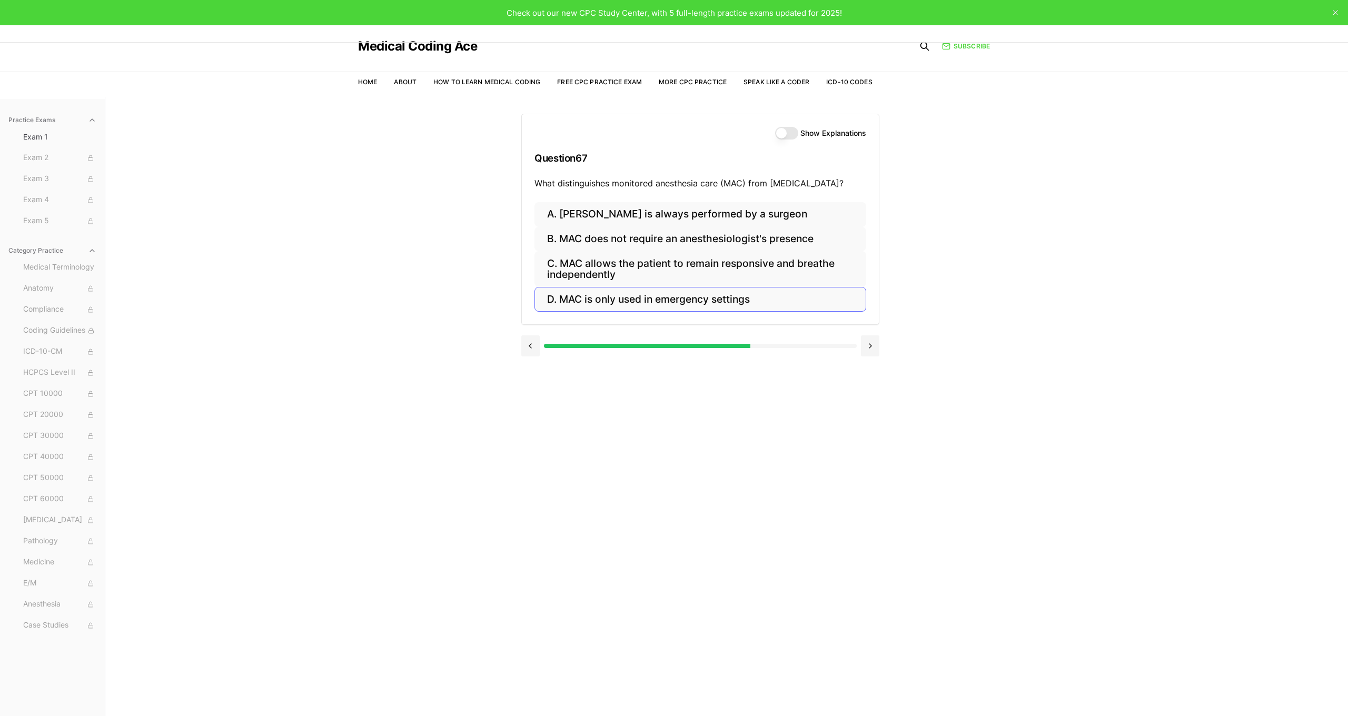
click at [689, 300] on button "D. MAC is only used in emergency settings" at bounding box center [700, 299] width 332 height 25
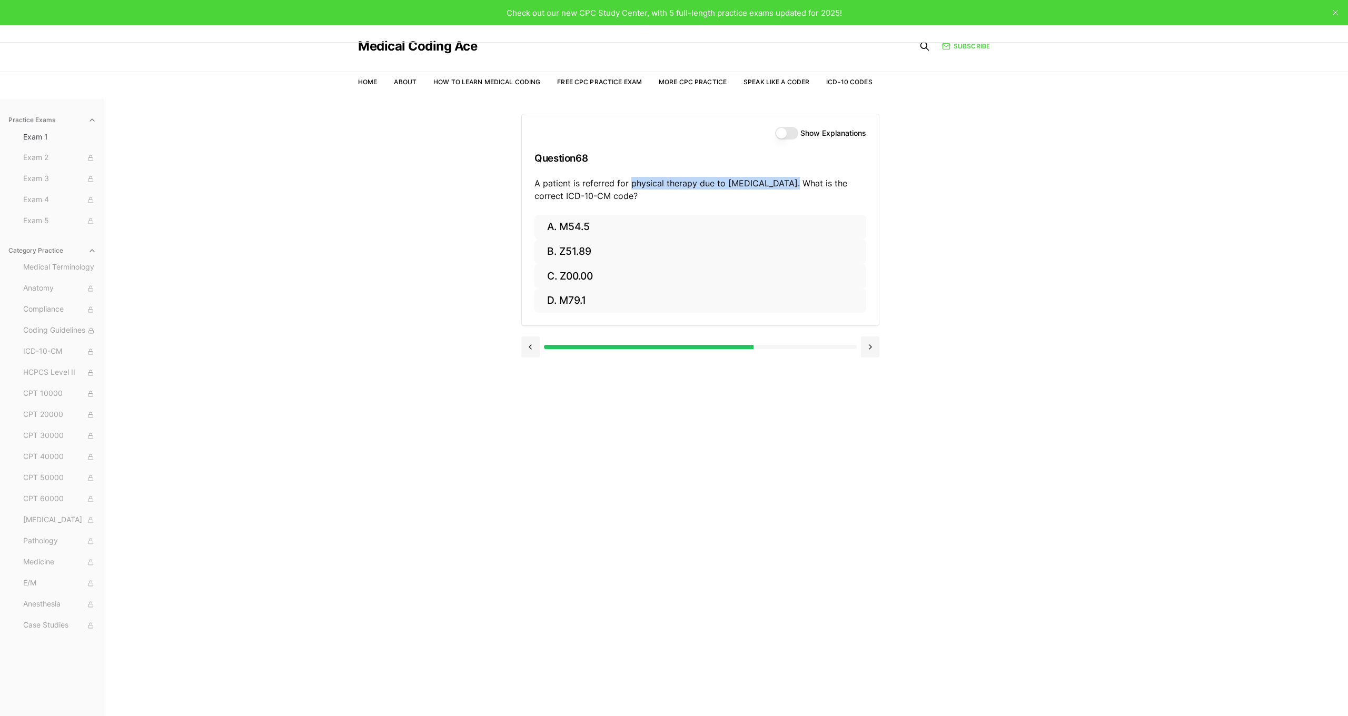
drag, startPoint x: 628, startPoint y: 183, endPoint x: 788, endPoint y: 183, distance: 159.5
click at [788, 183] on p "A patient is referred for physical therapy due to low back pain. What is the co…" at bounding box center [700, 189] width 332 height 25
click at [594, 250] on button "B. Z51.89" at bounding box center [700, 252] width 332 height 25
click at [935, 281] on div "Practice Exams Exam 1 Exam 2 Exam 3 Exam 4 Exam 5 Category Practice Medical Ter…" at bounding box center [674, 455] width 1348 height 716
drag, startPoint x: 624, startPoint y: 184, endPoint x: 814, endPoint y: 181, distance: 189.6
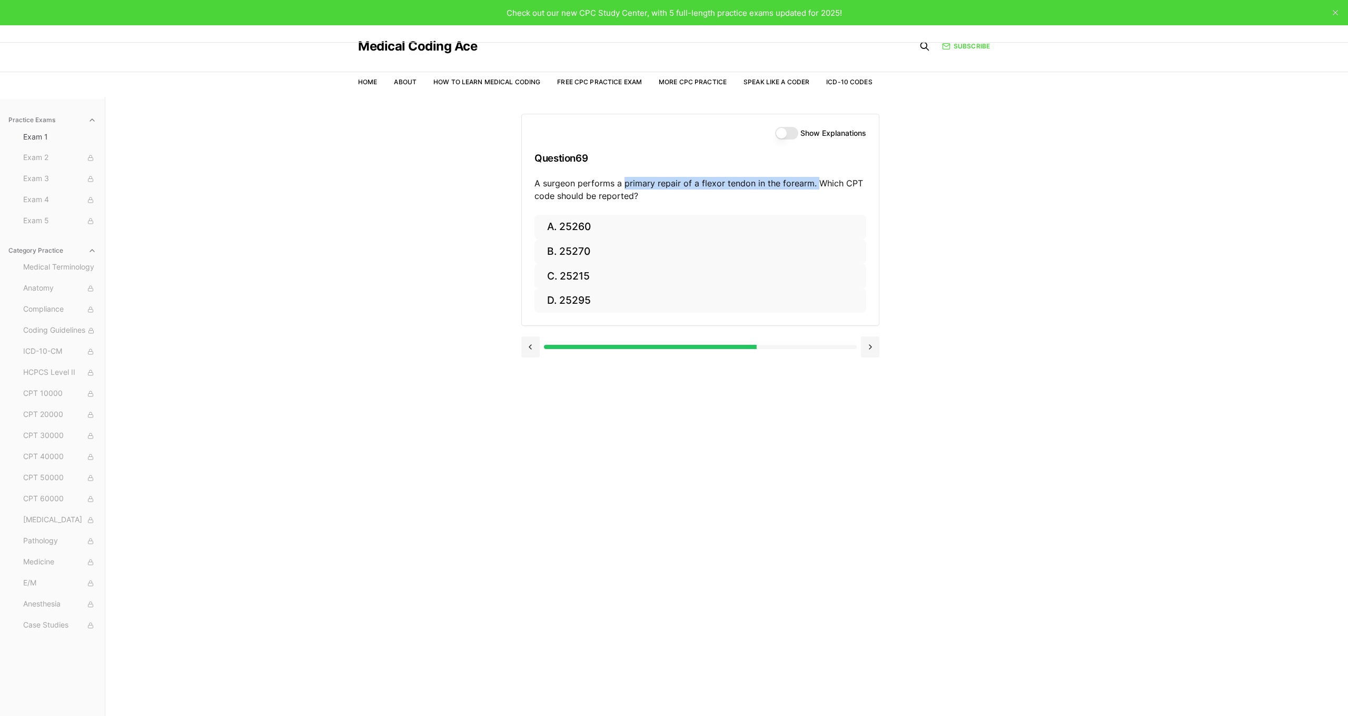
click at [814, 181] on p "A surgeon performs a primary repair of a flexor tendon in the forearm. Which CP…" at bounding box center [700, 189] width 332 height 25
click at [731, 228] on button "A. 25260" at bounding box center [700, 227] width 332 height 25
drag, startPoint x: 647, startPoint y: 184, endPoint x: 832, endPoint y: 181, distance: 184.8
click at [830, 181] on p "A neurosurgeon performs a craniotomy to evacuate a subdural hematoma. Which CPT…" at bounding box center [700, 189] width 332 height 25
click at [624, 233] on button "A. 61312" at bounding box center [700, 227] width 332 height 25
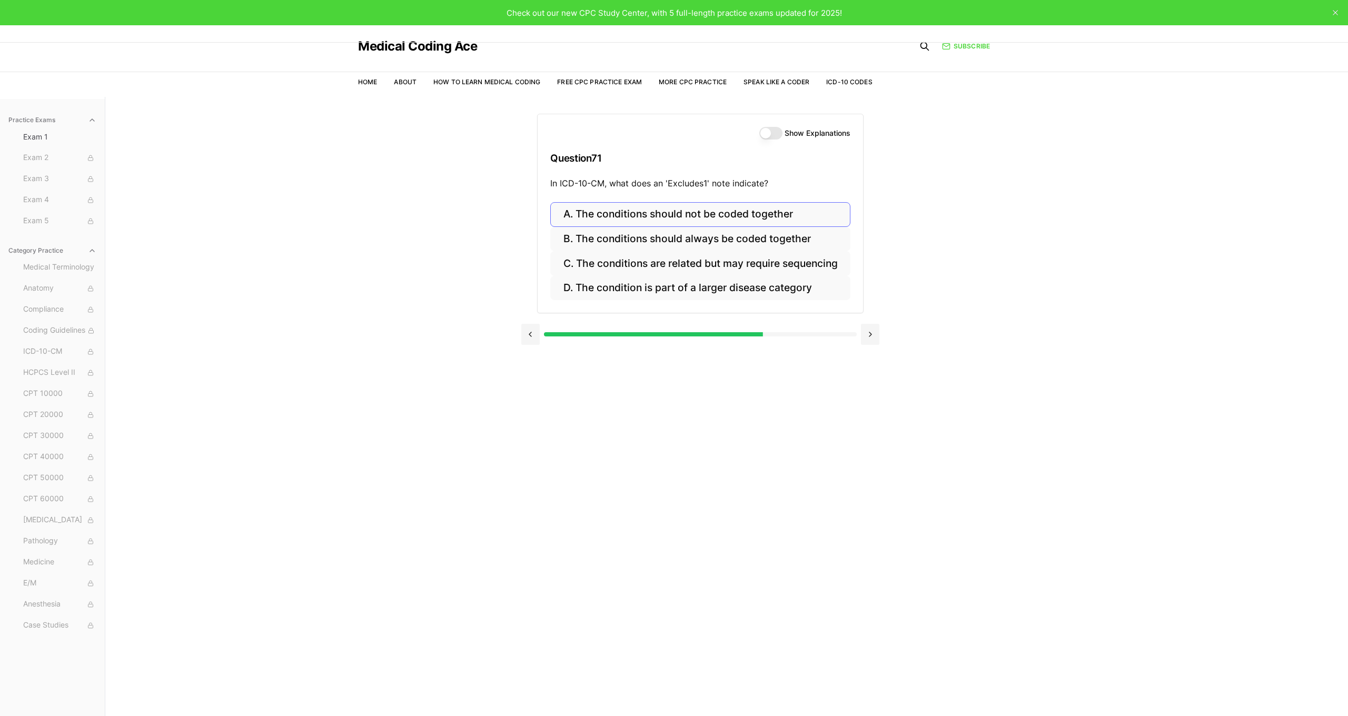
click at [669, 218] on button "A. The conditions should not be coded together" at bounding box center [700, 214] width 300 height 25
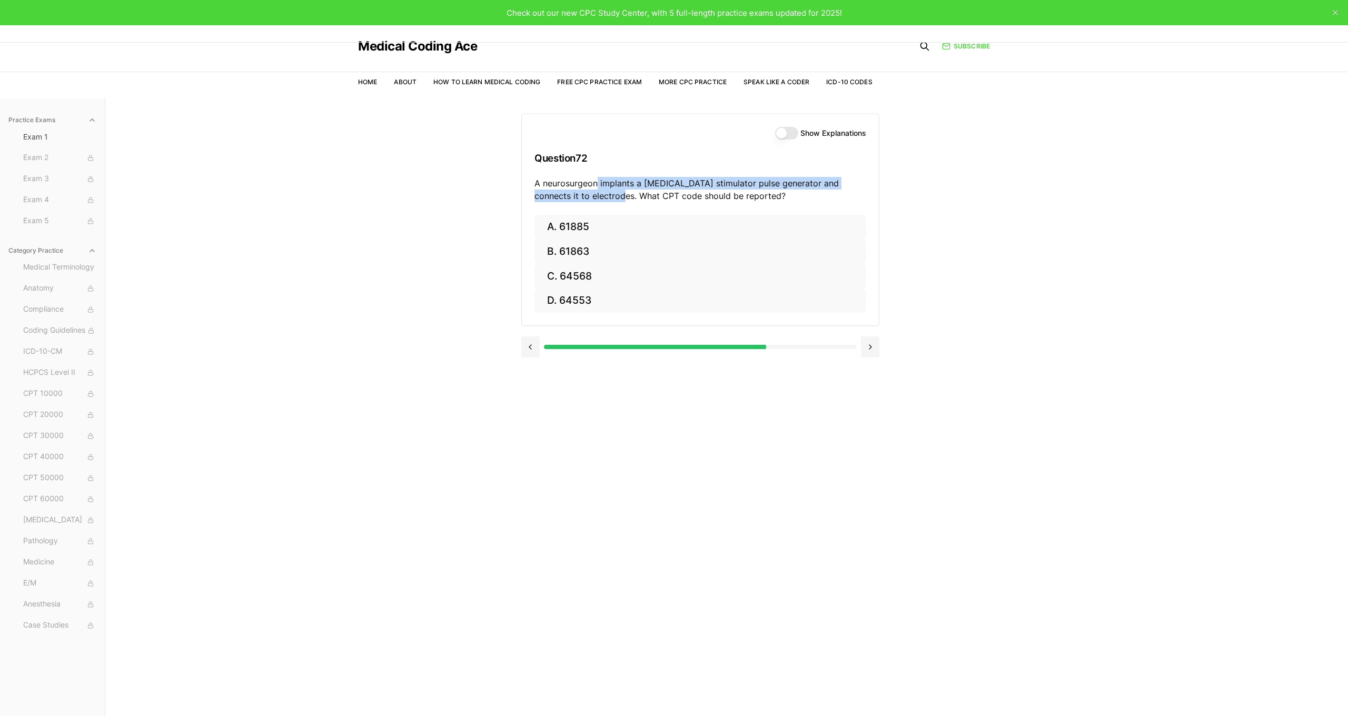
drag, startPoint x: 599, startPoint y: 184, endPoint x: 590, endPoint y: 199, distance: 17.7
click at [590, 199] on p "A neurosurgeon implants a vagus nerve stimulator pulse generator and connects i…" at bounding box center [700, 189] width 332 height 25
click at [617, 280] on button "C. 64568" at bounding box center [700, 276] width 332 height 25
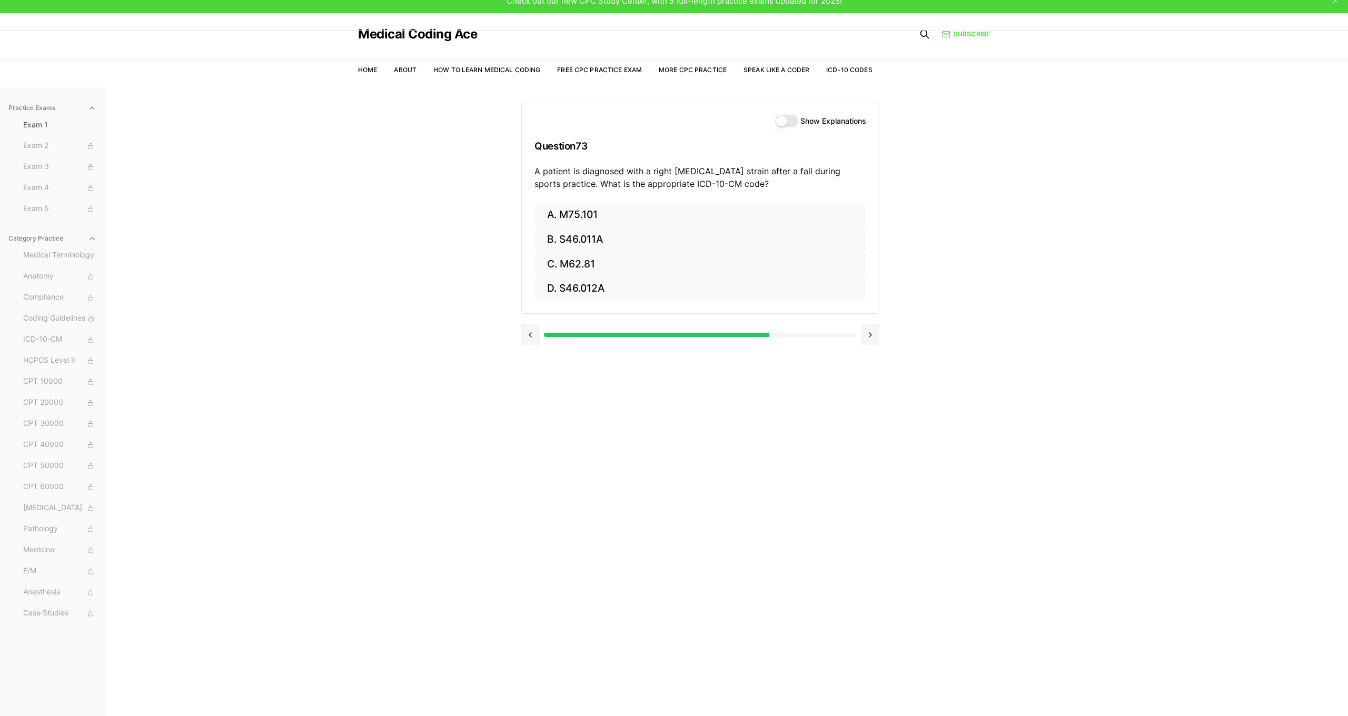
scroll to position [12, 0]
drag, startPoint x: 652, startPoint y: 172, endPoint x: 569, endPoint y: 179, distance: 83.0
click at [569, 179] on p "A patient is diagnosed with a right rotator cuff strain after a fall during spo…" at bounding box center [700, 177] width 332 height 25
click at [603, 241] on button "B. S46.011A" at bounding box center [700, 239] width 332 height 25
drag, startPoint x: 578, startPoint y: 171, endPoint x: 545, endPoint y: 184, distance: 35.0
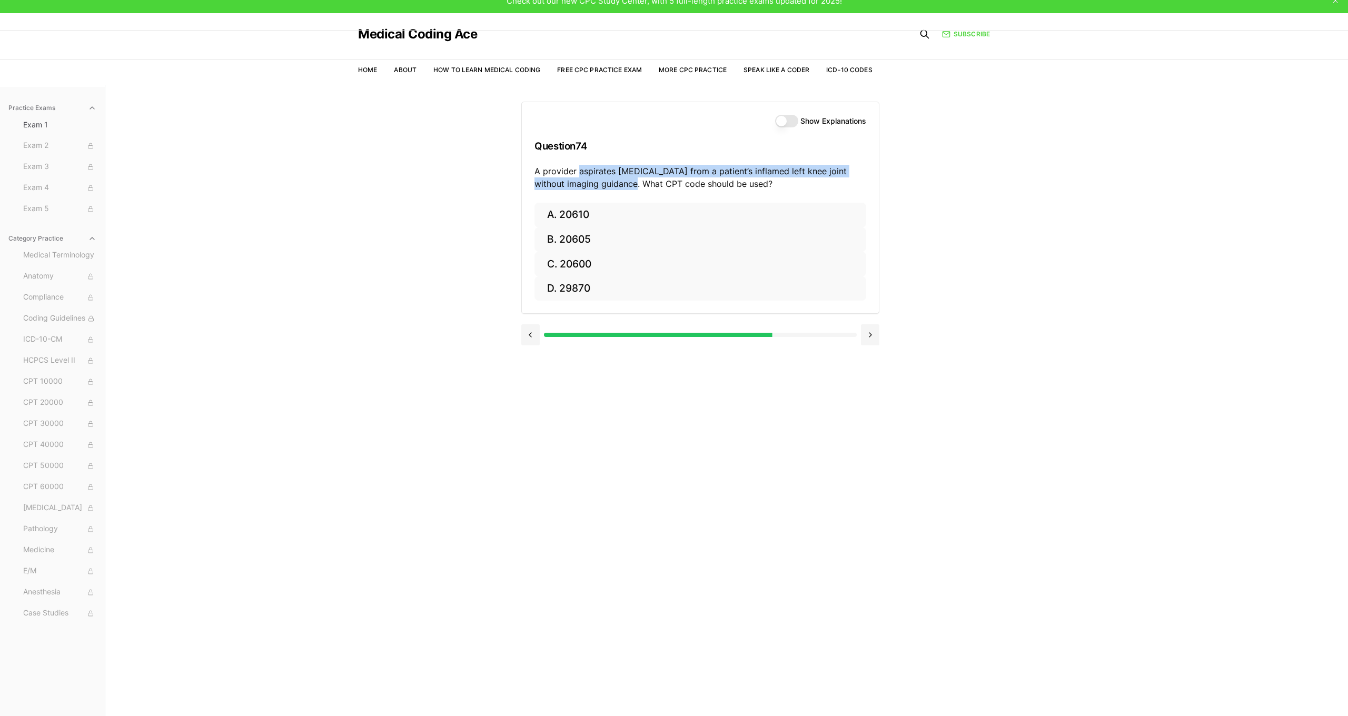
click at [604, 185] on p "A provider aspirates synovial fluid from a patient’s inflamed left knee joint w…" at bounding box center [700, 177] width 332 height 25
click at [656, 217] on button "A. 20610" at bounding box center [700, 215] width 332 height 25
drag, startPoint x: 629, startPoint y: 171, endPoint x: 866, endPoint y: 174, distance: 237.0
click at [840, 173] on p "A provider performs an EGD with dilation of the esophagus using a guidewire. Wh…" at bounding box center [700, 177] width 332 height 25
click at [602, 265] on button "C. 43248" at bounding box center [700, 264] width 332 height 25
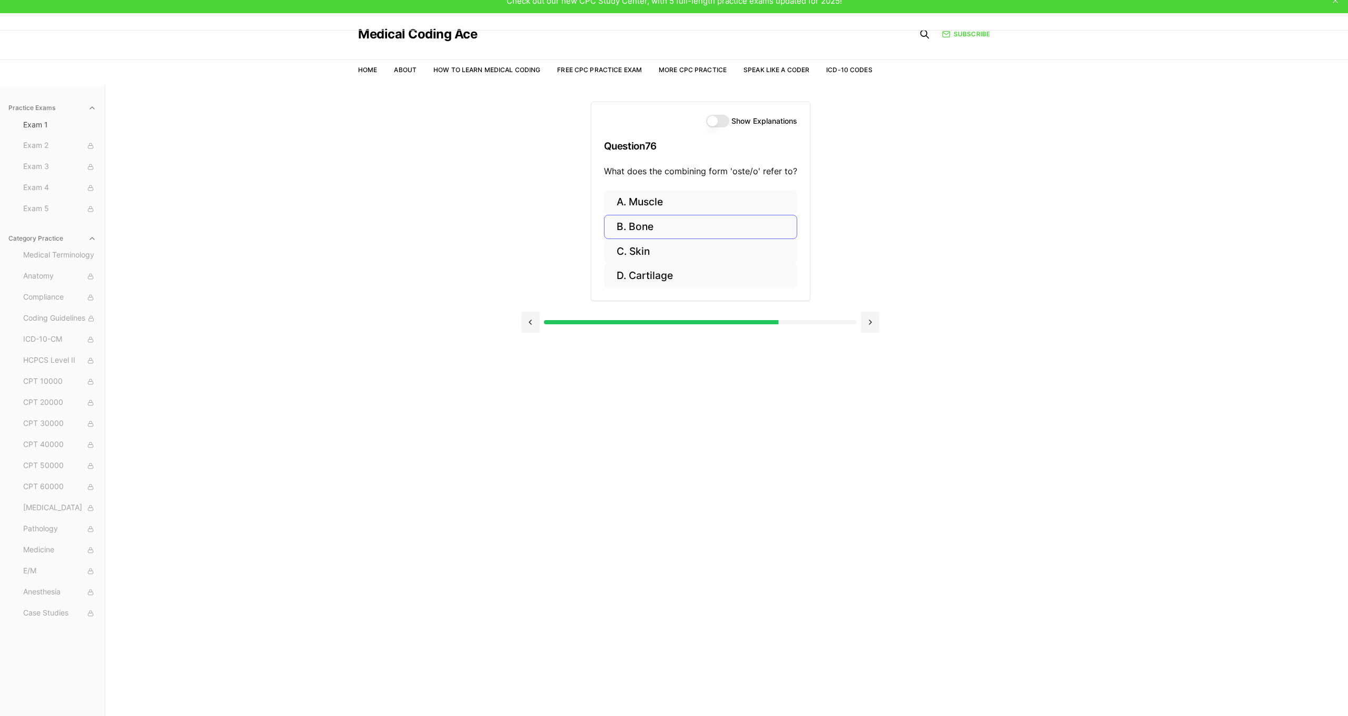
click at [646, 226] on button "B. Bone" at bounding box center [700, 227] width 193 height 25
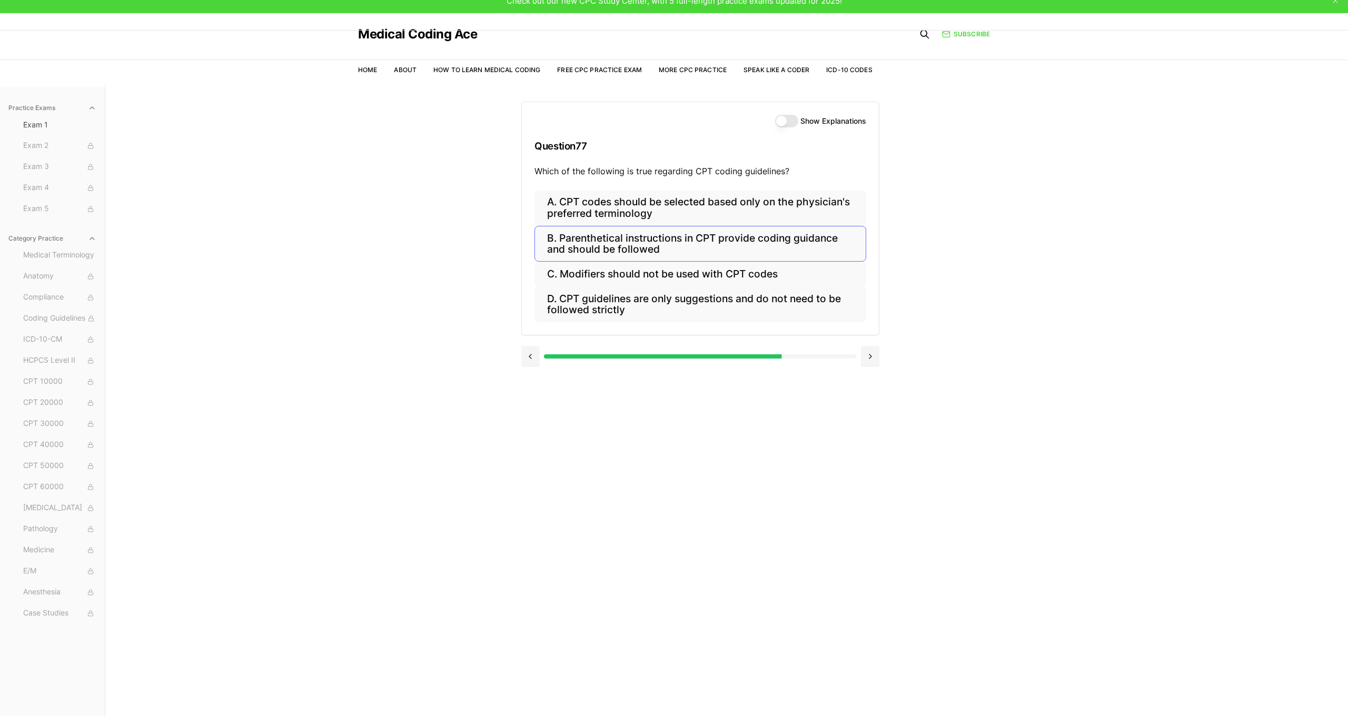
click at [619, 246] on button "B. Parenthetical instructions in CPT provide coding guidance and should be foll…" at bounding box center [700, 244] width 332 height 36
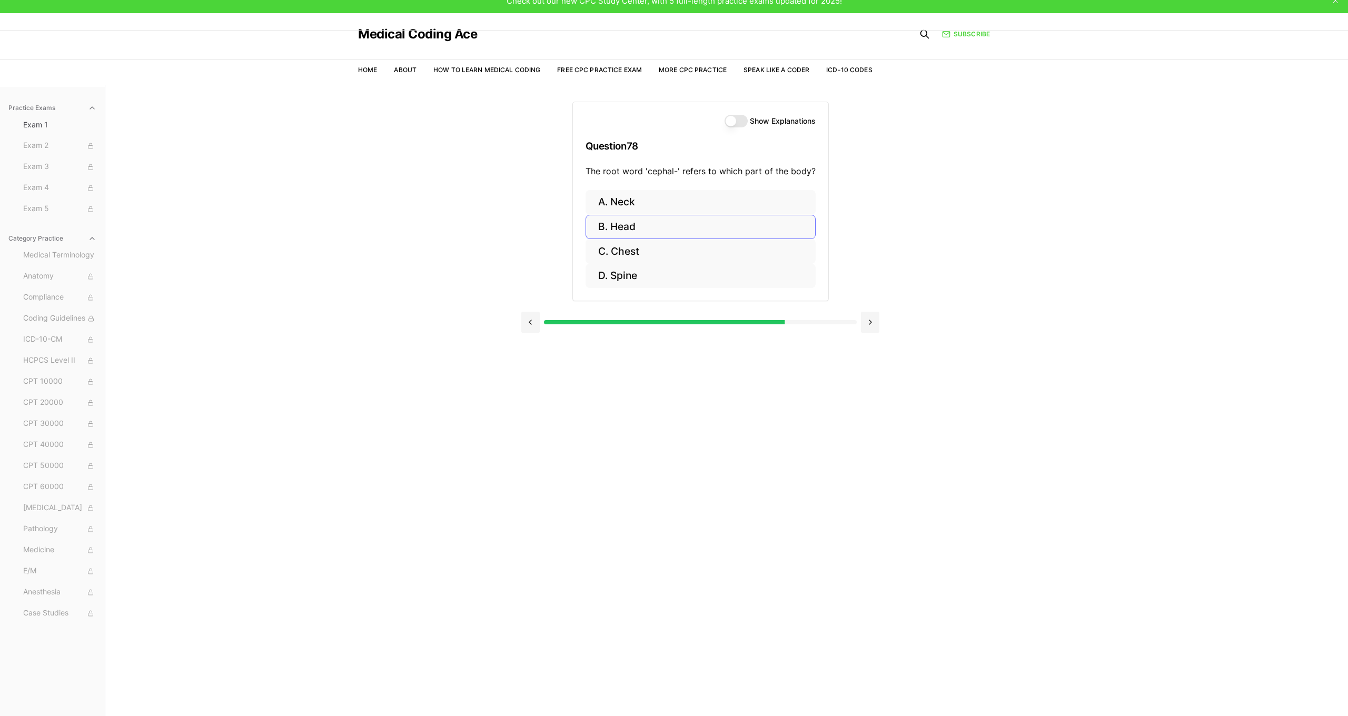
click at [636, 231] on button "B. Head" at bounding box center [700, 227] width 230 height 25
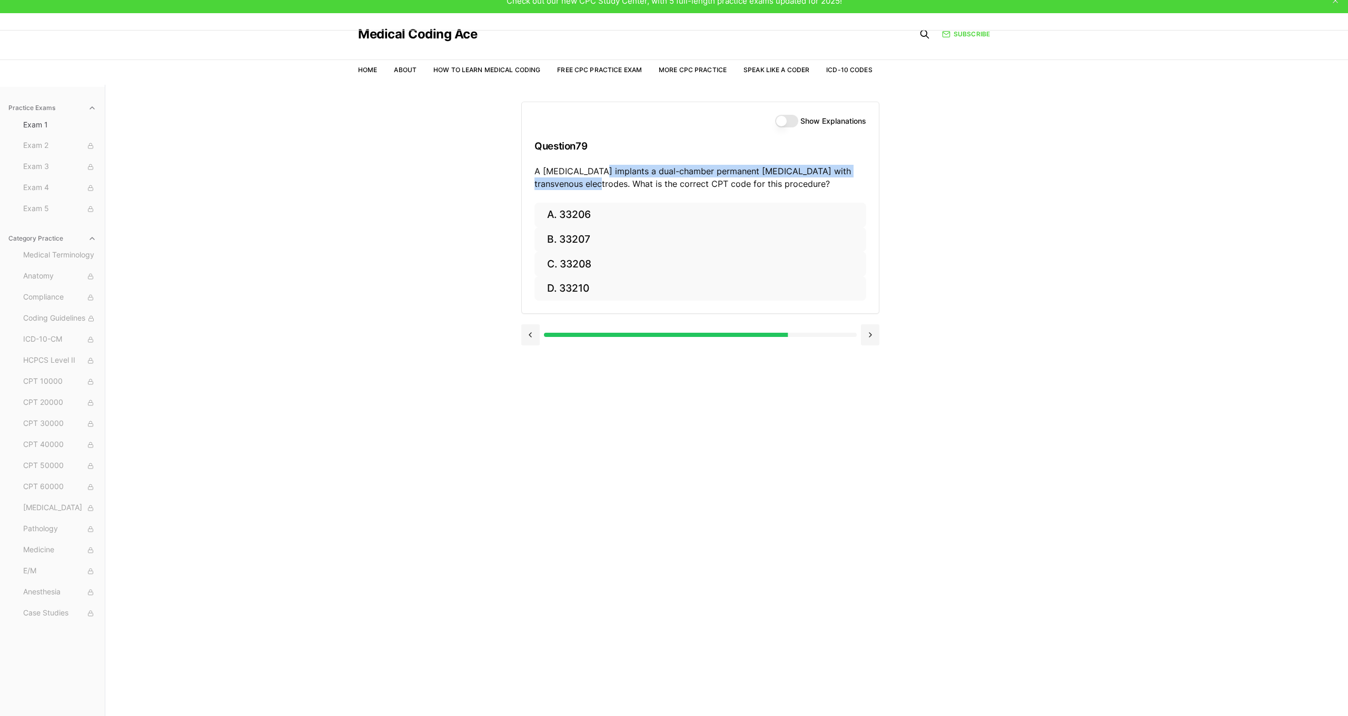
drag, startPoint x: 592, startPoint y: 171, endPoint x: 580, endPoint y: 187, distance: 20.3
click at [580, 187] on p "A cardiologist implants a dual-chamber permanent pacemaker with transvenous ele…" at bounding box center [700, 177] width 332 height 25
click at [607, 253] on button "C. 33208" at bounding box center [700, 264] width 332 height 25
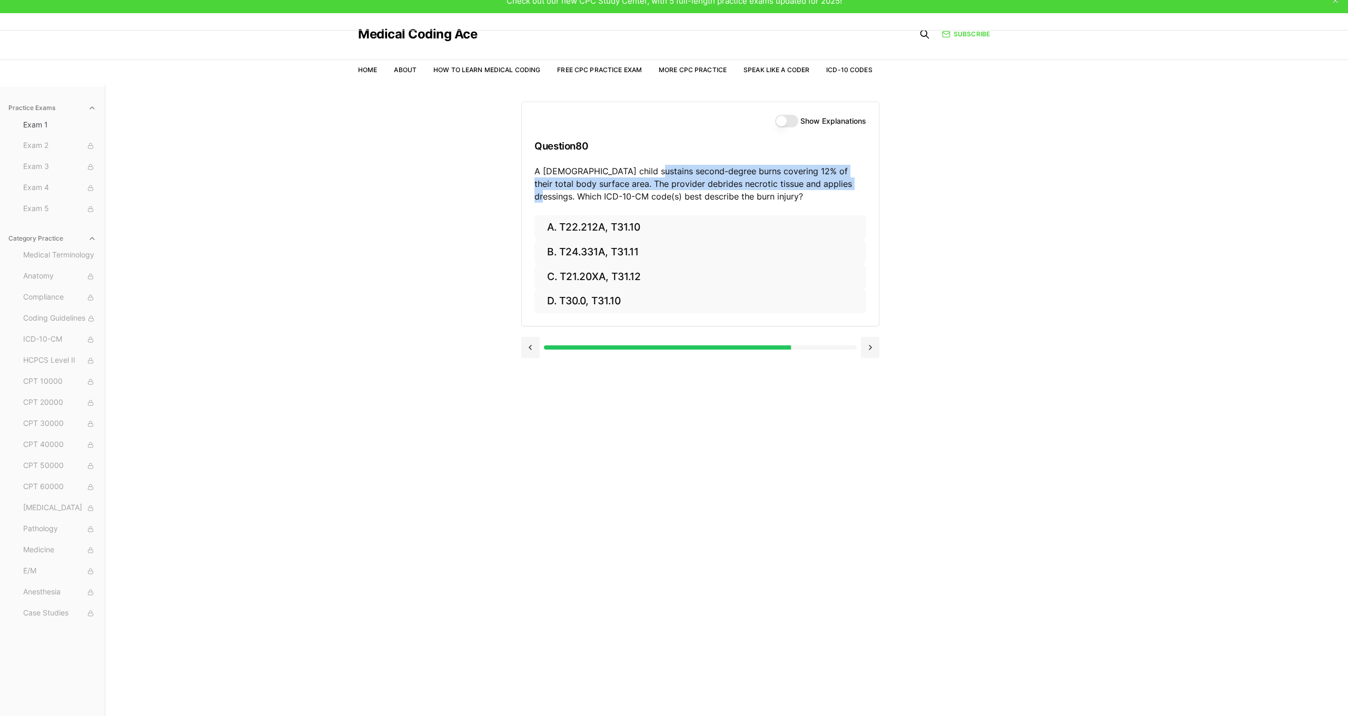
drag, startPoint x: 645, startPoint y: 172, endPoint x: 828, endPoint y: 188, distance: 184.0
click at [828, 188] on p "A 4-year-old child sustains second-degree burns covering 12% of their total bod…" at bounding box center [700, 184] width 332 height 38
click at [649, 301] on button "D. T30.0, T31.10" at bounding box center [700, 301] width 332 height 25
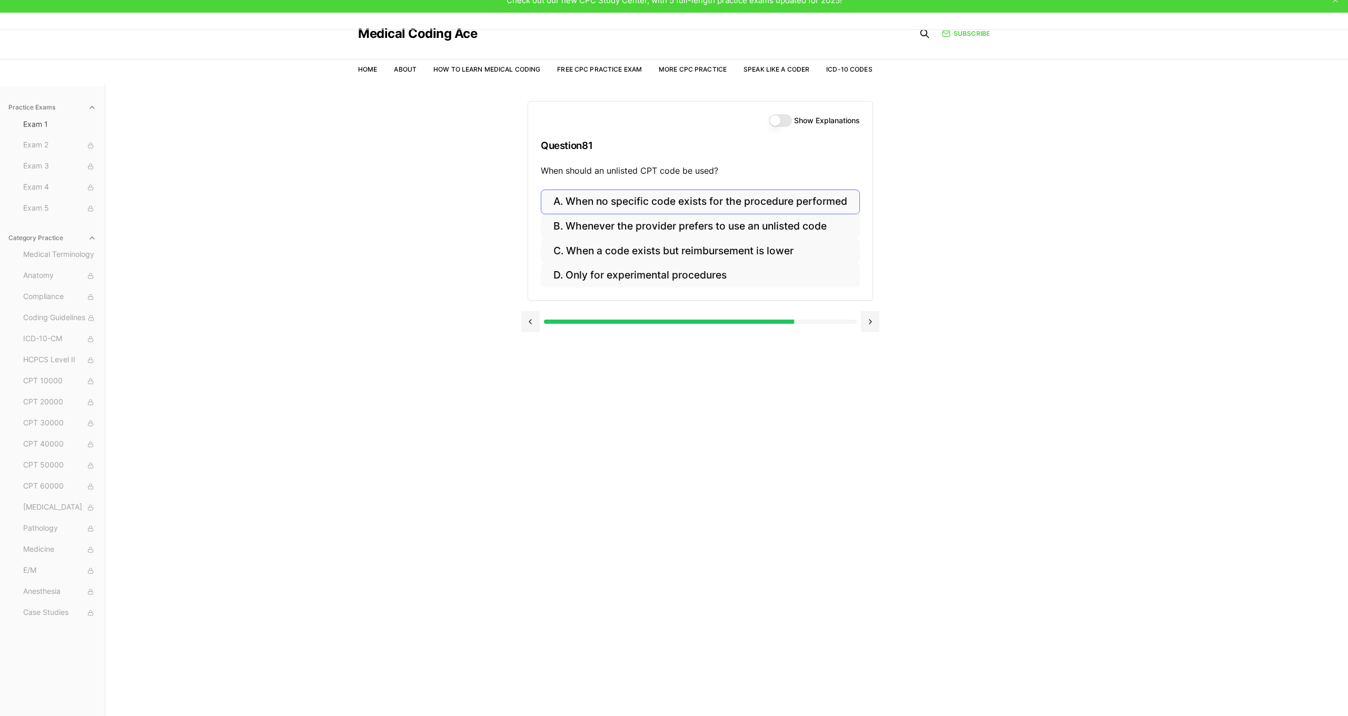
click at [680, 206] on button "A. When no specific code exists for the procedure performed" at bounding box center [700, 202] width 319 height 25
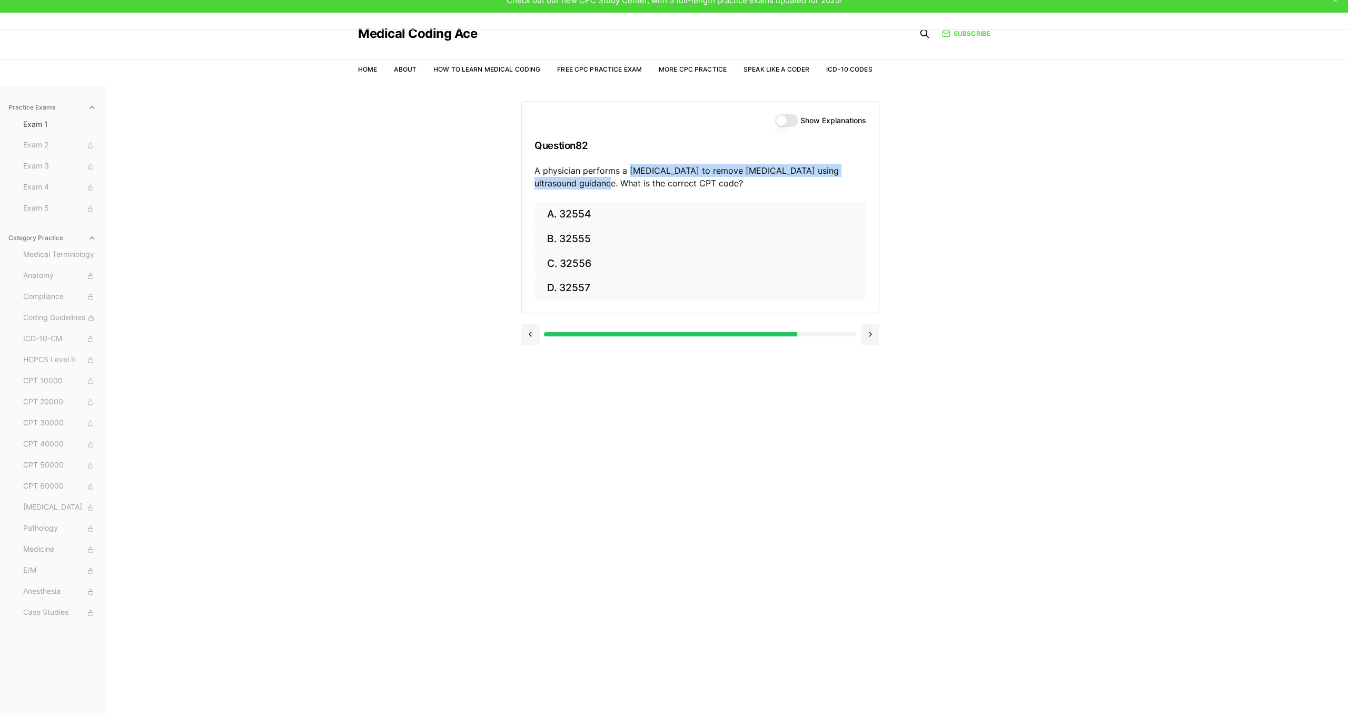
drag, startPoint x: 627, startPoint y: 170, endPoint x: 573, endPoint y: 183, distance: 55.4
click at [573, 183] on p "A physician performs a thoracentesis to remove pleural fluid using ultrasound g…" at bounding box center [700, 176] width 332 height 25
click at [618, 240] on button "B. 32555" at bounding box center [700, 239] width 332 height 25
drag, startPoint x: 636, startPoint y: 171, endPoint x: 624, endPoint y: 184, distance: 17.5
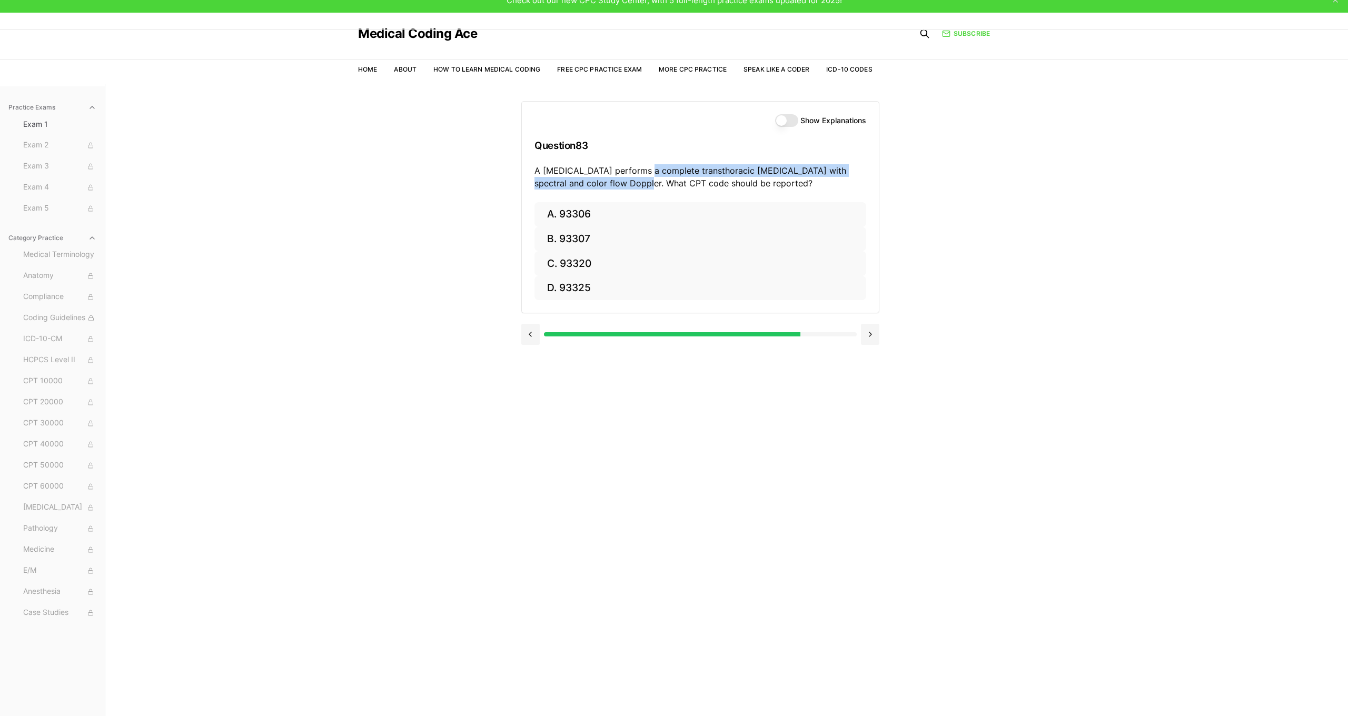
click at [624, 184] on p "A cardiologist performs a complete transthoracic echocardiogram with spectral a…" at bounding box center [700, 176] width 332 height 25
click at [575, 206] on button "A. 93306" at bounding box center [700, 214] width 332 height 25
drag, startPoint x: 672, startPoint y: 170, endPoint x: 827, endPoint y: 175, distance: 154.9
click at [827, 175] on p "A vascular surgeon performs a carotid endarterectomy with patch graft. What is …" at bounding box center [700, 176] width 332 height 25
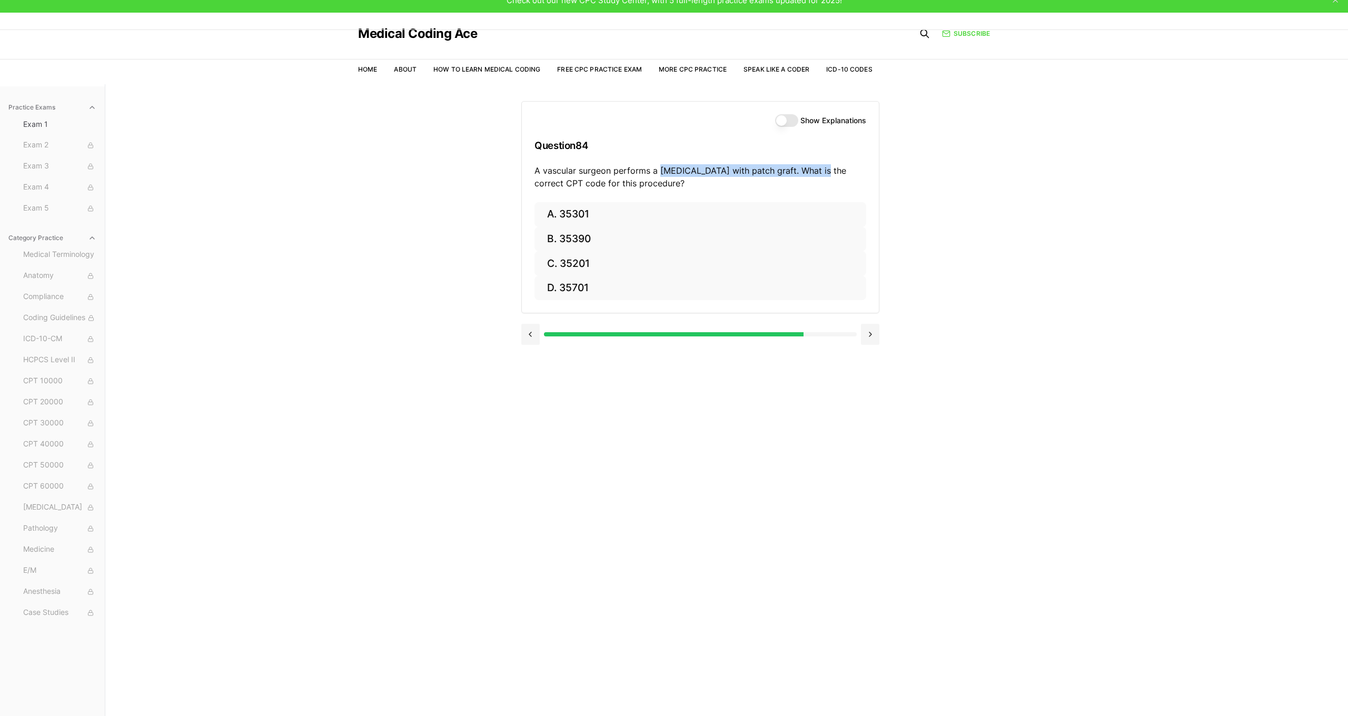
drag, startPoint x: 658, startPoint y: 173, endPoint x: 821, endPoint y: 171, distance: 163.2
click at [821, 171] on p "A vascular surgeon performs a carotid endarterectomy with patch graft. What is …" at bounding box center [700, 176] width 332 height 25
click at [594, 206] on button "A. 35301" at bounding box center [700, 214] width 332 height 25
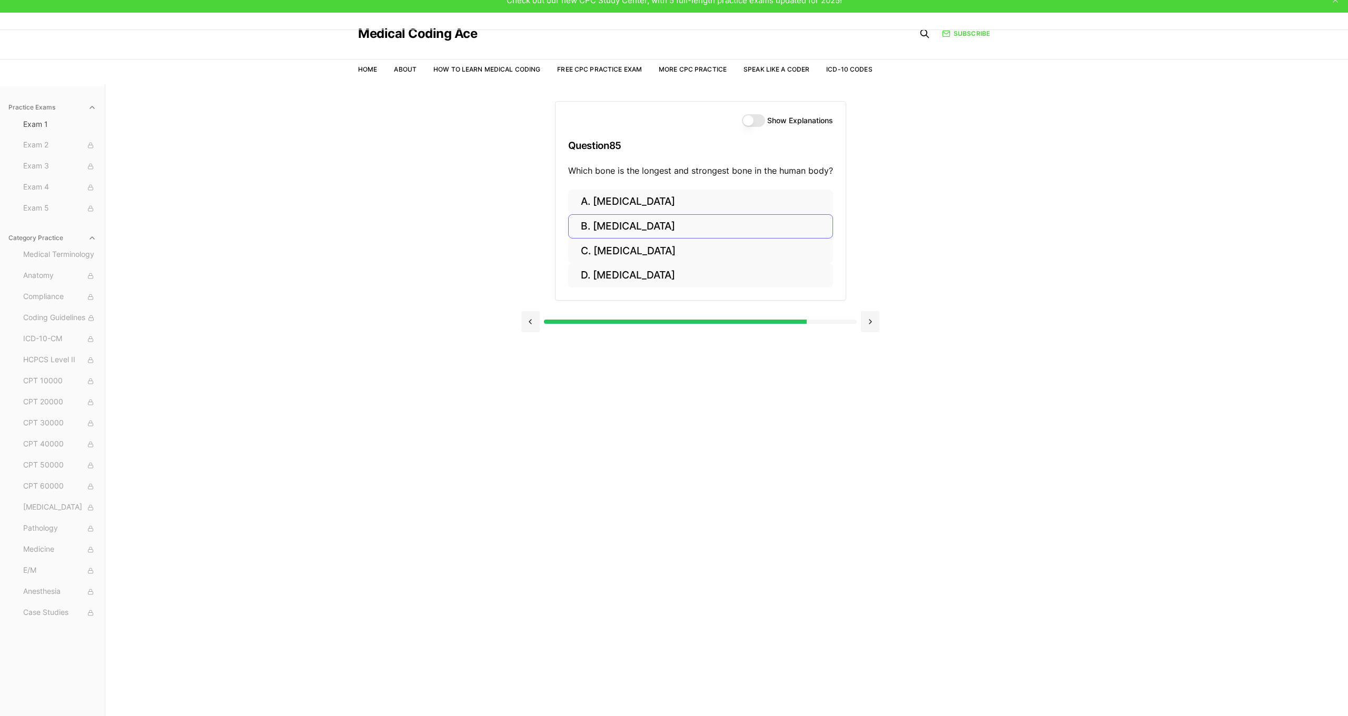
click at [603, 230] on button "B. Femur" at bounding box center [700, 226] width 265 height 25
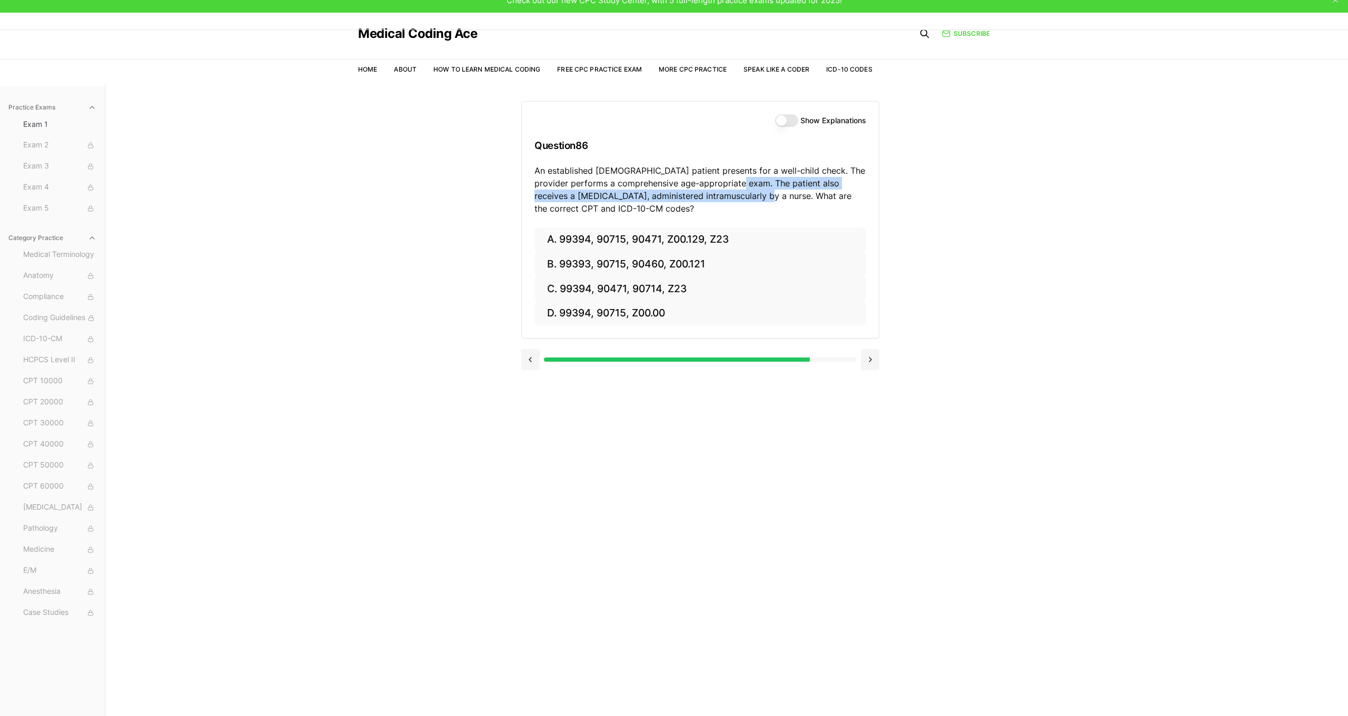
drag, startPoint x: 736, startPoint y: 183, endPoint x: 726, endPoint y: 197, distance: 17.8
click at [726, 197] on p "An established 11-year-old patient presents for a well-child check. The provide…" at bounding box center [700, 189] width 332 height 51
click at [620, 286] on button "C. 99394, 90471, 90714, Z23" at bounding box center [700, 288] width 332 height 25
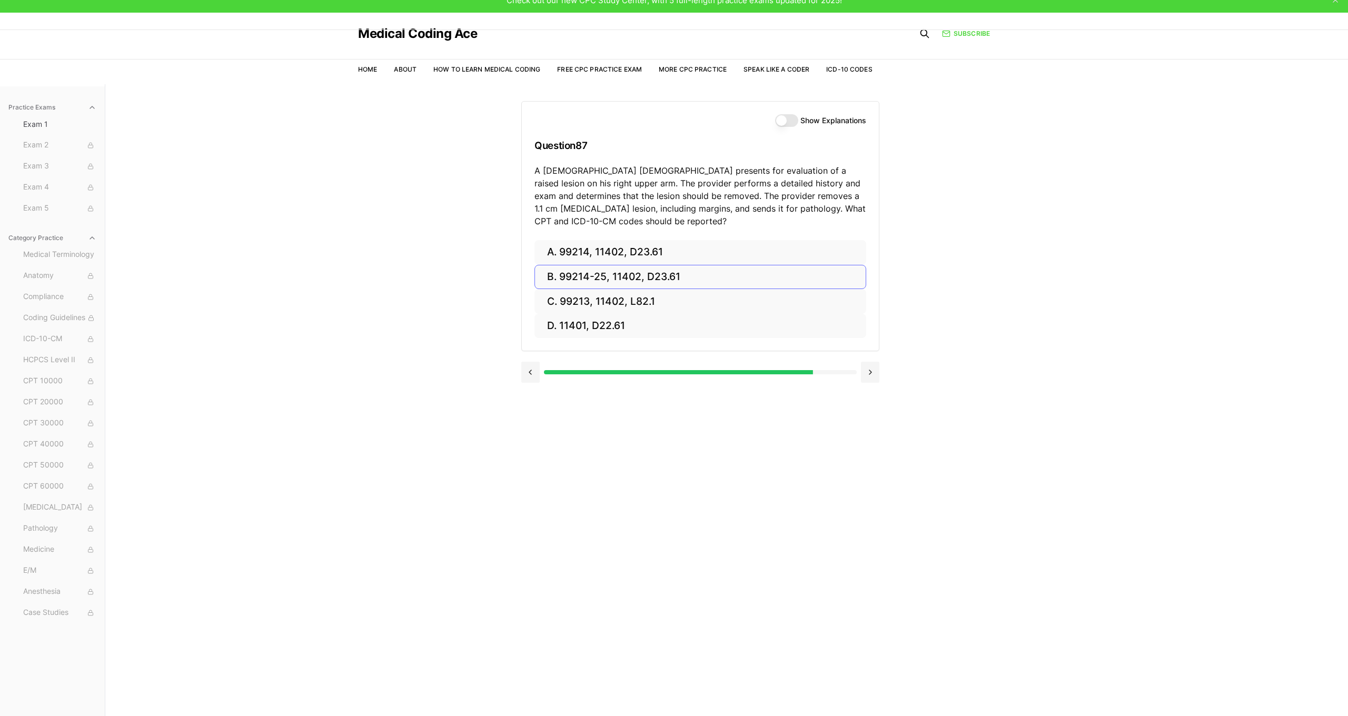
click at [620, 274] on button "B. 99214-25, 11402, D23.61" at bounding box center [700, 277] width 332 height 25
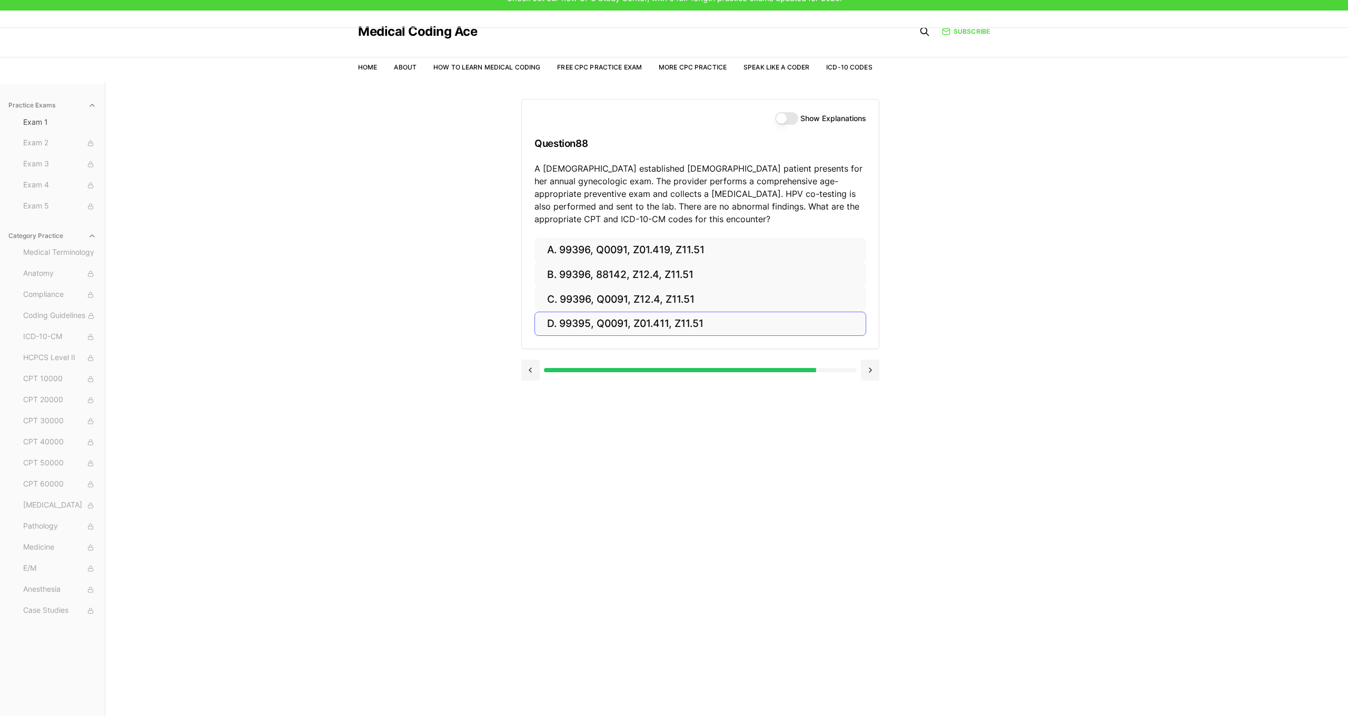
scroll to position [16, 1]
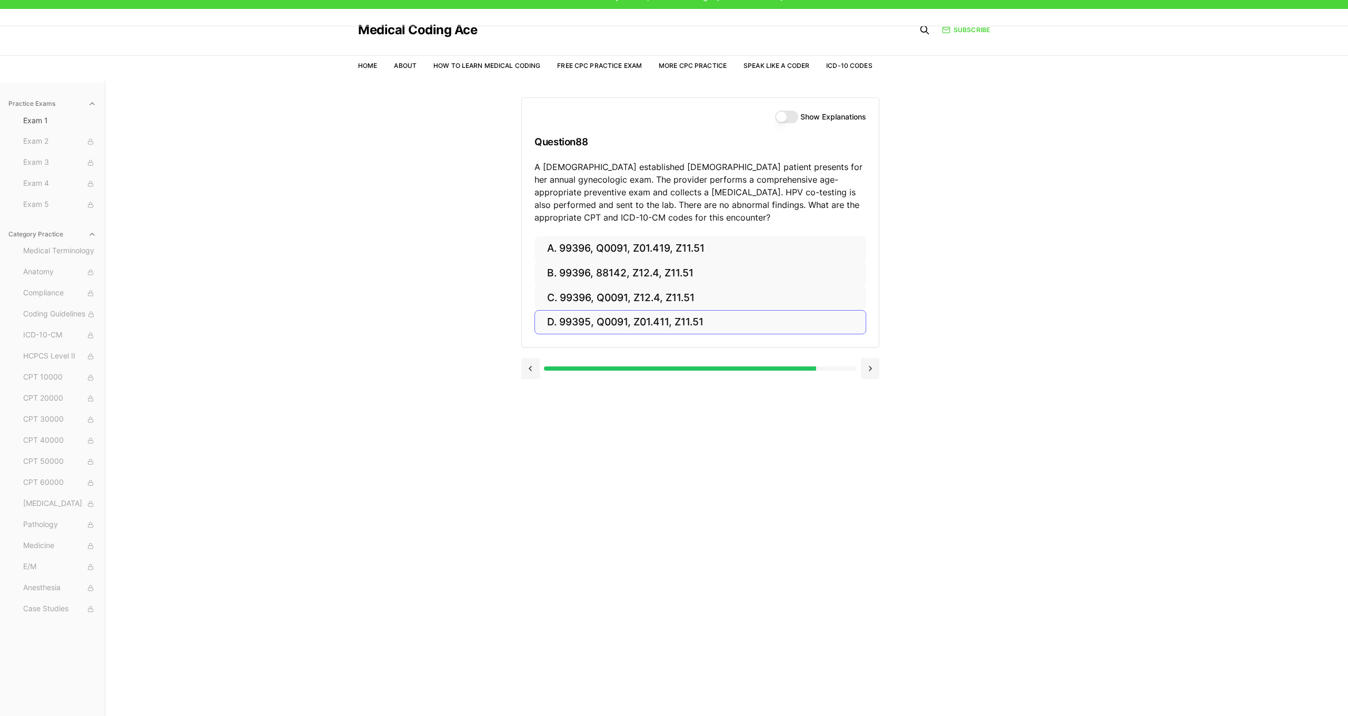
click at [595, 321] on button "D. 99395, Q0091, Z01.411, Z11.51" at bounding box center [700, 322] width 332 height 25
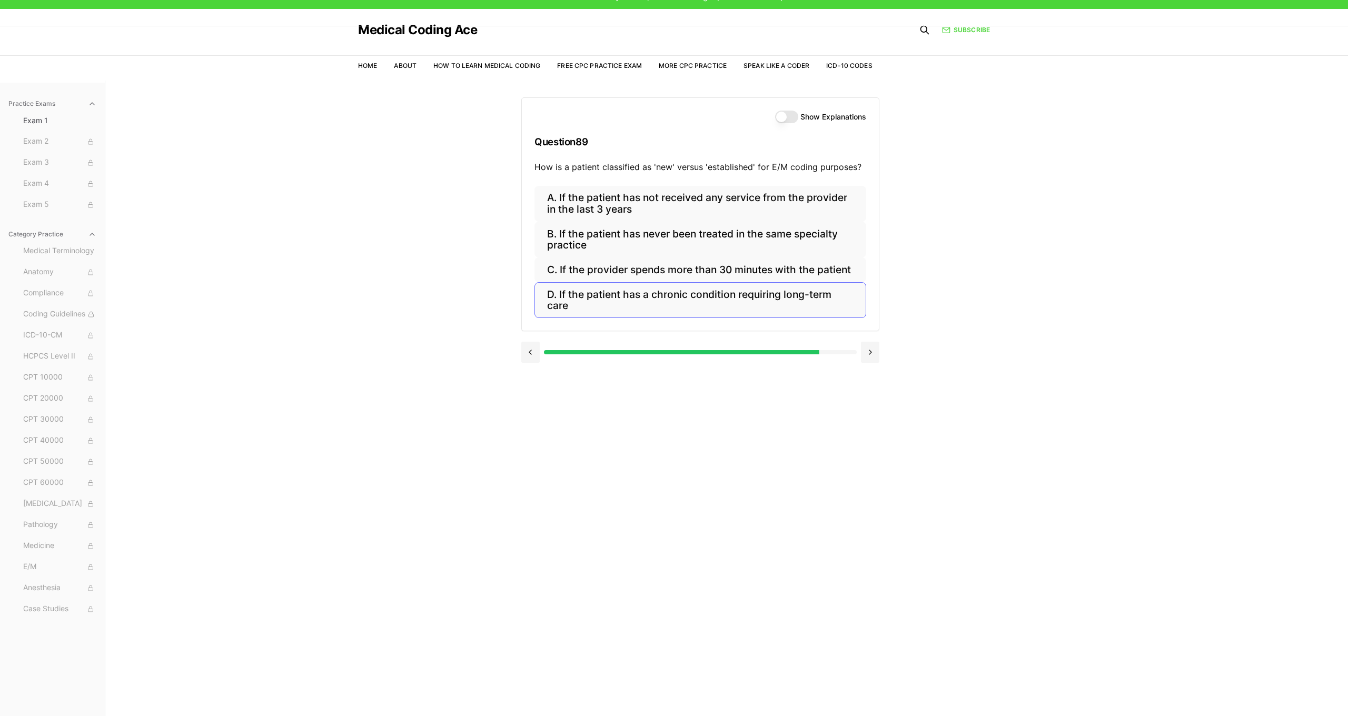
scroll to position [16, 0]
click at [618, 243] on button "B. If the patient has never been treated in the same specialty practice" at bounding box center [700, 240] width 332 height 36
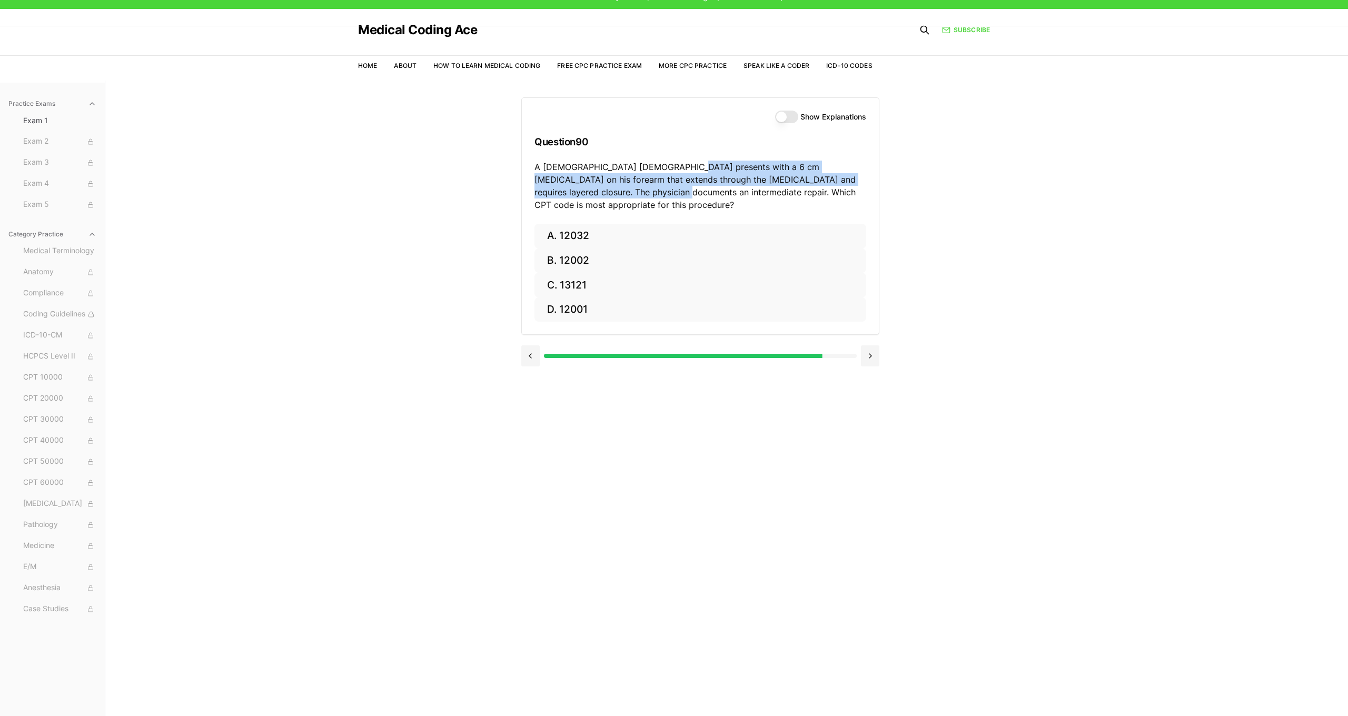
drag, startPoint x: 675, startPoint y: 167, endPoint x: 612, endPoint y: 190, distance: 67.1
click at [612, 190] on p "A 35-year-old male presents with a 6 cm laceration on his forearm that extends …" at bounding box center [700, 186] width 332 height 51
click at [672, 224] on button "A. 12032" at bounding box center [700, 236] width 332 height 25
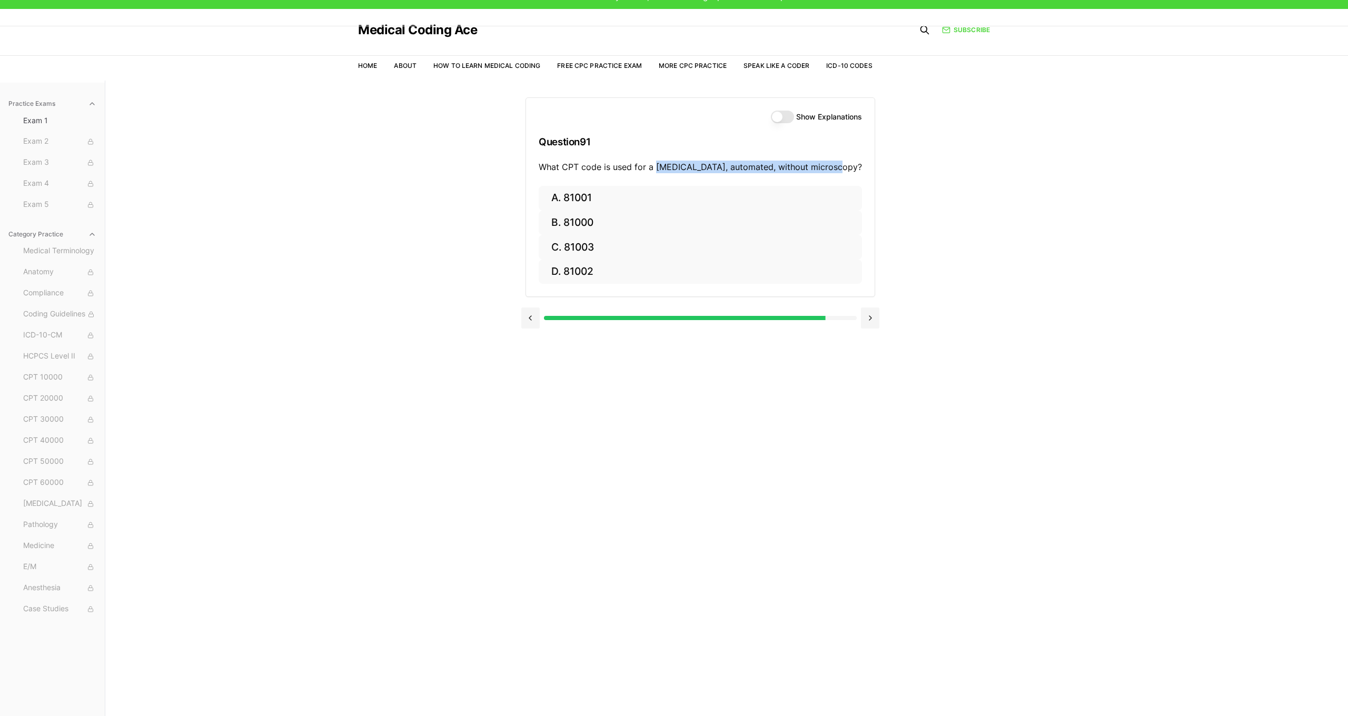
drag, startPoint x: 673, startPoint y: 168, endPoint x: 835, endPoint y: 178, distance: 161.9
click at [835, 178] on div "Show Explanations Question 91 What CPT code is used for a urinalysis, automated…" at bounding box center [700, 142] width 349 height 88
click at [678, 250] on button "C. 81003" at bounding box center [700, 247] width 323 height 25
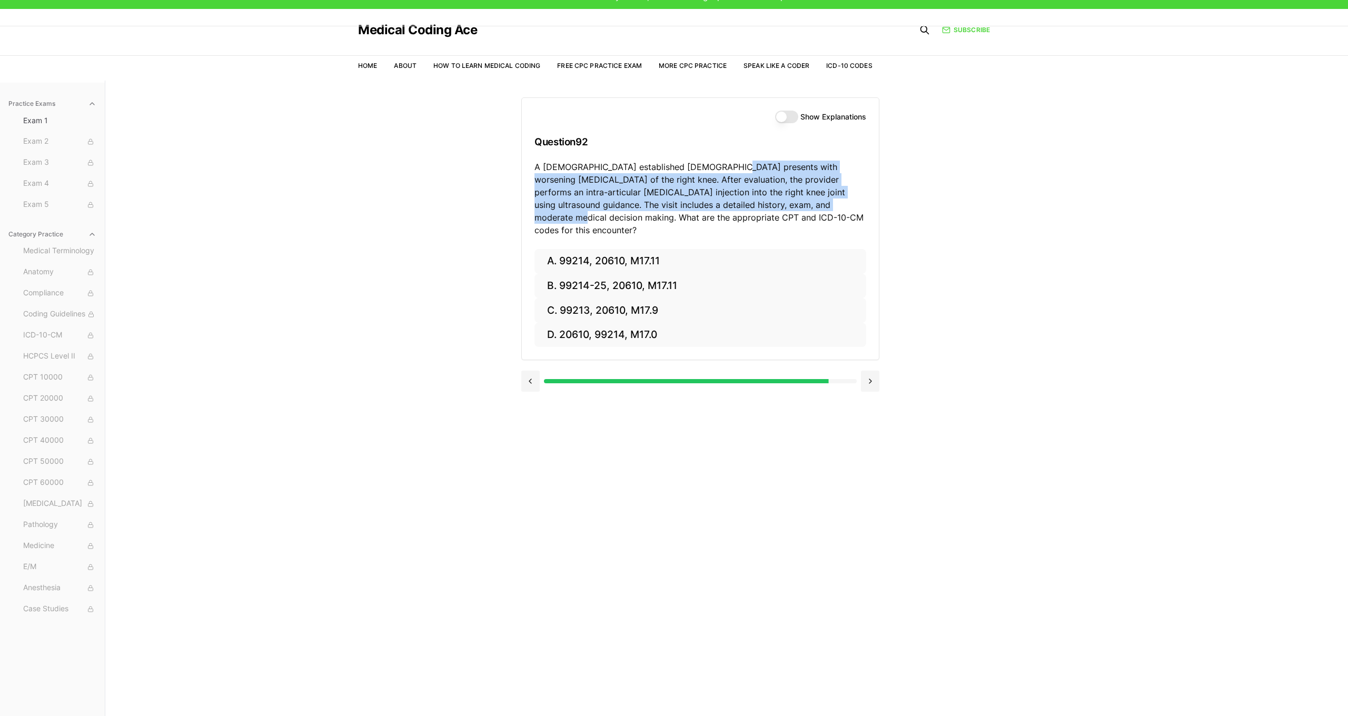
drag, startPoint x: 718, startPoint y: 167, endPoint x: 781, endPoint y: 208, distance: 75.8
click at [781, 208] on p "A 62-year-old established male presents with worsening osteoarthritis of the ri…" at bounding box center [700, 199] width 332 height 76
click at [699, 275] on button "B. 99214-25, 20610, M17.11" at bounding box center [700, 286] width 332 height 25
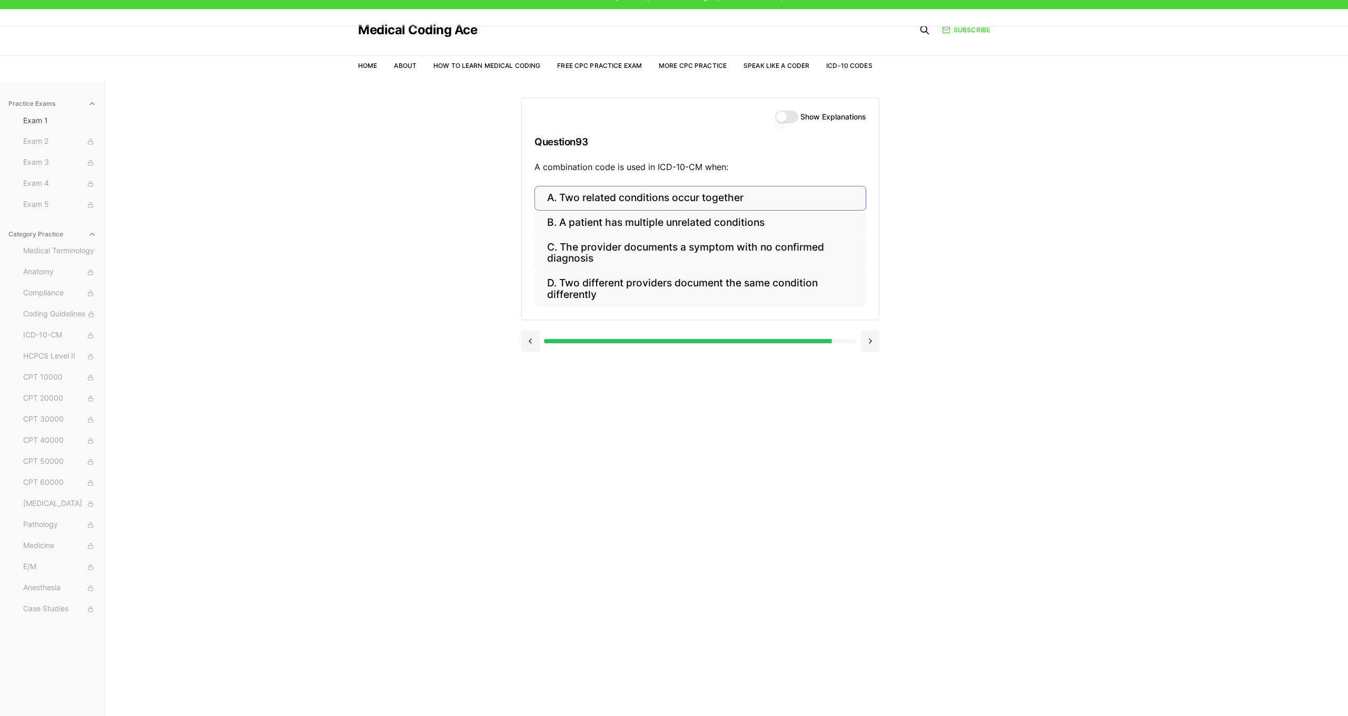
click at [654, 197] on button "A. Two related conditions occur together" at bounding box center [700, 198] width 332 height 25
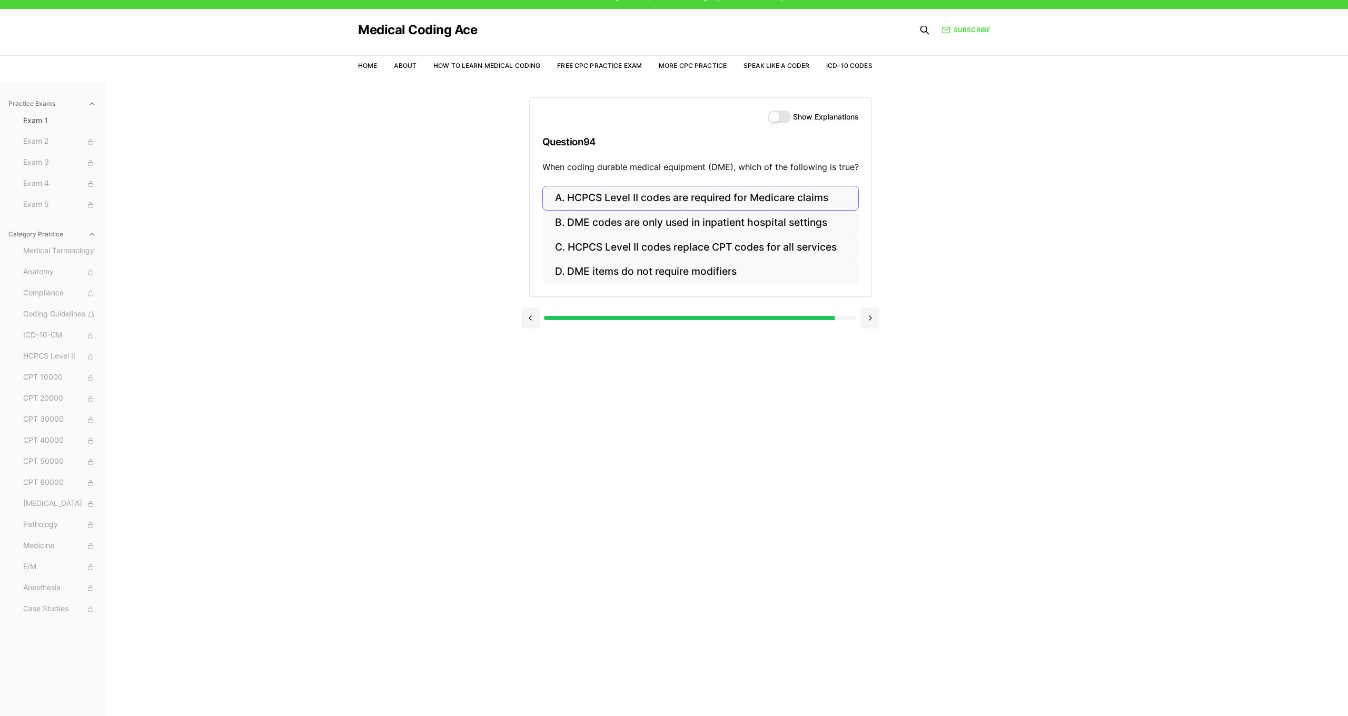
click at [603, 196] on button "A. HCPCS Level II codes are required for Medicare claims" at bounding box center [700, 198] width 316 height 25
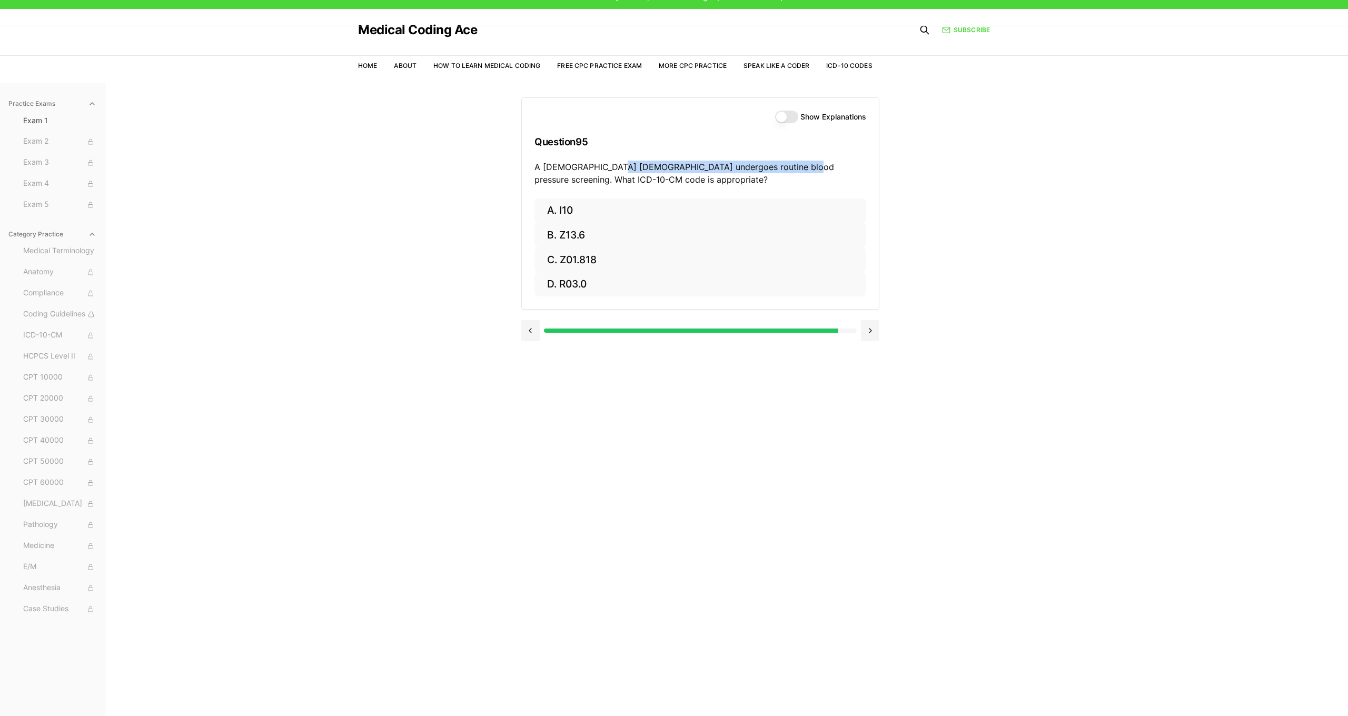
drag, startPoint x: 612, startPoint y: 167, endPoint x: 790, endPoint y: 169, distance: 178.5
click at [790, 169] on p "A 52-year-old male undergoes routine blood pressure screening. What ICD-10-CM c…" at bounding box center [700, 173] width 332 height 25
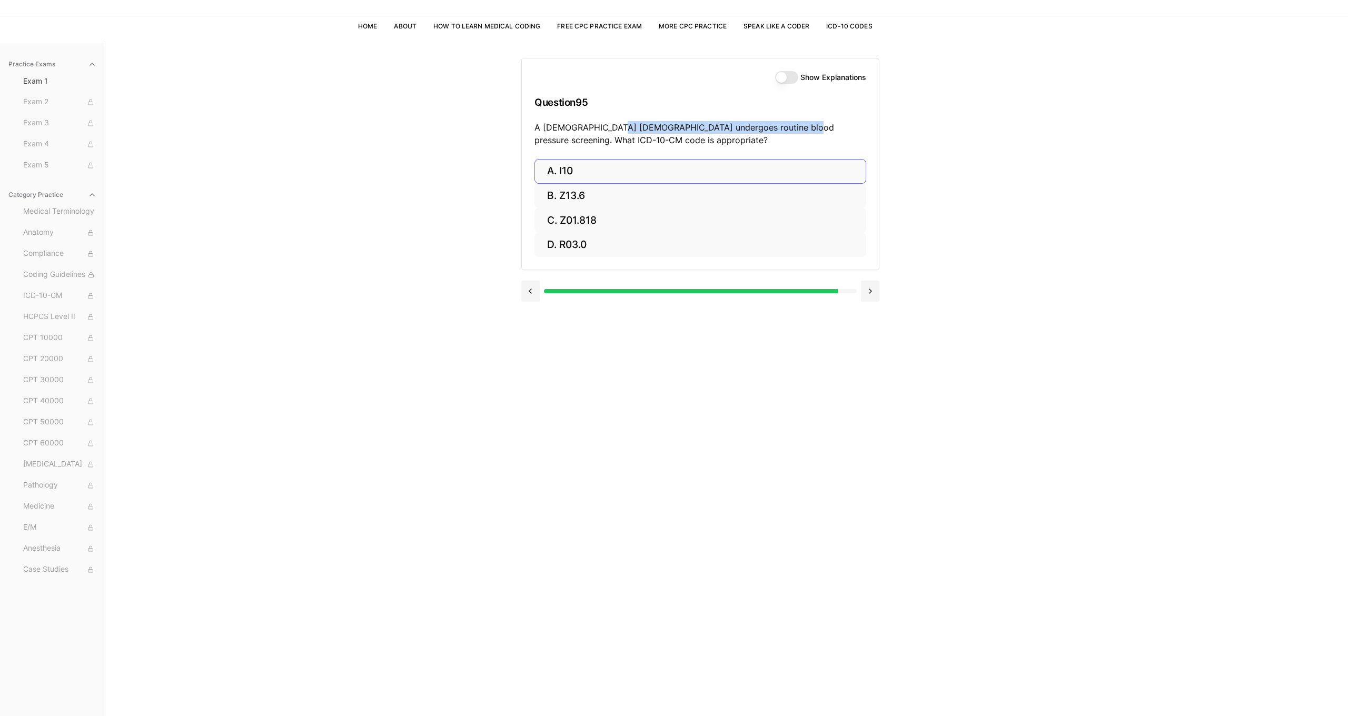
scroll to position [57, 0]
click at [617, 188] on button "B. Z13.6" at bounding box center [700, 195] width 332 height 25
click at [1038, 281] on div "Practice Exams Exam 1 Exam 2 Exam 3 Exam 4 Exam 5 Category Practice Medical Ter…" at bounding box center [674, 398] width 1348 height 716
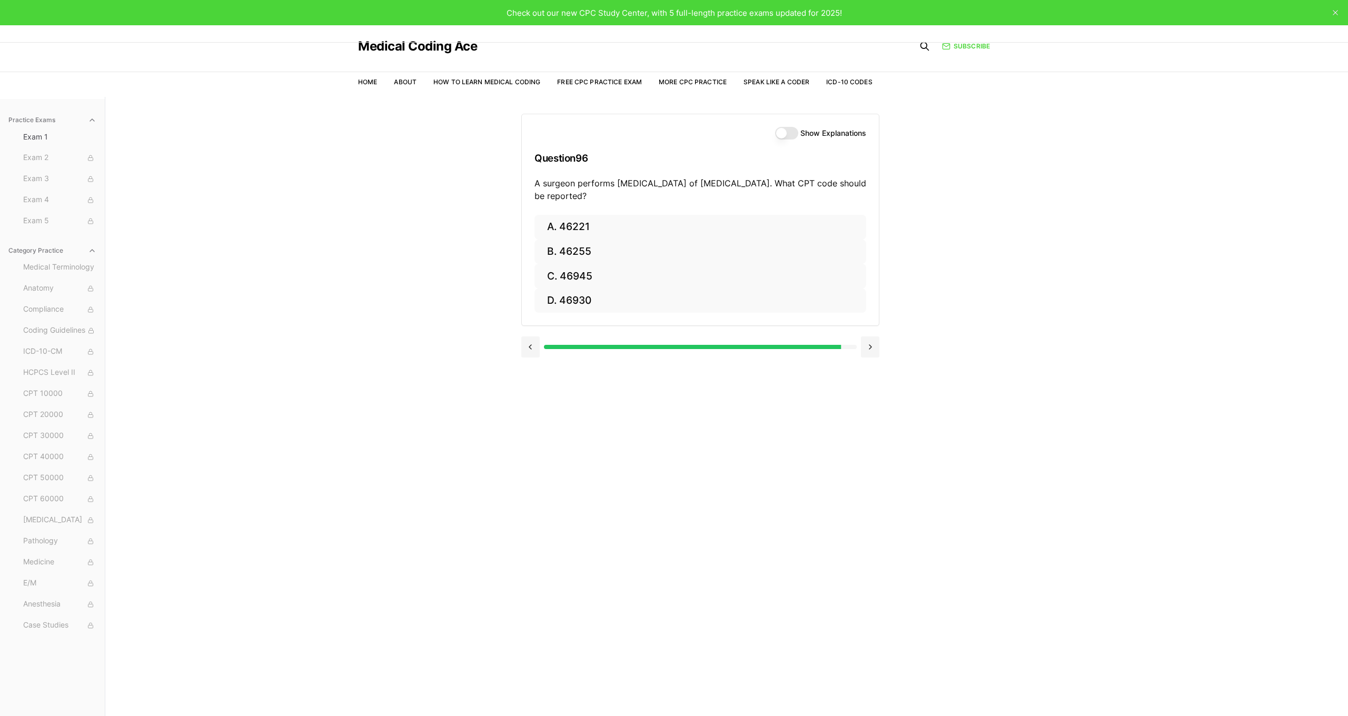
scroll to position [0, 0]
drag, startPoint x: 614, startPoint y: 183, endPoint x: 792, endPoint y: 178, distance: 177.5
click at [792, 178] on p "A surgeon performs rubber band ligation of internal hemorrhoids. What CPT code …" at bounding box center [700, 189] width 332 height 25
click at [663, 223] on button "A. 46221" at bounding box center [700, 227] width 332 height 25
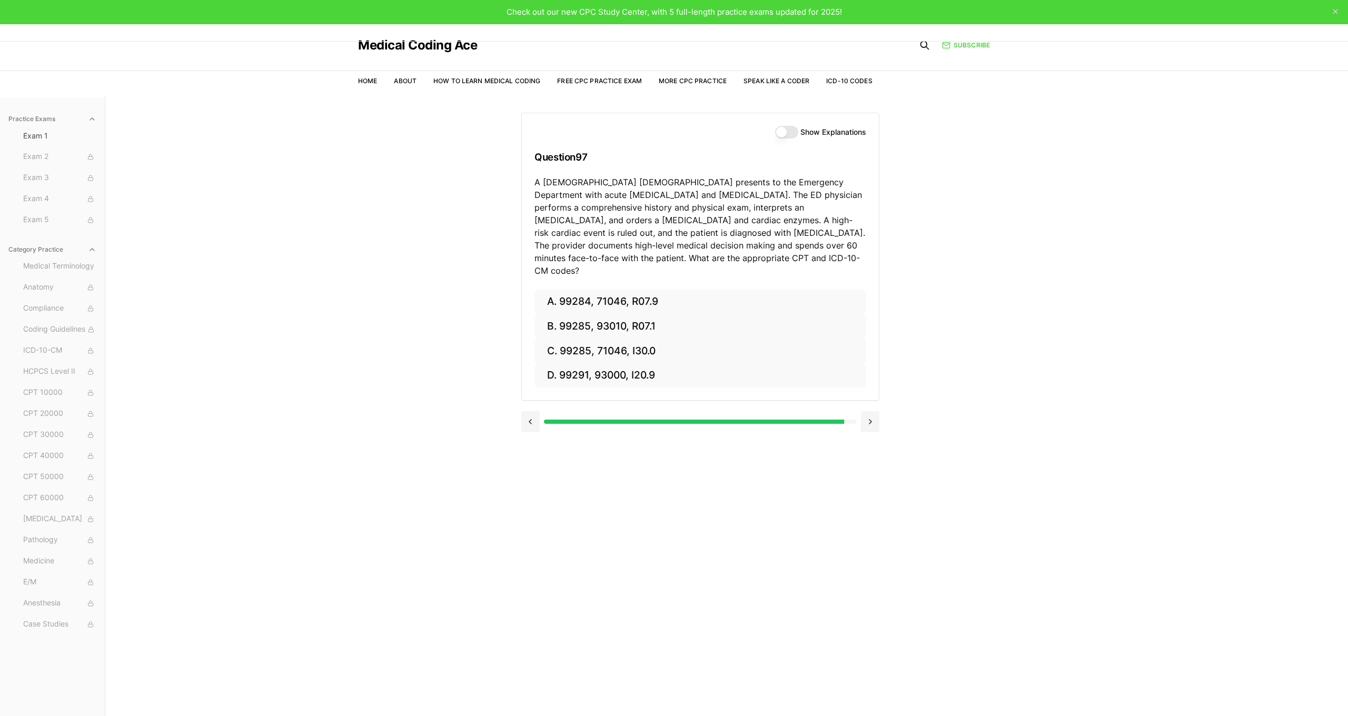
scroll to position [1, 0]
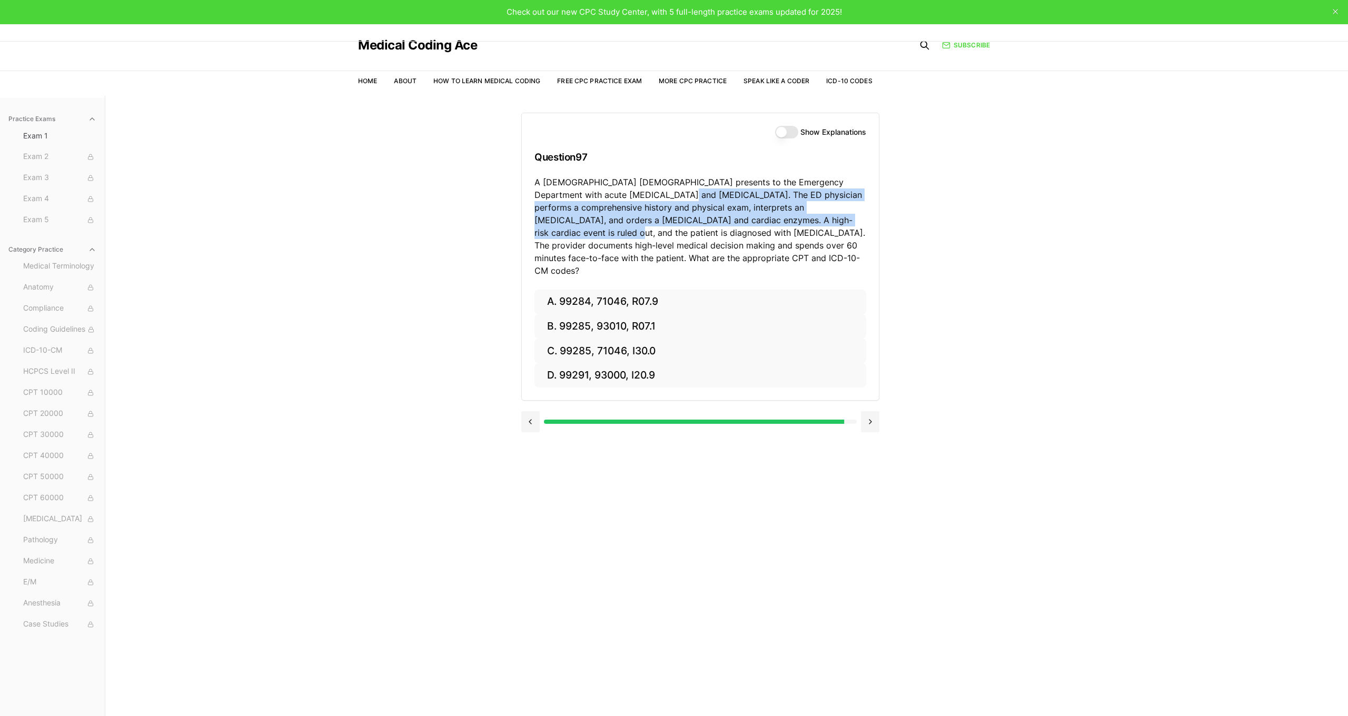
drag, startPoint x: 633, startPoint y: 195, endPoint x: 797, endPoint y: 213, distance: 164.7
click at [797, 213] on p "A 68-year-old male presents to the Emergency Department with acute chest pain a…" at bounding box center [700, 226] width 332 height 101
drag, startPoint x: 799, startPoint y: 213, endPoint x: 823, endPoint y: 210, distance: 23.9
click at [823, 210] on p "A 68-year-old male presents to the Emergency Department with acute chest pain a…" at bounding box center [700, 226] width 332 height 101
drag, startPoint x: 634, startPoint y: 195, endPoint x: 656, endPoint y: 230, distance: 41.6
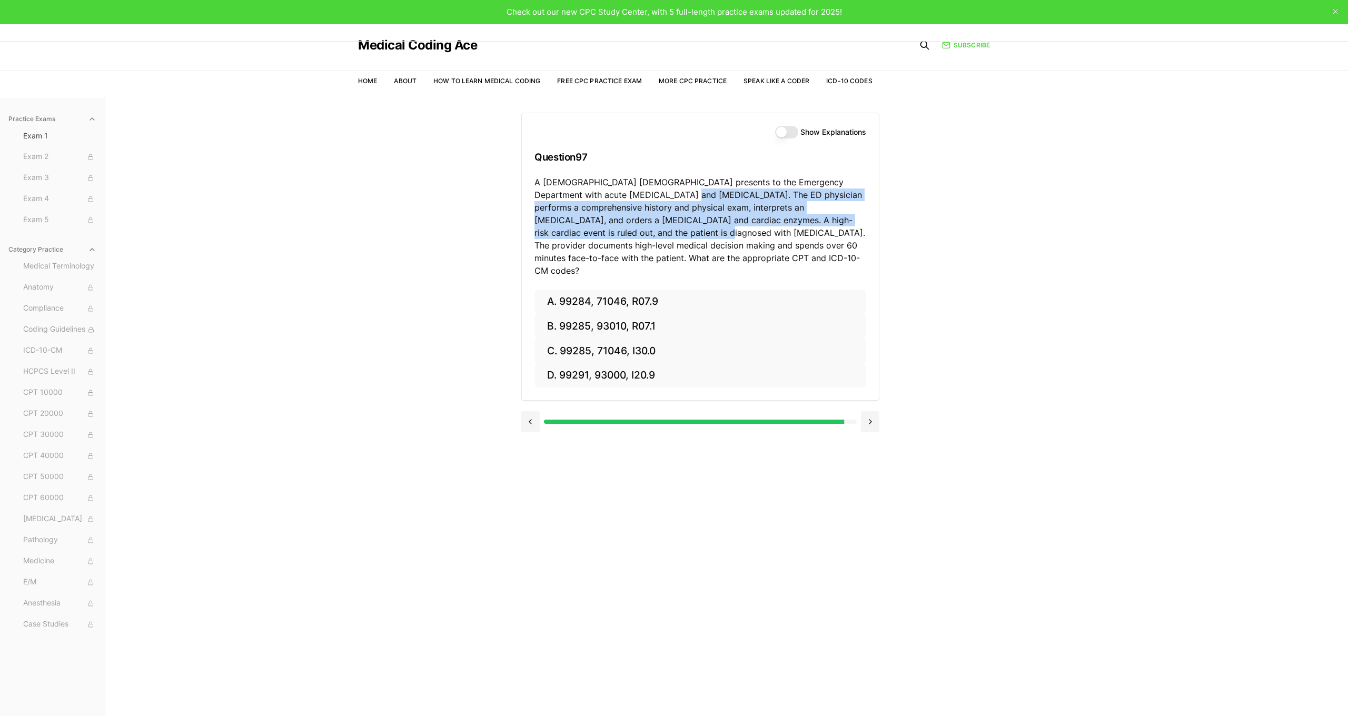
click at [584, 232] on p "A 68-year-old male presents to the Emergency Department with acute chest pain a…" at bounding box center [700, 226] width 332 height 101
click at [618, 339] on button "C. 99285, 71046, I30.0" at bounding box center [700, 351] width 332 height 25
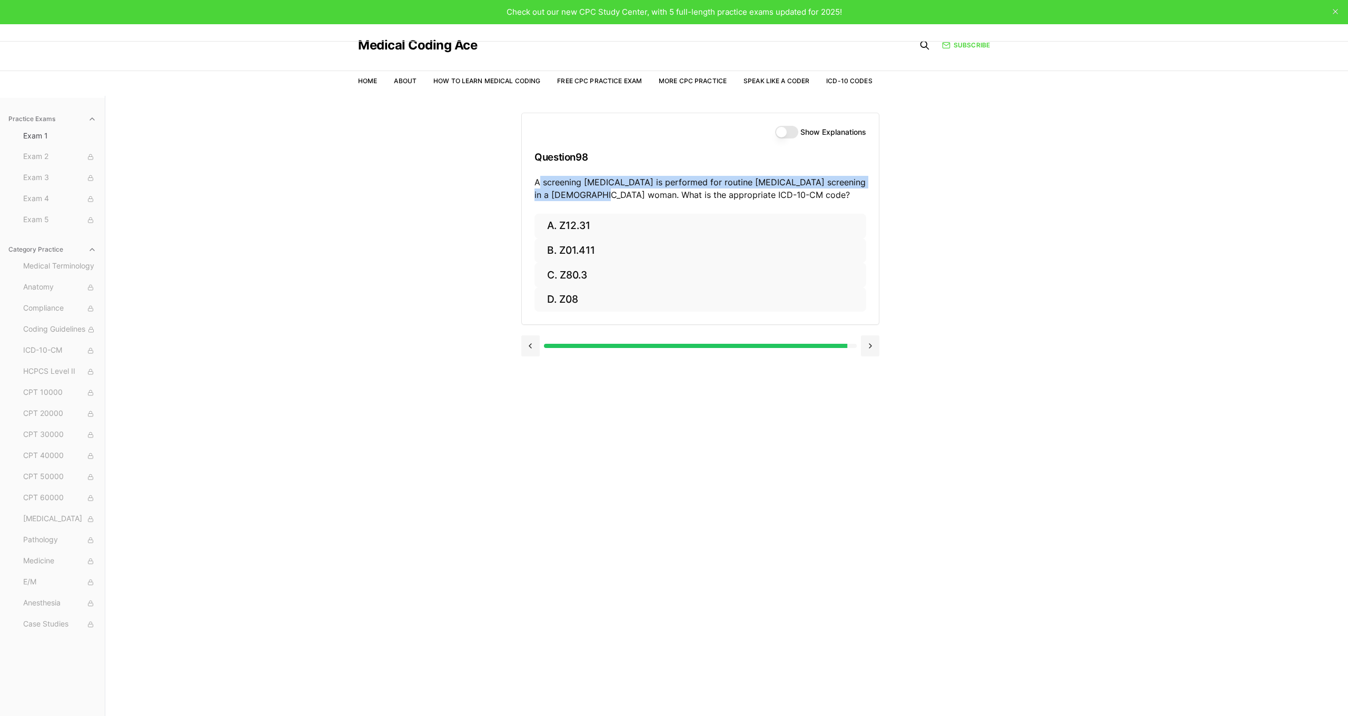
drag, startPoint x: 541, startPoint y: 181, endPoint x: 600, endPoint y: 198, distance: 61.5
click at [600, 198] on p "A screening mammogram is performed for routine breast cancer screening in a 45-…" at bounding box center [700, 188] width 332 height 25
click at [614, 230] on button "A. Z12.31" at bounding box center [700, 226] width 332 height 25
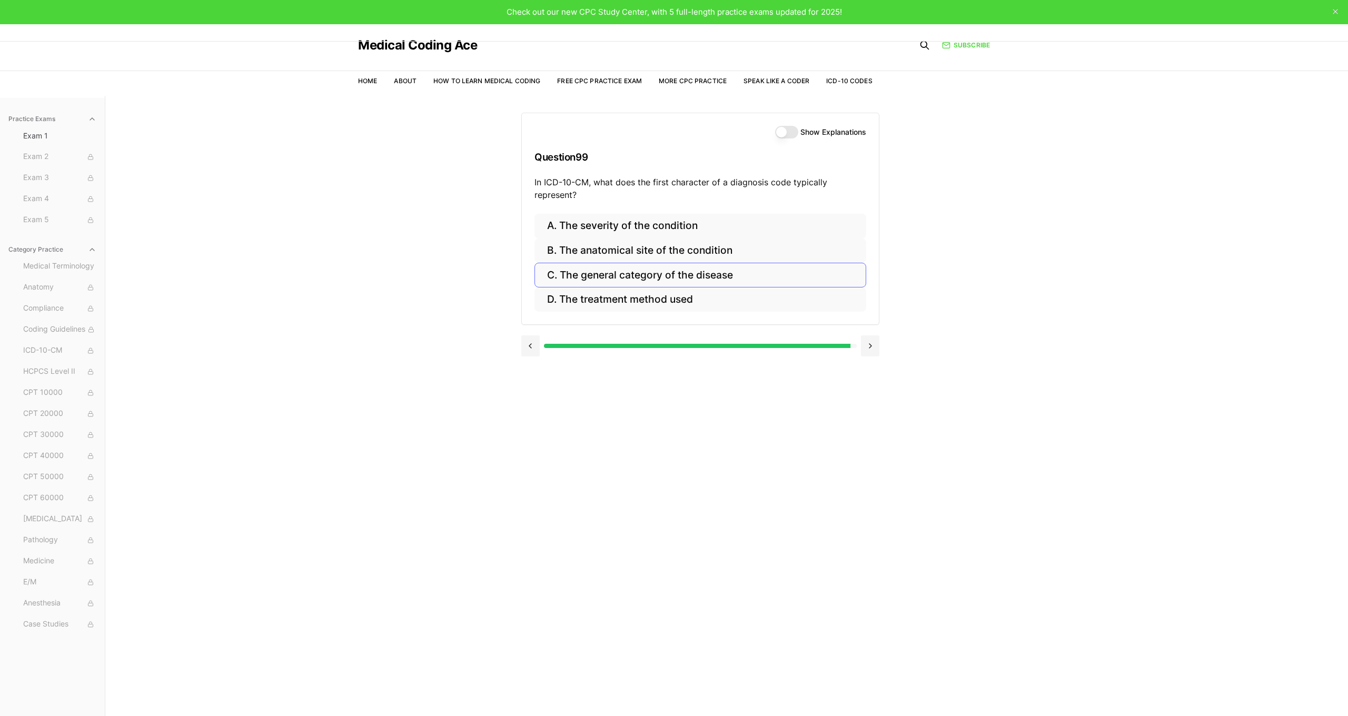
click at [633, 275] on button "C. The general category of the disease" at bounding box center [700, 275] width 332 height 25
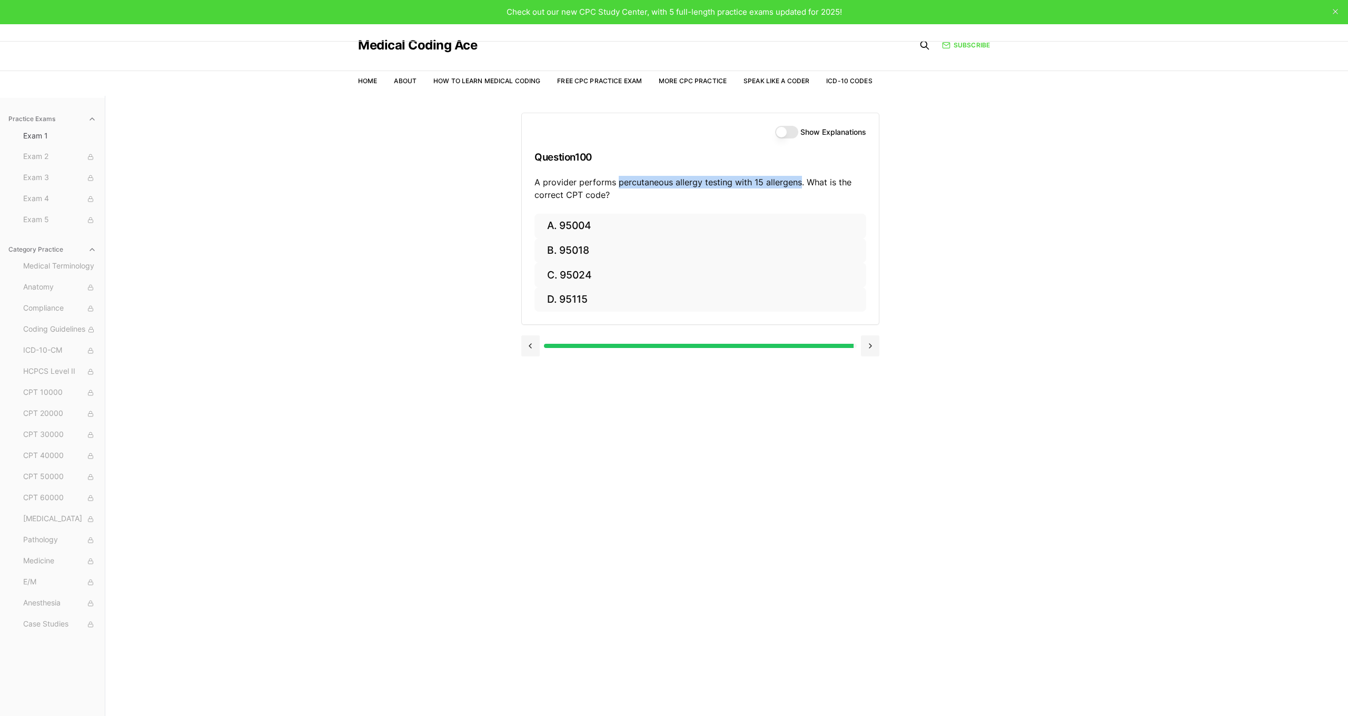
drag, startPoint x: 617, startPoint y: 182, endPoint x: 799, endPoint y: 182, distance: 182.2
click at [799, 182] on p "A provider performs percutaneous allergy testing with 15 allergens. What is the…" at bounding box center [700, 188] width 332 height 25
click at [595, 230] on button "A. 95004" at bounding box center [700, 226] width 332 height 25
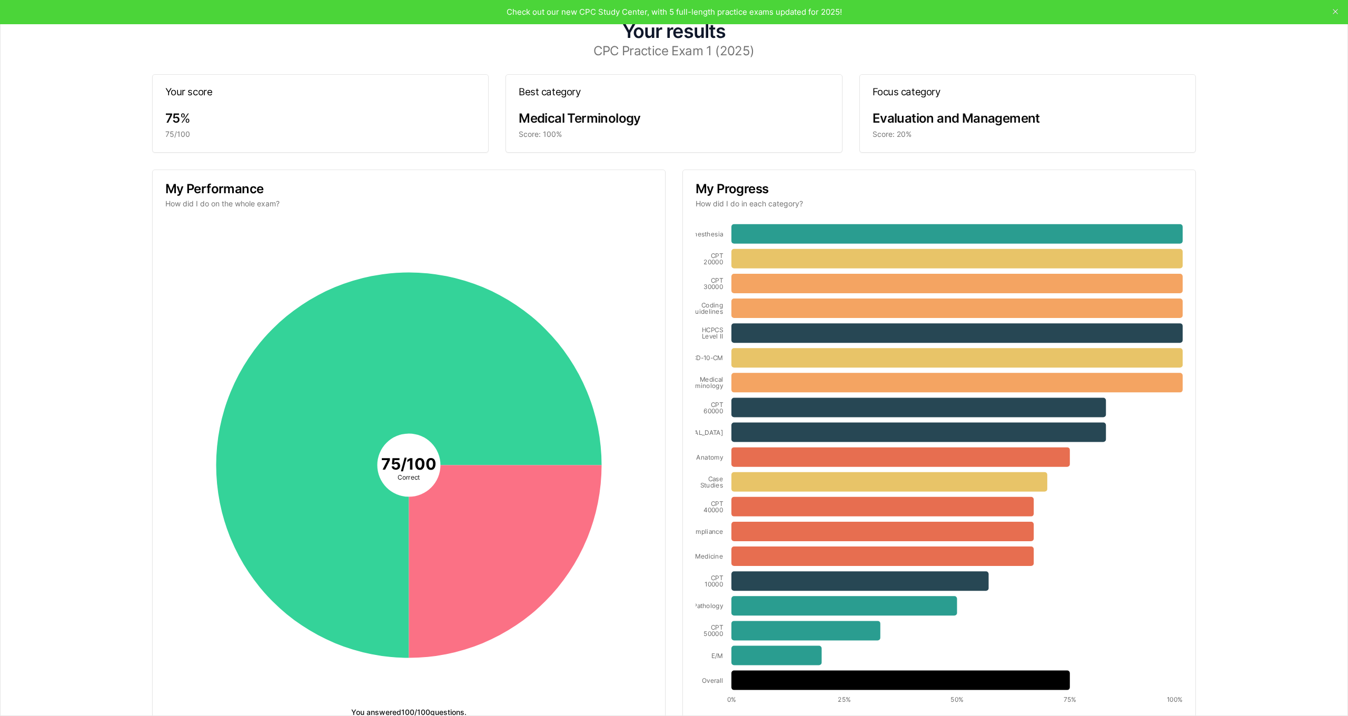
scroll to position [0, 0]
